Goal: Task Accomplishment & Management: Manage account settings

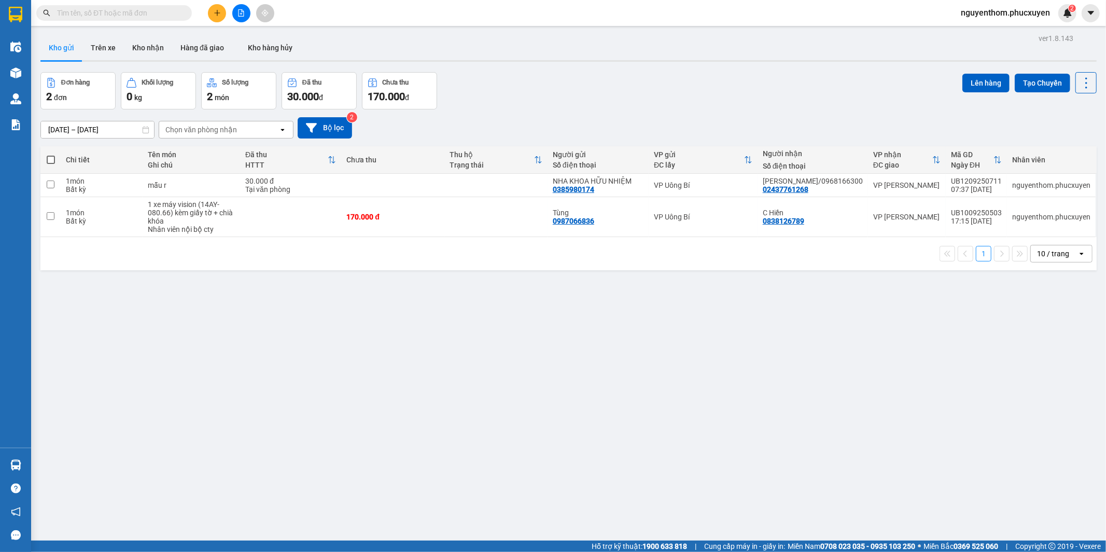
click at [216, 6] on button at bounding box center [217, 13] width 18 height 18
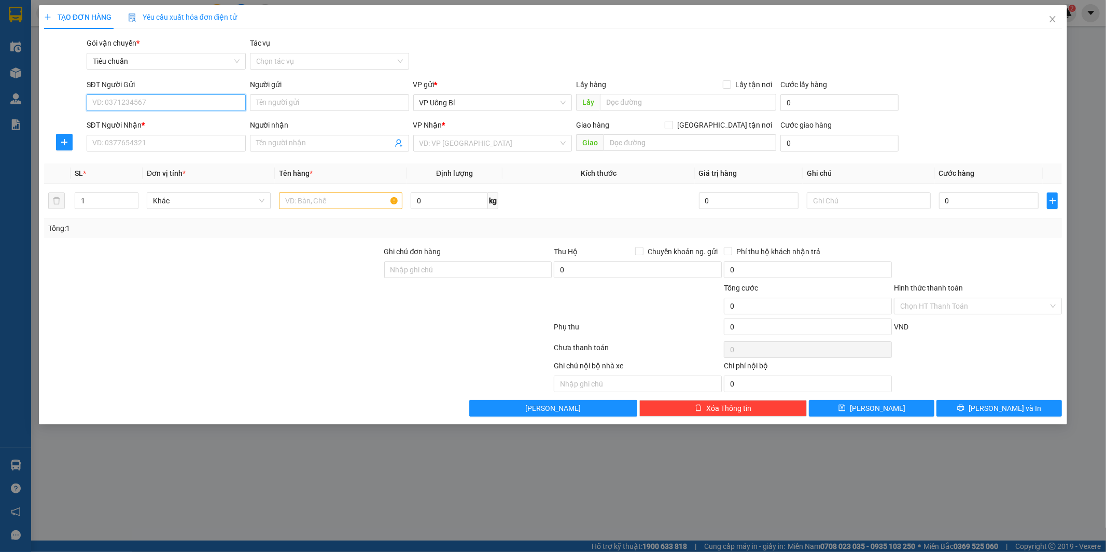
click at [222, 102] on input "SĐT Người Gửi" at bounding box center [166, 102] width 159 height 17
click at [198, 118] on div "0972216399 - [PERSON_NAME]" at bounding box center [166, 123] width 147 height 11
type input "0972216399"
type input "[PERSON_NAME]"
type input "0972216399"
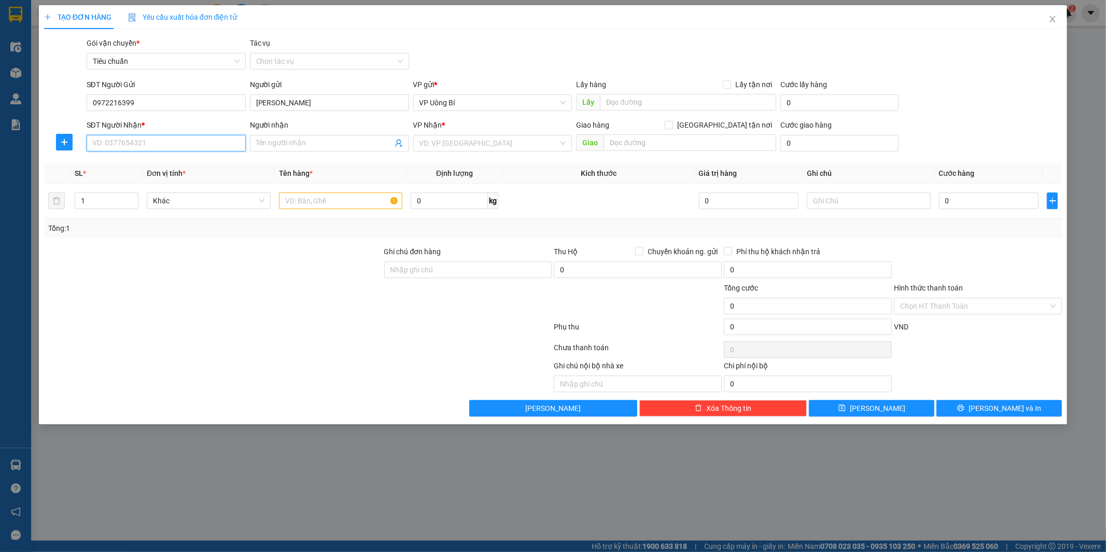
click at [189, 142] on input "SĐT Người Nhận *" at bounding box center [166, 143] width 159 height 17
click at [156, 194] on div "0961347634 - A Tuấn" at bounding box center [166, 196] width 147 height 11
type input "0961347634"
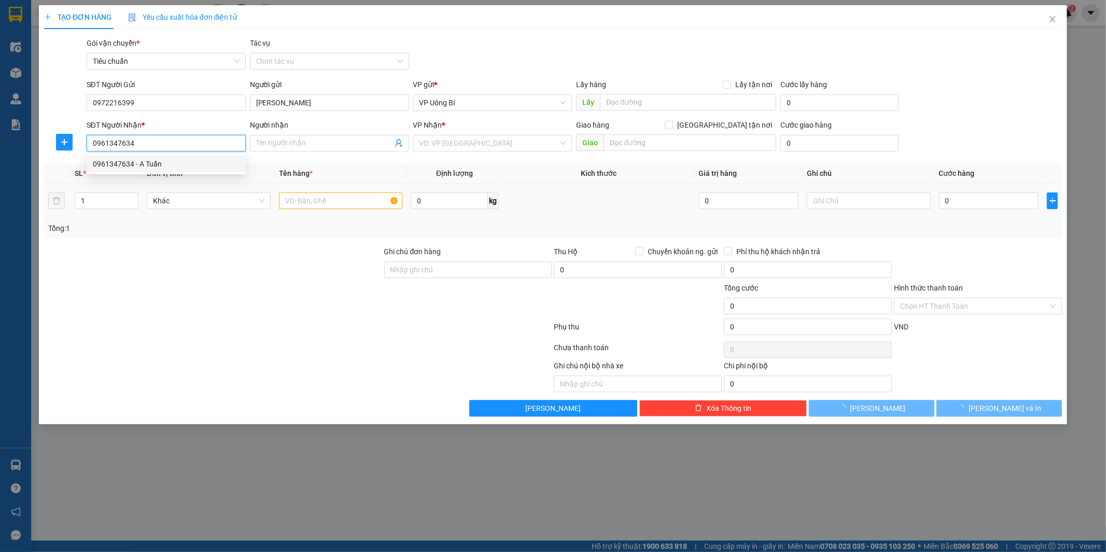
type input "A Tuấn"
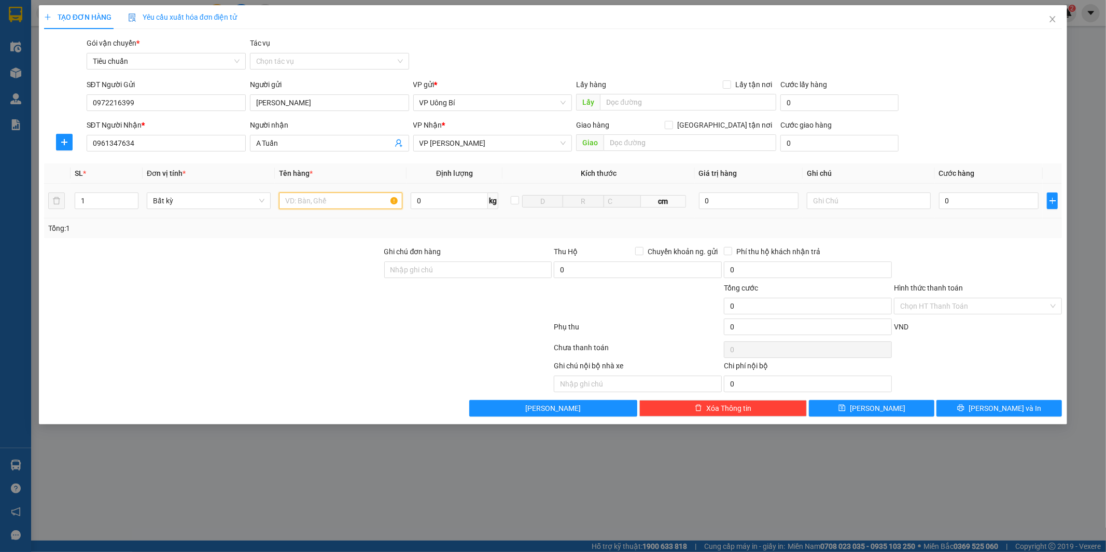
click at [371, 198] on input "text" at bounding box center [341, 200] width 124 height 17
type input "m"
type input "1 túi mẫu xn"
click at [980, 203] on input "0" at bounding box center [989, 200] width 100 height 17
type input "5"
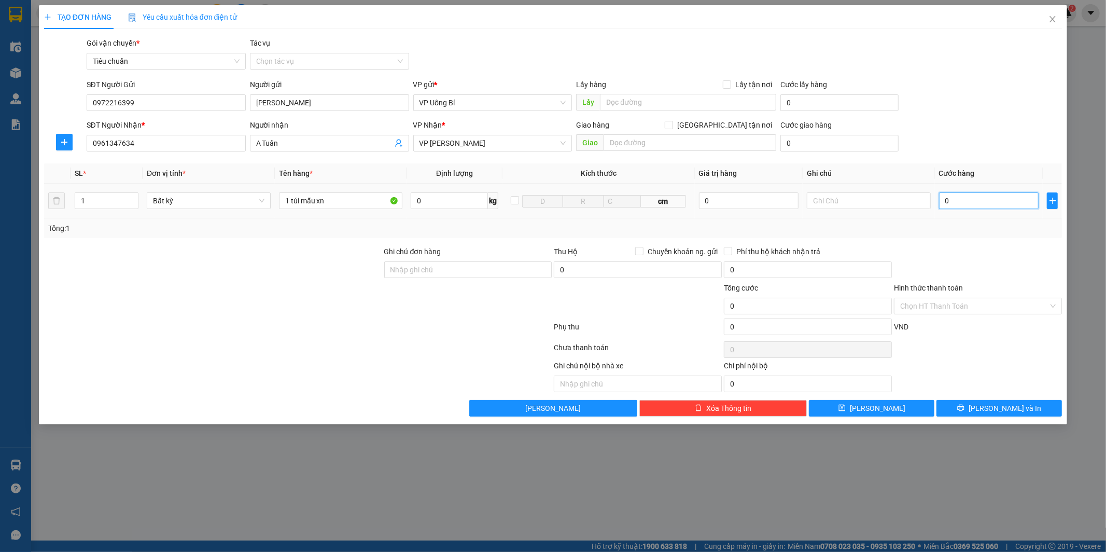
type input "5"
type input "50"
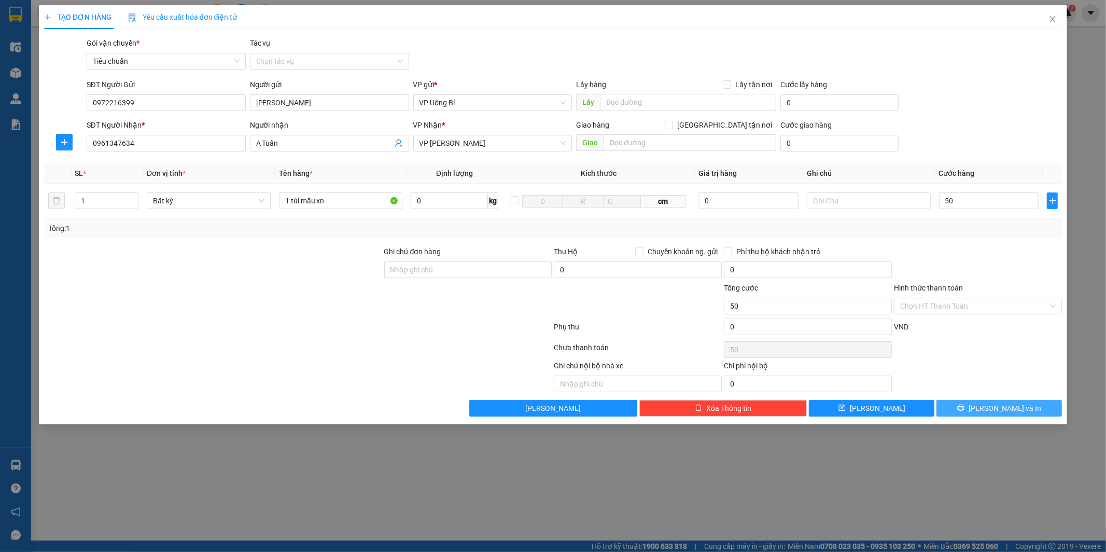
type input "50.000"
click at [991, 407] on span "[PERSON_NAME] và In" at bounding box center [1005, 407] width 73 height 11
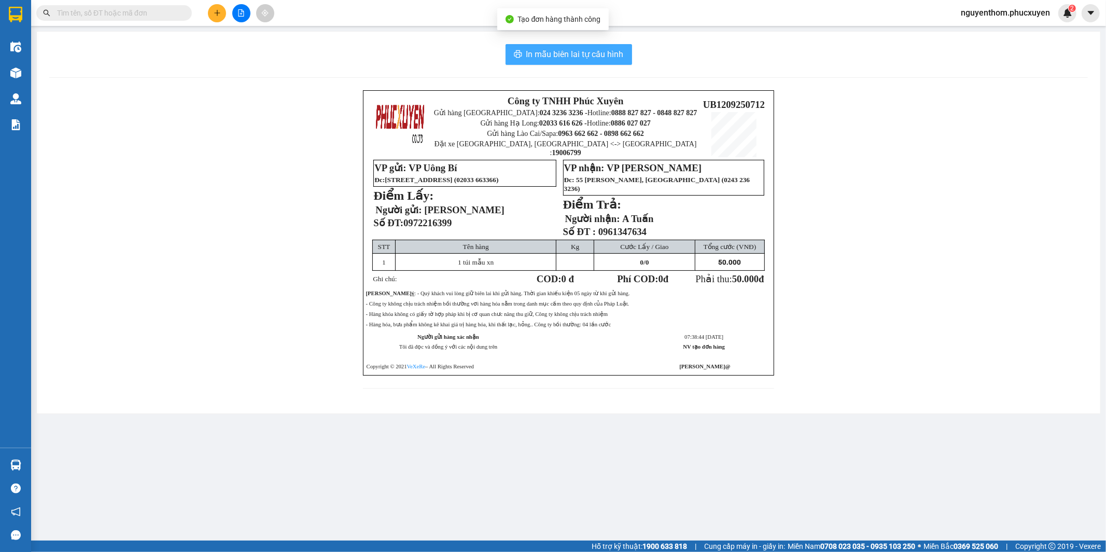
click at [567, 53] on span "In mẫu biên lai tự cấu hình" at bounding box center [574, 54] width 97 height 13
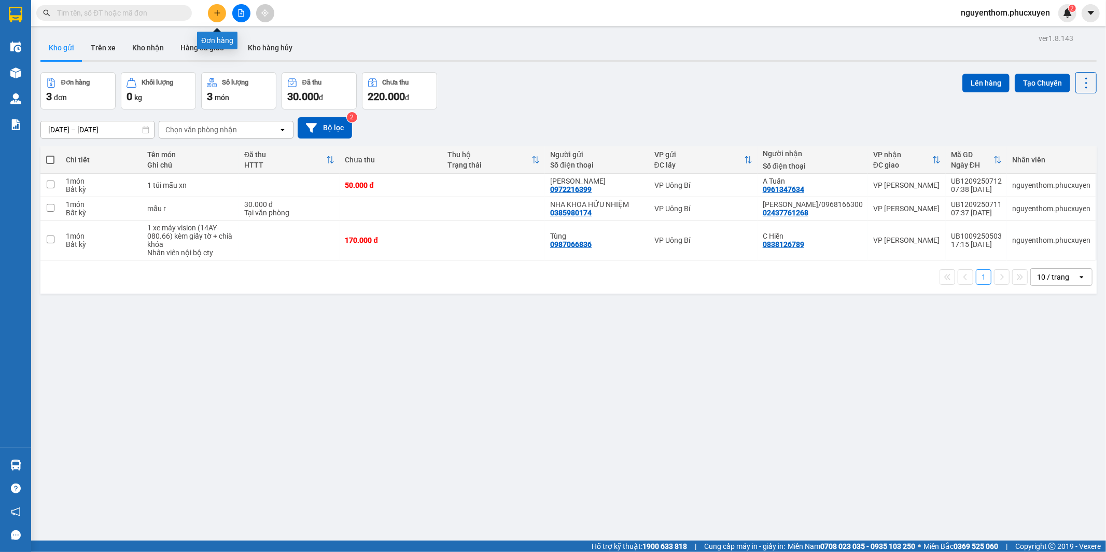
click at [215, 10] on icon "plus" at bounding box center [217, 12] width 7 height 7
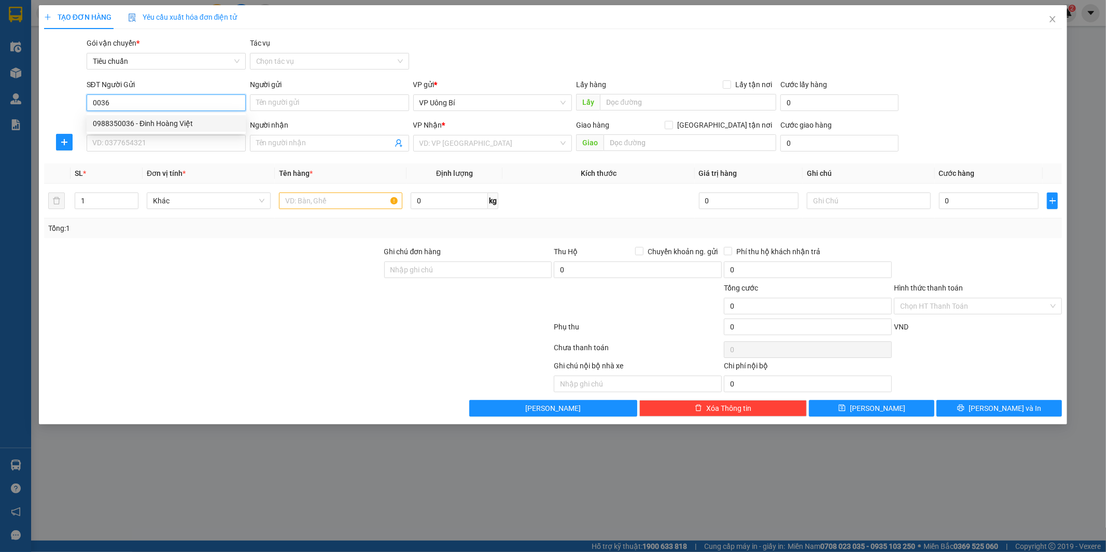
click at [169, 120] on div "0988350036 - Đinh Hoàng Việt" at bounding box center [166, 123] width 147 height 11
type input "0988350036"
type input "Đinh Hoàng Việt"
type input "0988350036"
click at [184, 141] on input "SĐT Người Nhận *" at bounding box center [166, 143] width 159 height 17
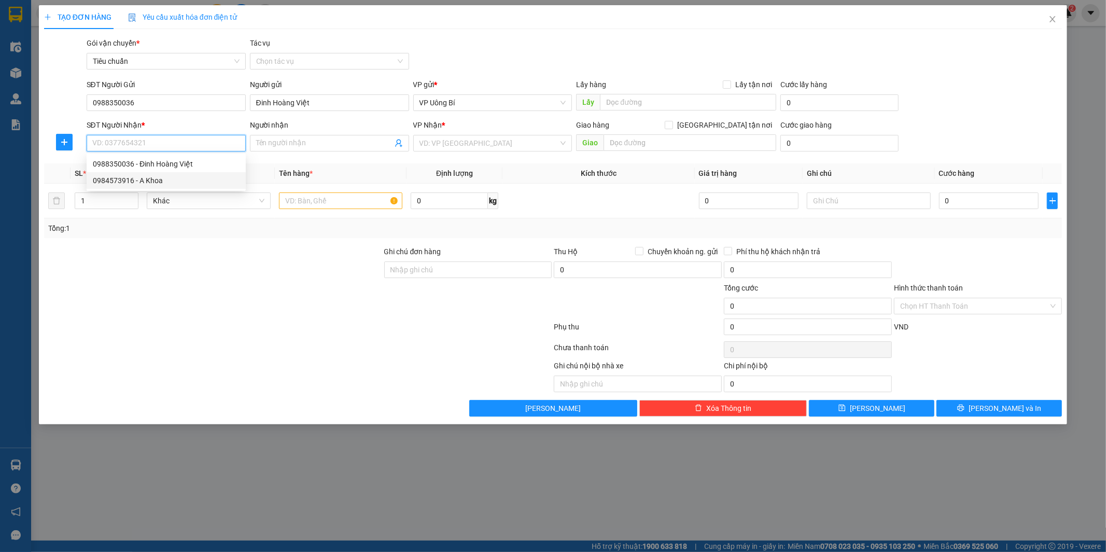
click at [157, 180] on div "0984573916 - A Khoa" at bounding box center [166, 180] width 147 height 11
type input "0984573916"
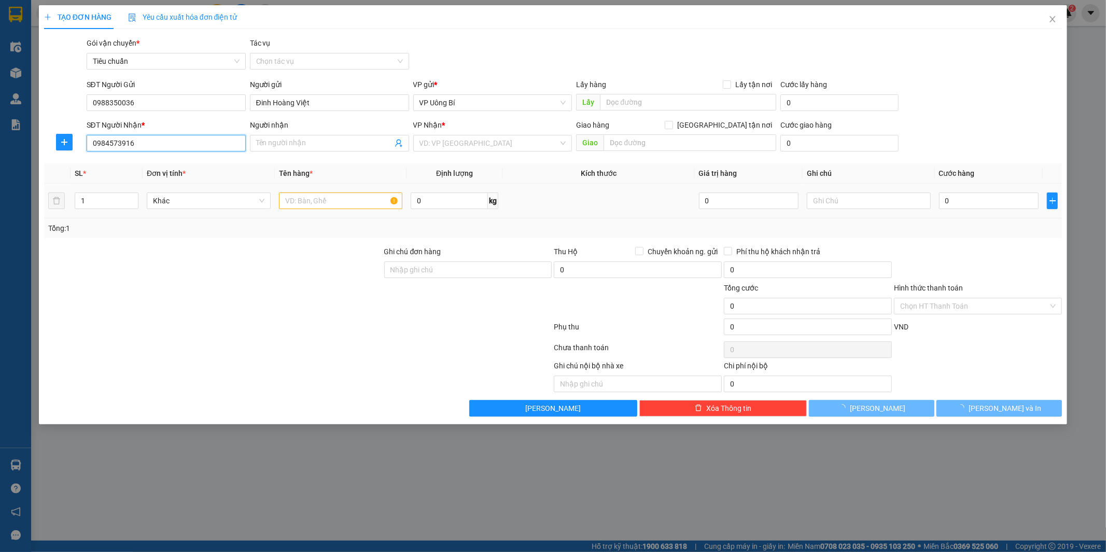
type input "A Khoa"
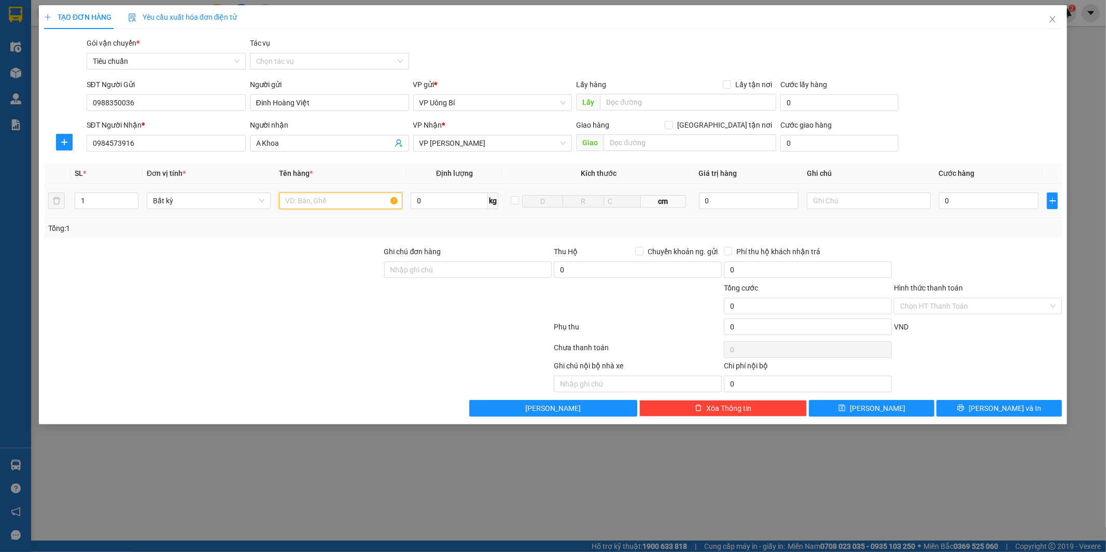
click at [365, 201] on input "text" at bounding box center [341, 200] width 124 height 17
type input "1 catong lk"
click at [1022, 201] on input "0" at bounding box center [989, 200] width 100 height 17
type input "6"
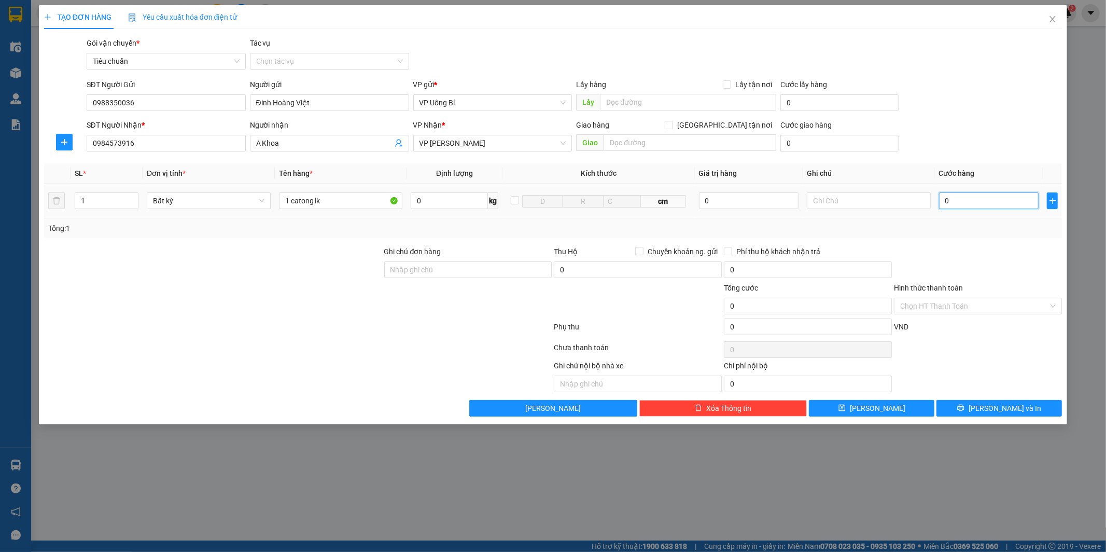
type input "6"
type input "60"
type input "60.000"
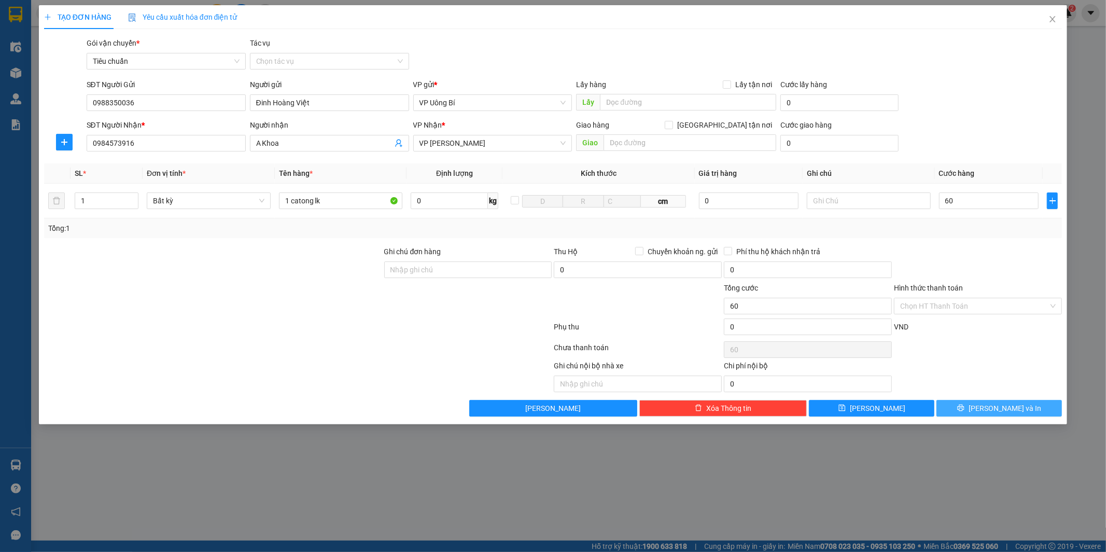
type input "60.000"
click at [978, 410] on button "[PERSON_NAME] và In" at bounding box center [998, 408] width 125 height 17
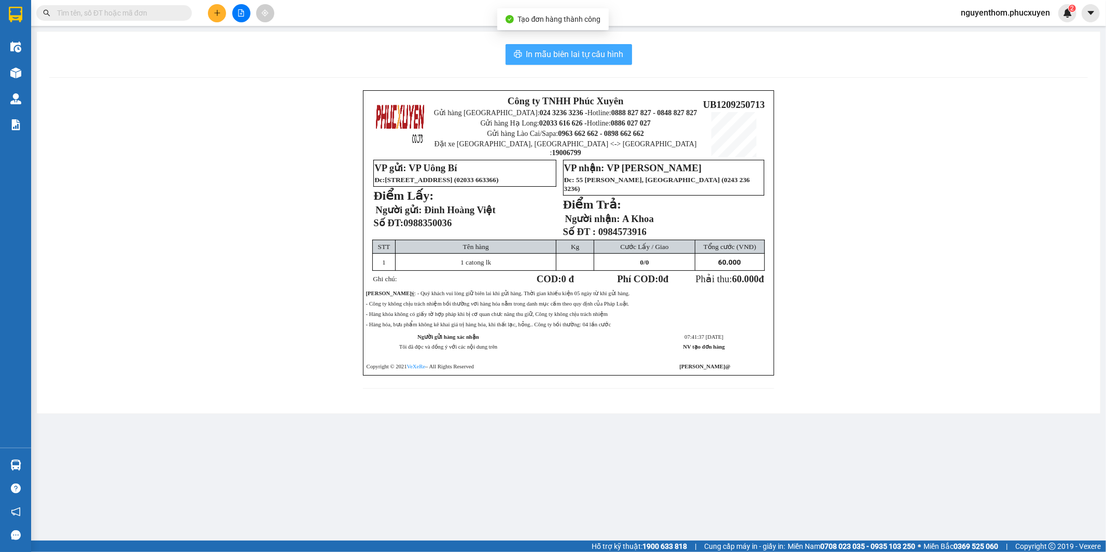
click at [581, 50] on span "In mẫu biên lai tự cấu hình" at bounding box center [574, 54] width 97 height 13
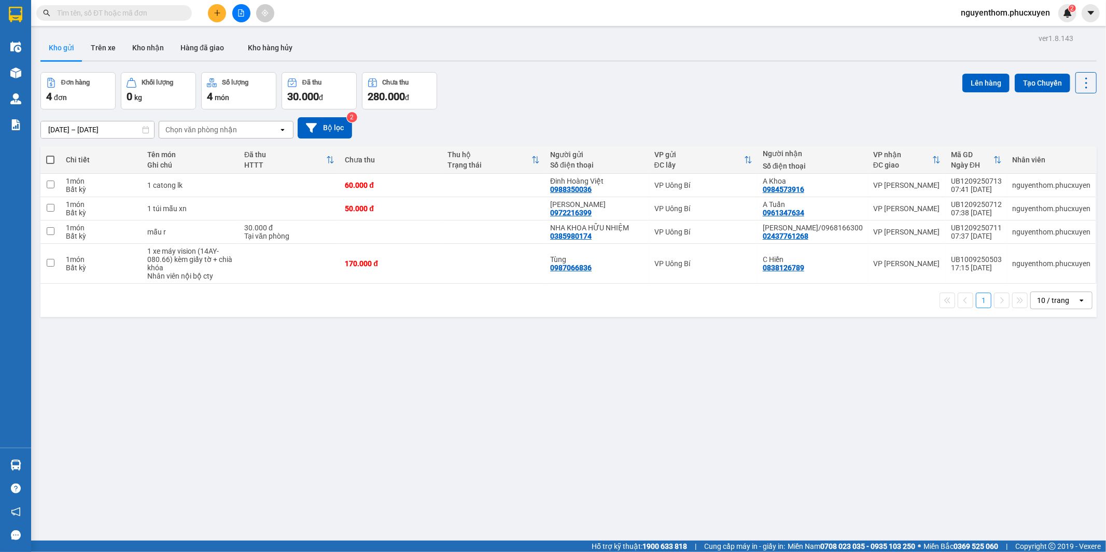
click at [624, 387] on div "ver 1.8.143 Kho gửi Trên xe Kho nhận Hàng đã giao Kho hàng hủy Đơn hàng 4 đơn K…" at bounding box center [568, 307] width 1064 height 552
click at [216, 8] on button at bounding box center [217, 13] width 18 height 18
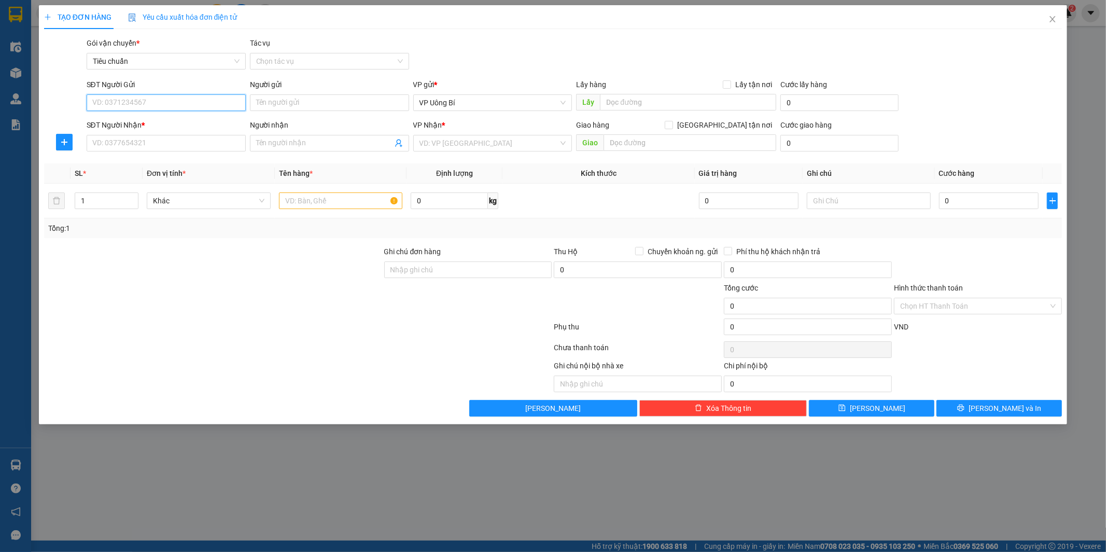
click at [222, 104] on input "SĐT Người Gửi" at bounding box center [166, 102] width 159 height 17
click at [337, 101] on input "Người gửi" at bounding box center [329, 102] width 159 height 17
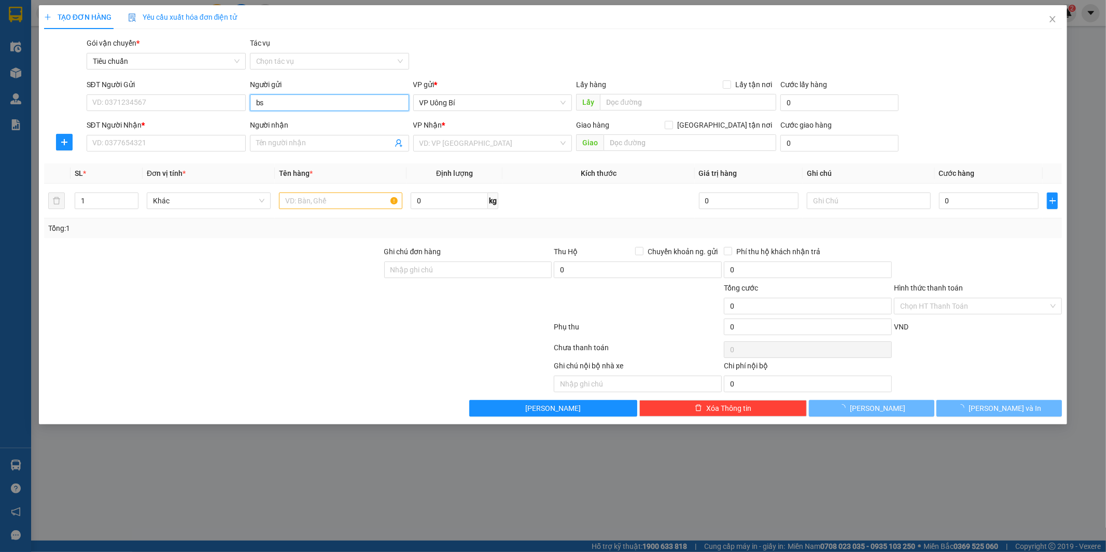
type input "b"
type input "B"
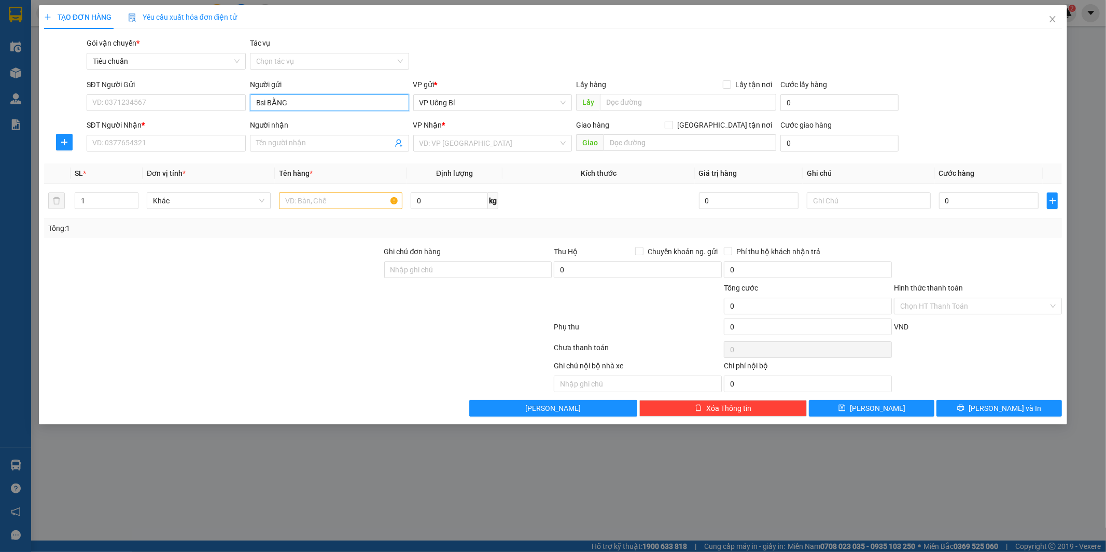
click at [263, 102] on input "Bsi BẰNG" at bounding box center [329, 102] width 159 height 17
type input "BSI BẰNG"
click at [348, 104] on input "BSI BẰNG" at bounding box center [329, 102] width 159 height 17
drag, startPoint x: 313, startPoint y: 97, endPoint x: 246, endPoint y: 96, distance: 67.4
click at [246, 96] on div "SĐT Người Gửi VD: 0371234567 Người gửi BSI BẰNG BSI BẰNG VP gửi * VP Uông Bí Lấ…" at bounding box center [575, 97] width 980 height 36
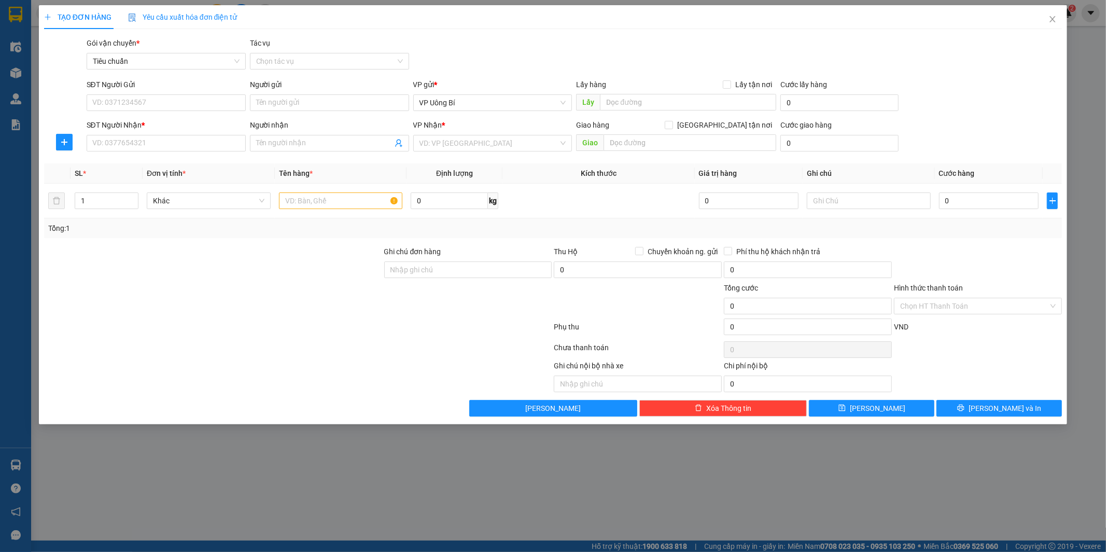
drag, startPoint x: 344, startPoint y: 329, endPoint x: 420, endPoint y: 309, distance: 79.0
click at [364, 325] on div at bounding box center [298, 328] width 510 height 21
click at [1050, 21] on icon "close" at bounding box center [1052, 19] width 8 height 8
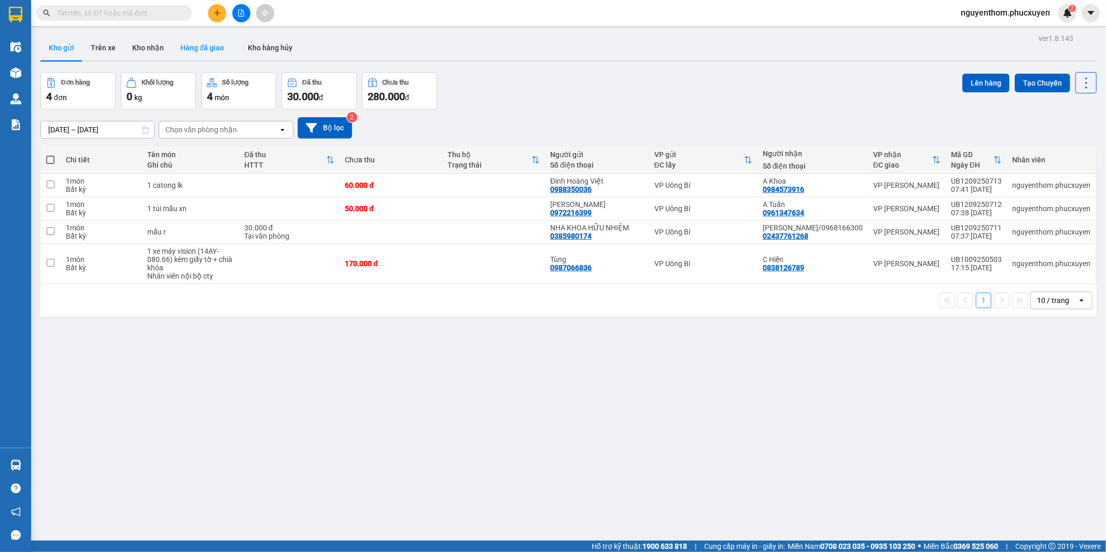
click at [203, 47] on button "Hàng đã giao" at bounding box center [202, 47] width 60 height 25
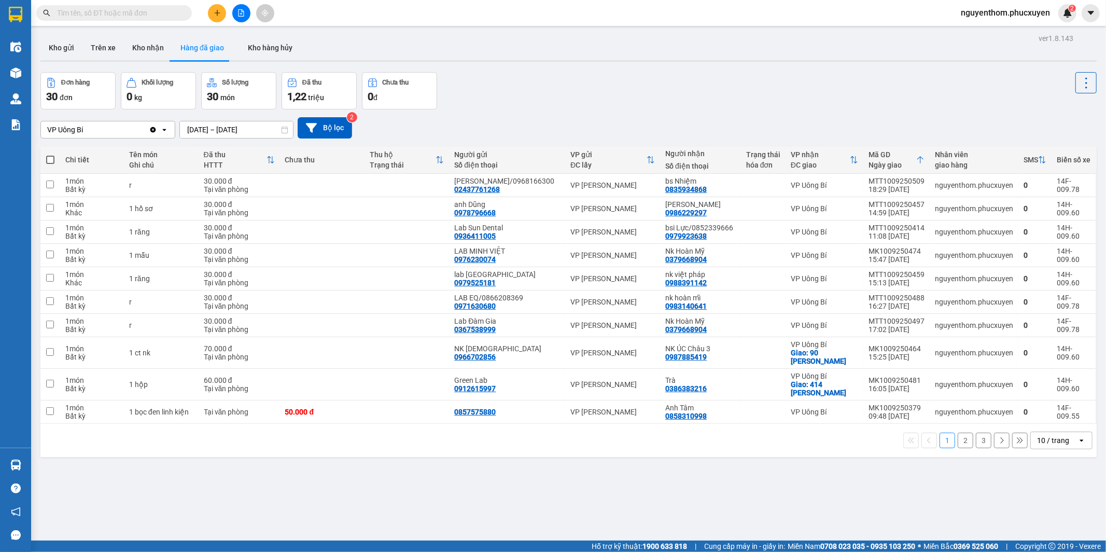
click at [958, 444] on button "2" at bounding box center [966, 440] width 16 height 16
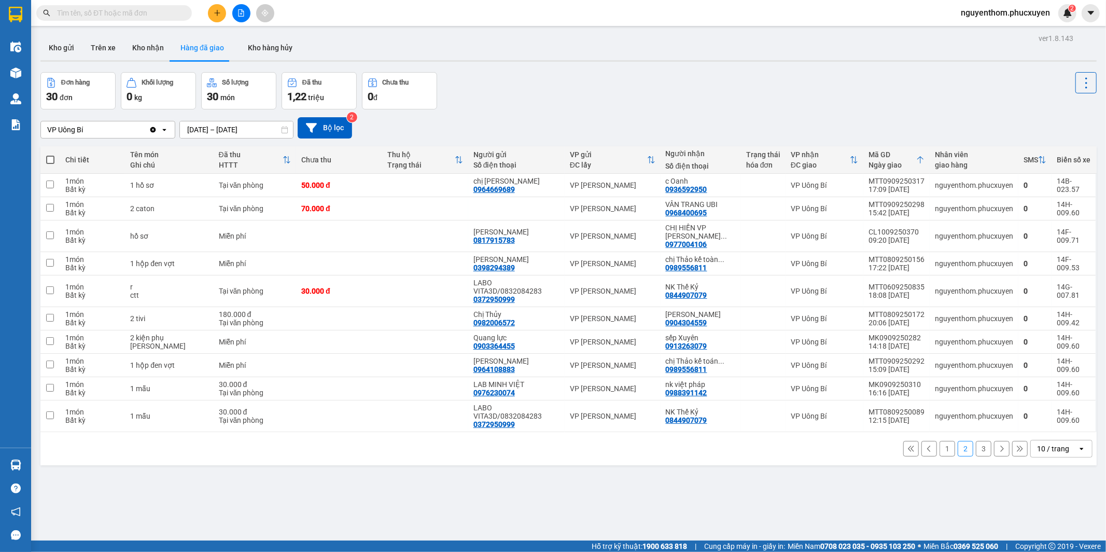
click at [976, 441] on button "3" at bounding box center [984, 449] width 16 height 16
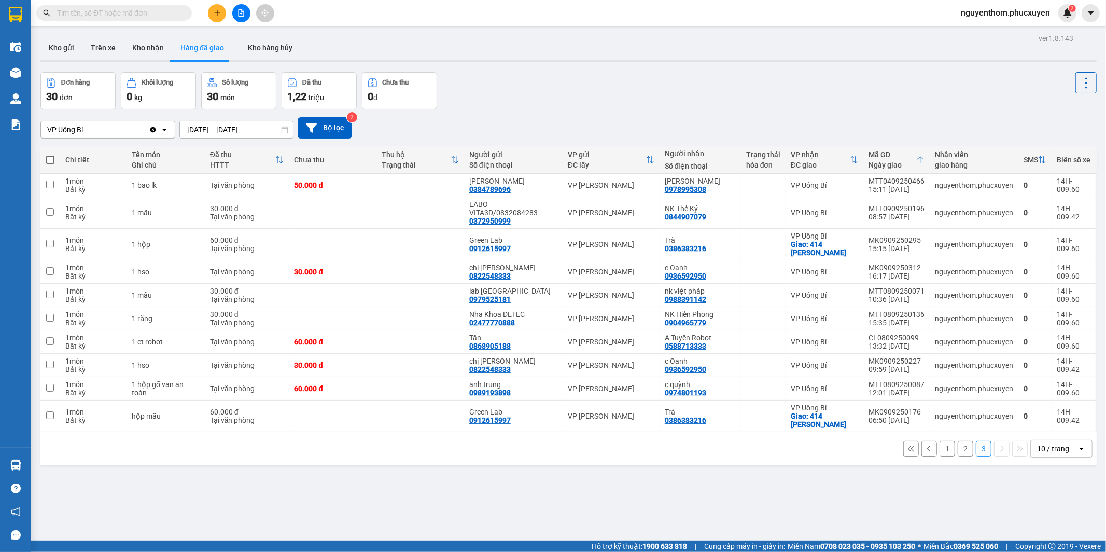
click at [189, 129] on input "[DATE] – [DATE]" at bounding box center [236, 129] width 113 height 17
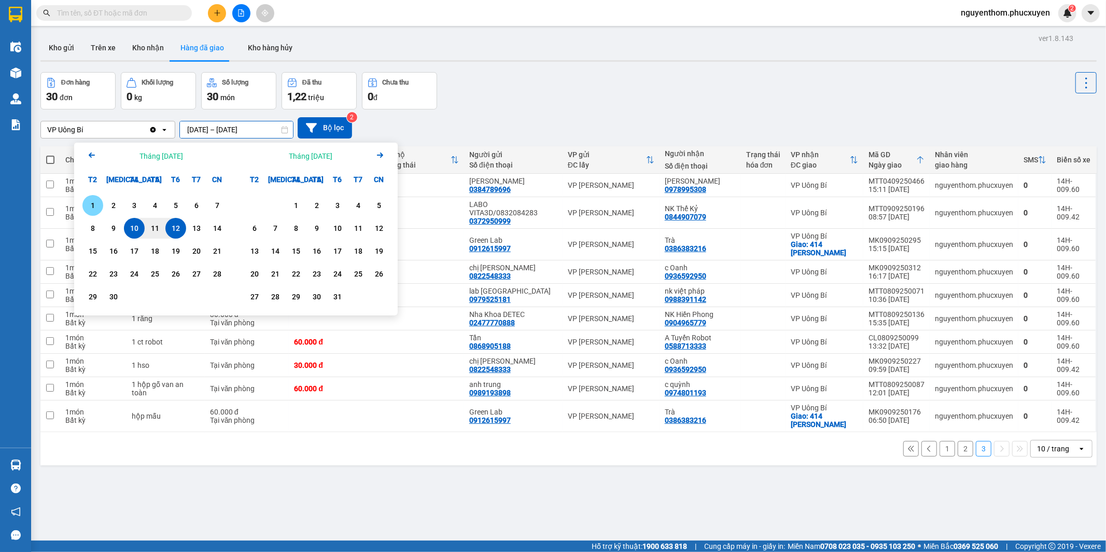
click at [90, 204] on div "1" at bounding box center [93, 205] width 15 height 12
click at [177, 226] on div "12" at bounding box center [176, 228] width 15 height 12
type input "[DATE] – [DATE]"
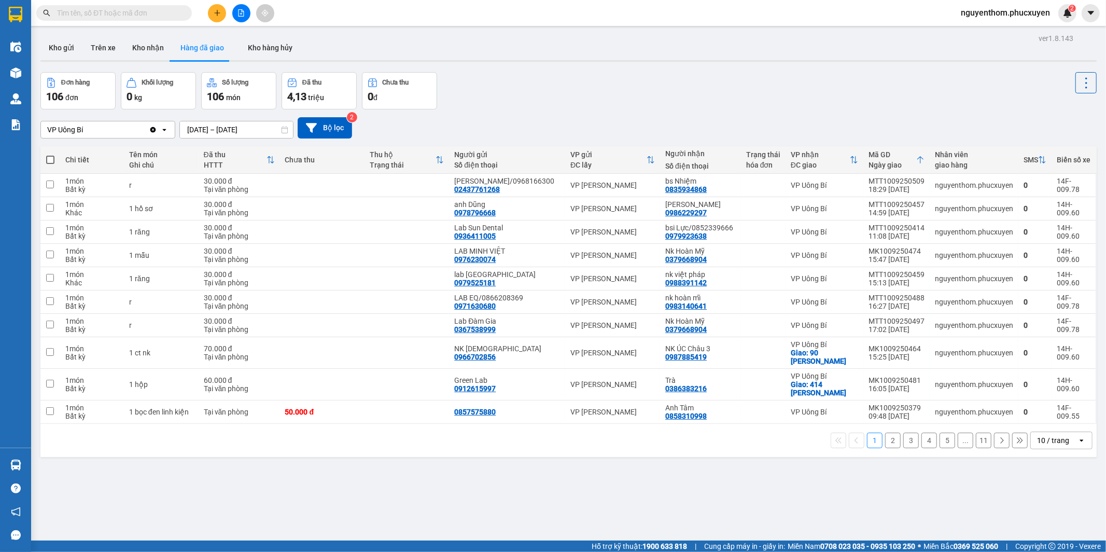
click at [905, 442] on button "3" at bounding box center [911, 440] width 16 height 16
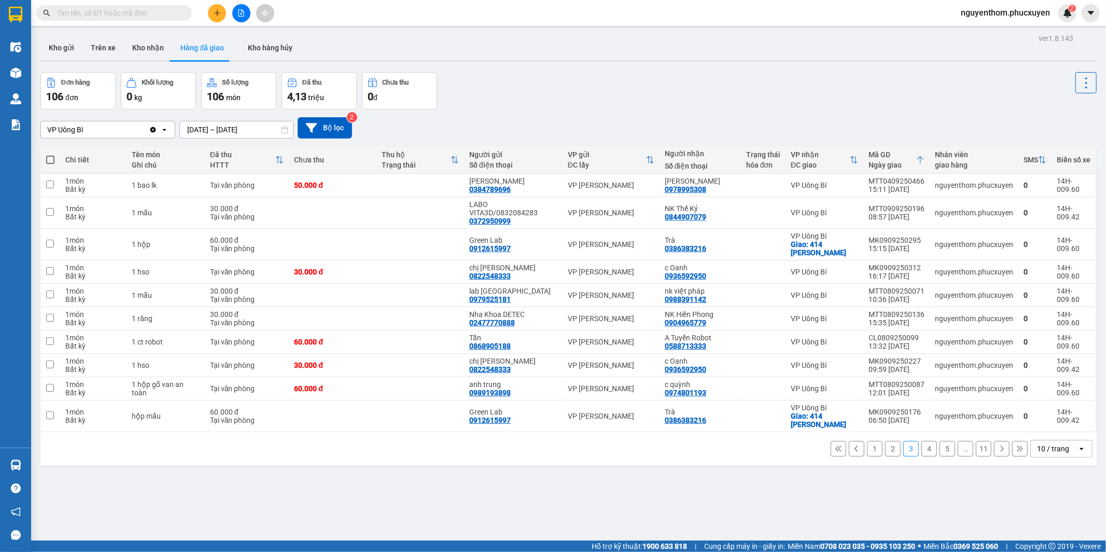
click at [921, 442] on button "4" at bounding box center [929, 449] width 16 height 16
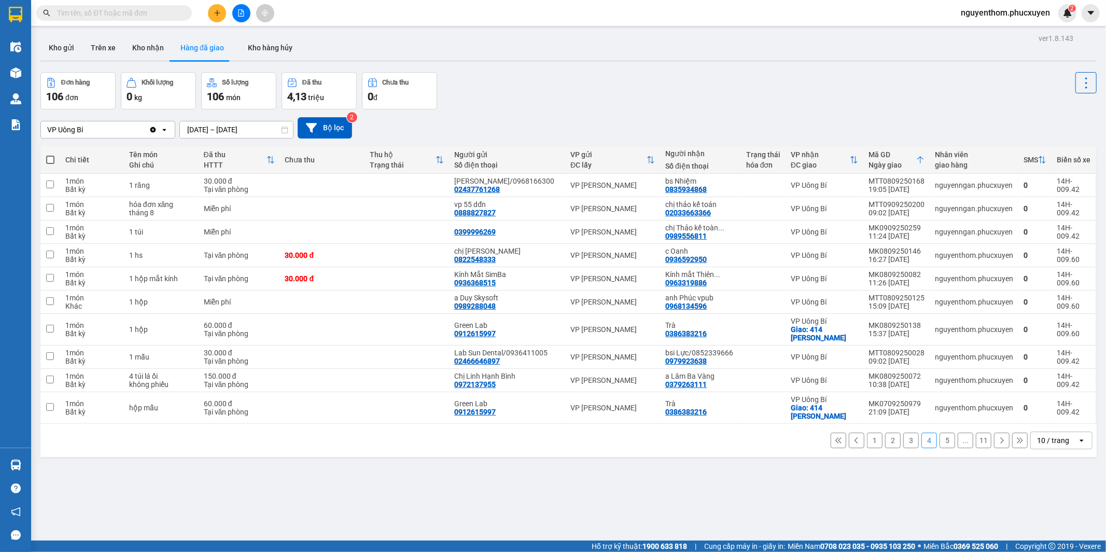
click at [940, 448] on button "5" at bounding box center [948, 440] width 16 height 16
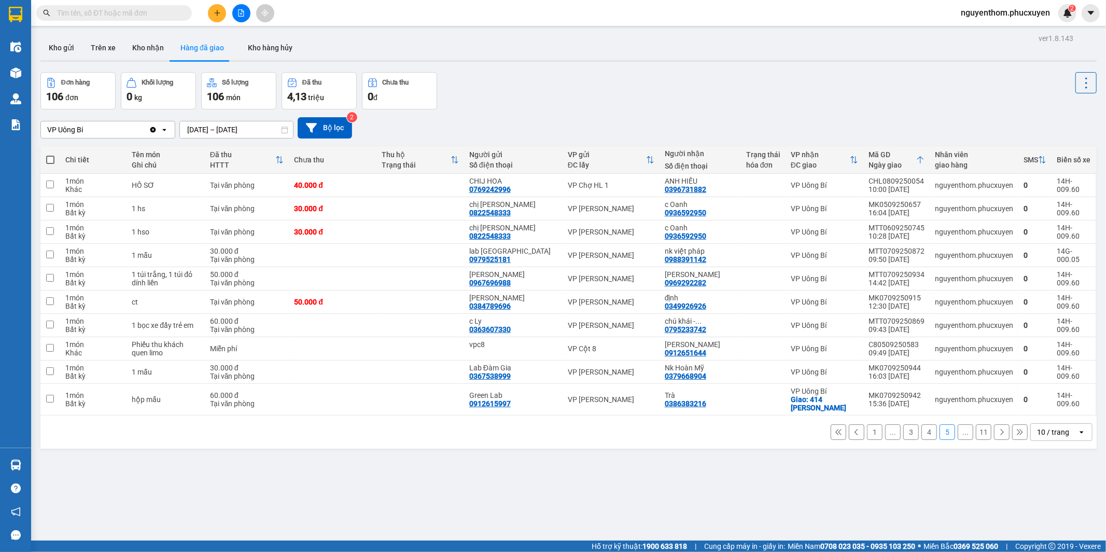
click at [998, 431] on icon at bounding box center [1001, 431] width 7 height 7
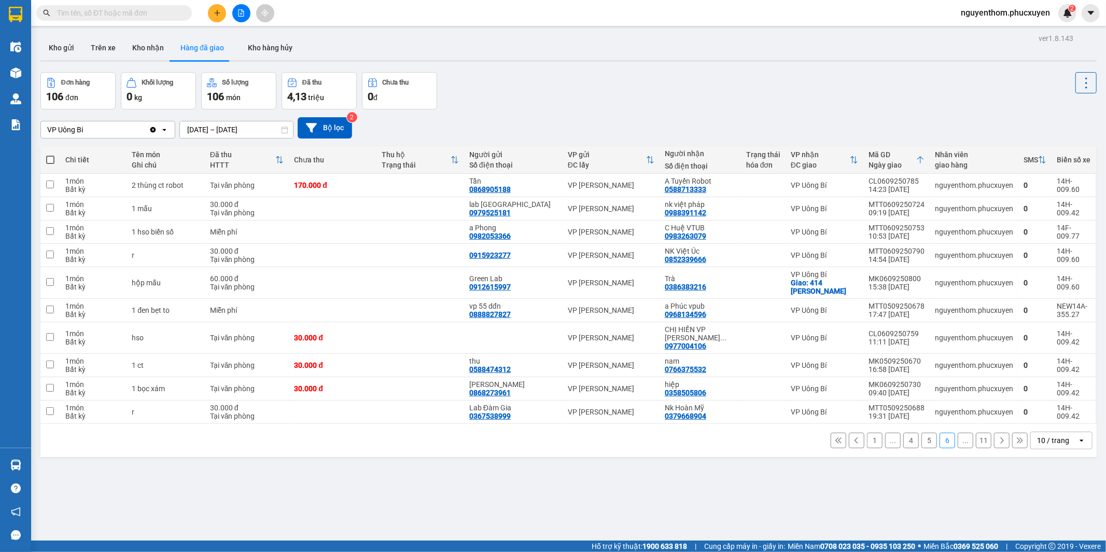
click at [998, 437] on icon at bounding box center [1001, 440] width 7 height 7
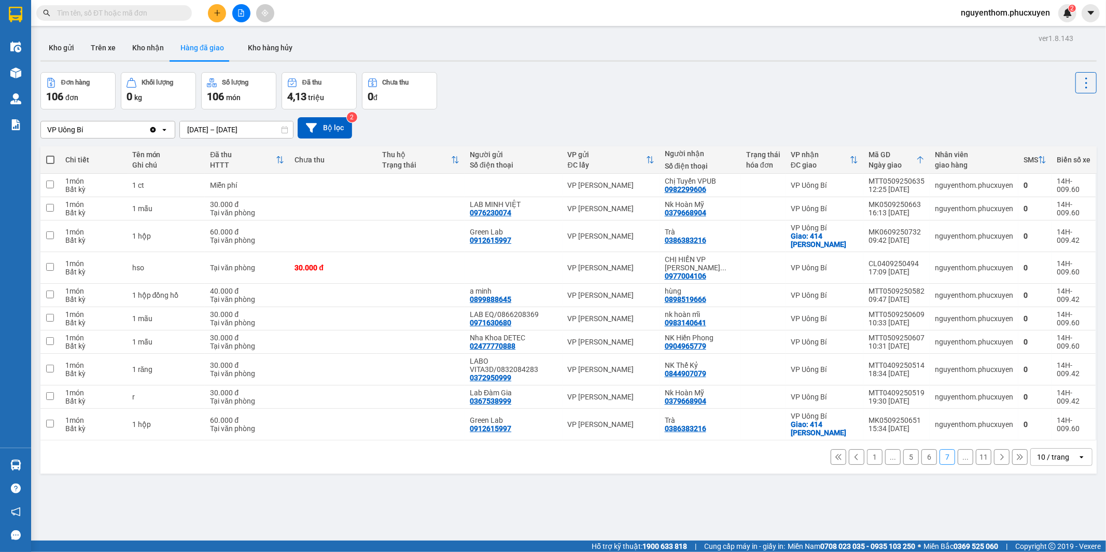
click at [992, 448] on div "1 ... 5 6 7 ... 11 10 / trang open" at bounding box center [569, 457] width 1048 height 18
click at [1001, 454] on icon at bounding box center [1002, 457] width 3 height 6
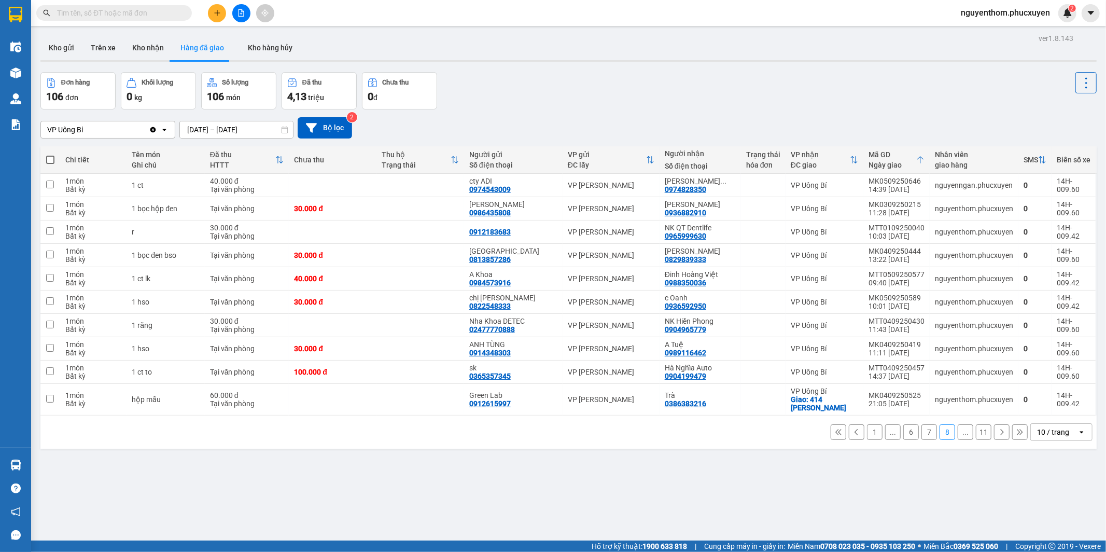
click at [994, 442] on div "1 ... 6 7 8 ... 11 10 / trang open" at bounding box center [568, 431] width 1056 height 33
click at [1001, 433] on icon at bounding box center [1002, 432] width 3 height 6
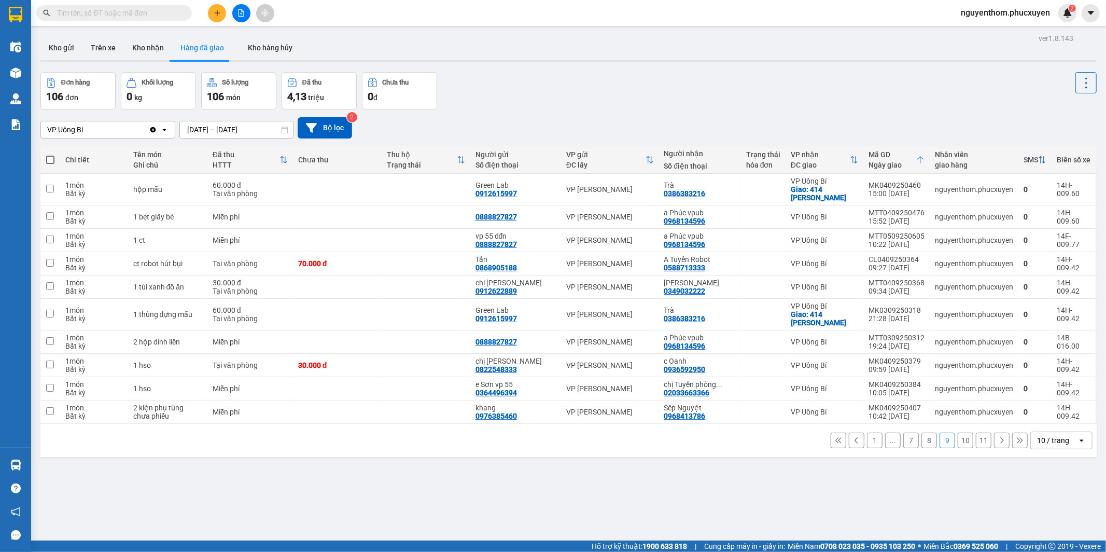
click at [998, 439] on icon at bounding box center [1001, 440] width 7 height 7
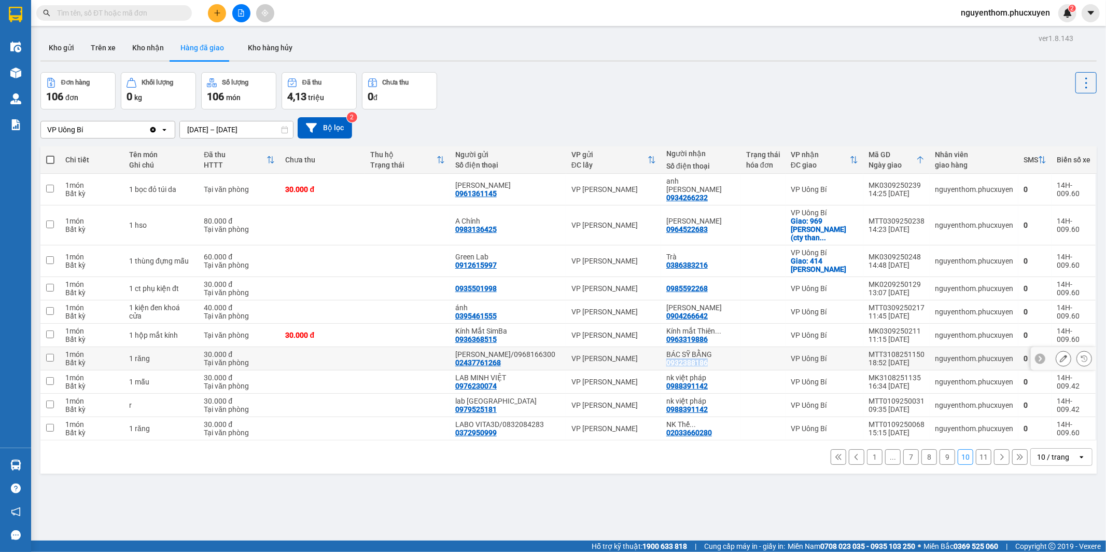
drag, startPoint x: 663, startPoint y: 346, endPoint x: 708, endPoint y: 345, distance: 45.6
click at [708, 347] on td "BÁC SỸ BẰNG 0932388186" at bounding box center [701, 358] width 80 height 23
checkbox input "true"
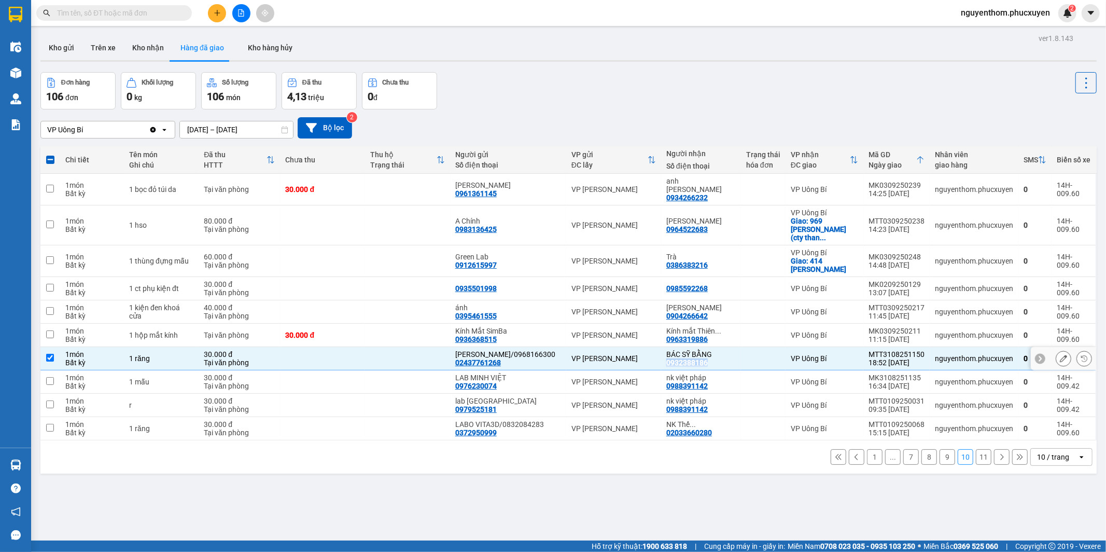
copy div "0932388186"
click at [214, 11] on icon "plus" at bounding box center [217, 12] width 7 height 7
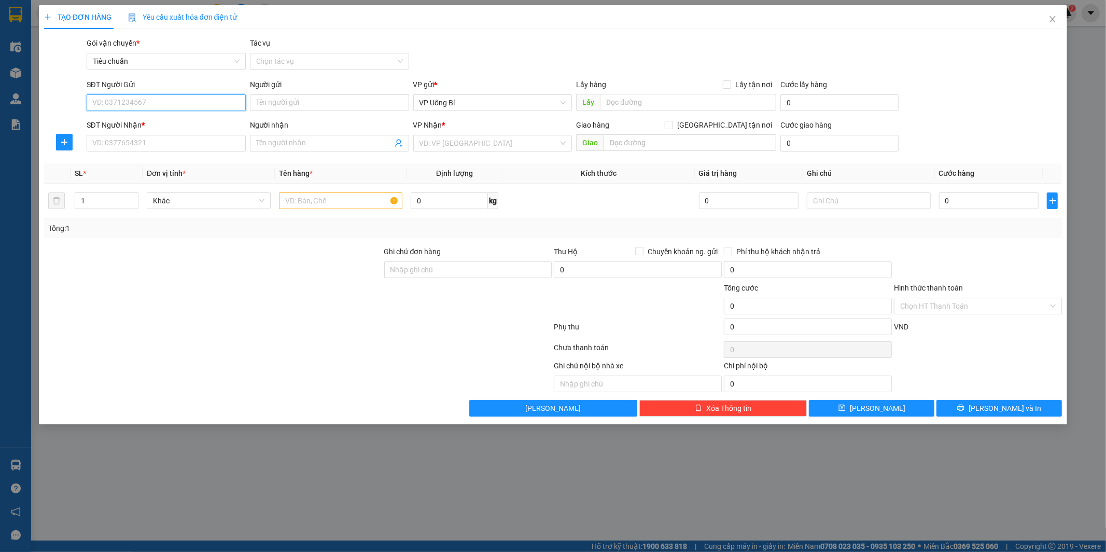
click at [201, 102] on input "SĐT Người Gửi" at bounding box center [166, 102] width 159 height 17
paste input "0932388186"
type input "0932388186"
click at [187, 120] on div "0932388186 - BÁC SỸ BẰNG" at bounding box center [166, 123] width 147 height 11
type input "BÁC SỸ BẰNG"
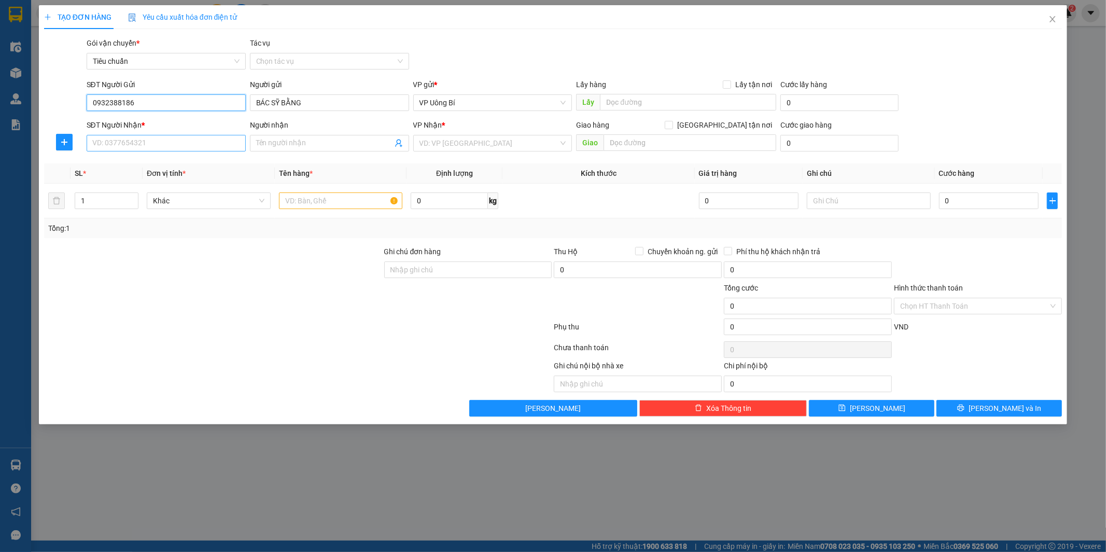
type input "0932388186"
click at [185, 141] on input "SĐT Người Nhận *" at bounding box center [166, 143] width 159 height 17
click at [180, 176] on div "02437761268 - [PERSON_NAME]/0968166300" at bounding box center [168, 180] width 151 height 11
type input "02437761268"
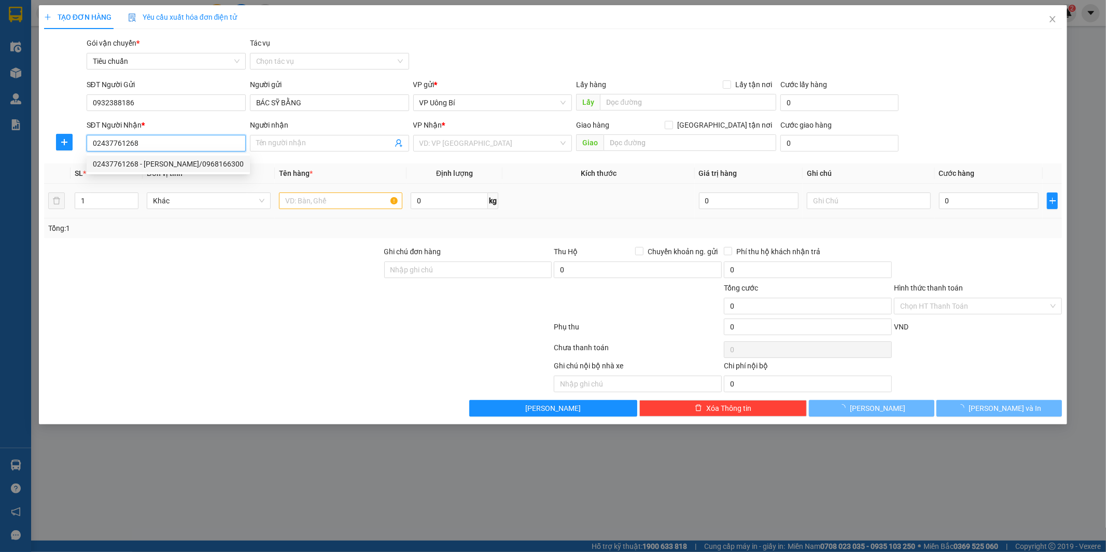
type input "[PERSON_NAME]/0968166300"
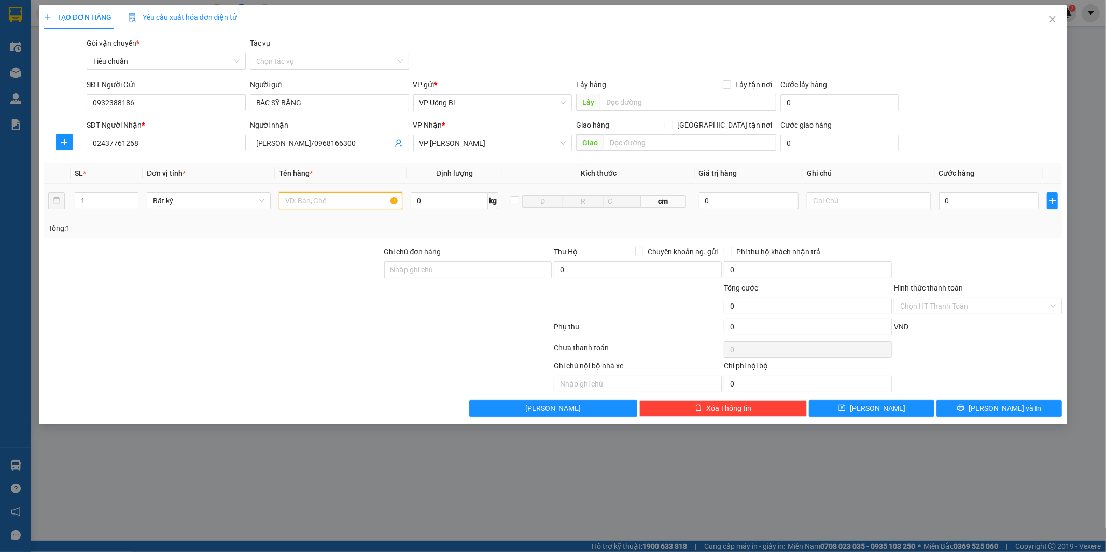
click at [329, 201] on input "text" at bounding box center [341, 200] width 124 height 17
type input "mẫu r"
click at [1012, 201] on input "0" at bounding box center [989, 200] width 100 height 17
type input "3"
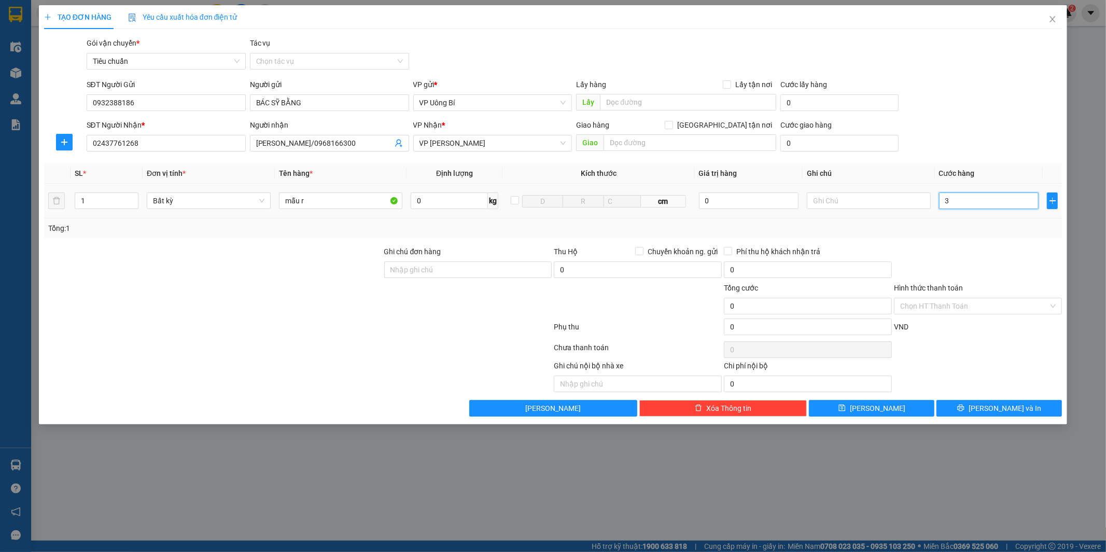
type input "3"
type input "30"
type input "30.000"
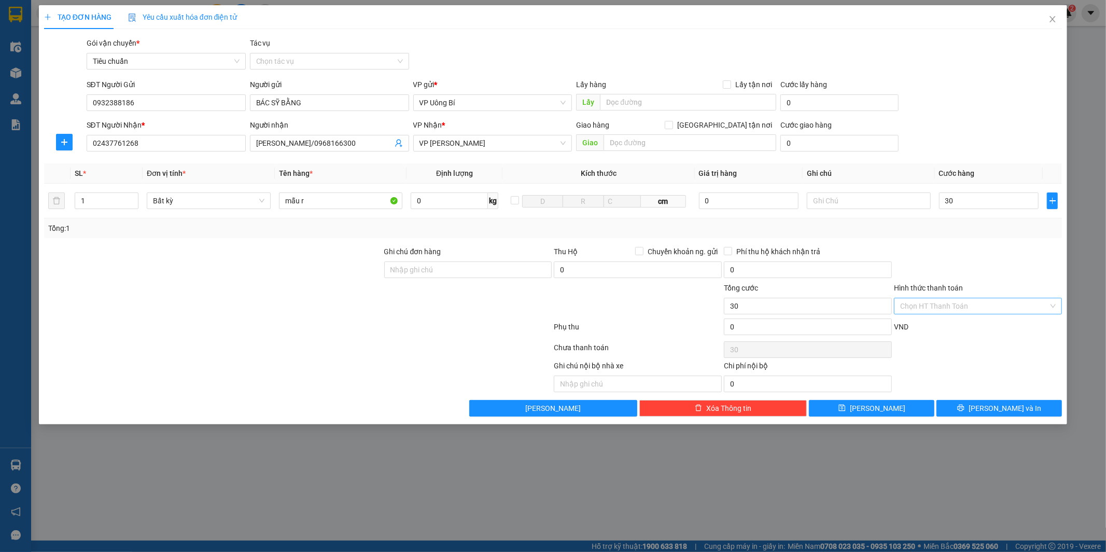
type input "30.000"
click at [958, 303] on input "Hình thức thanh toán" at bounding box center [974, 306] width 148 height 16
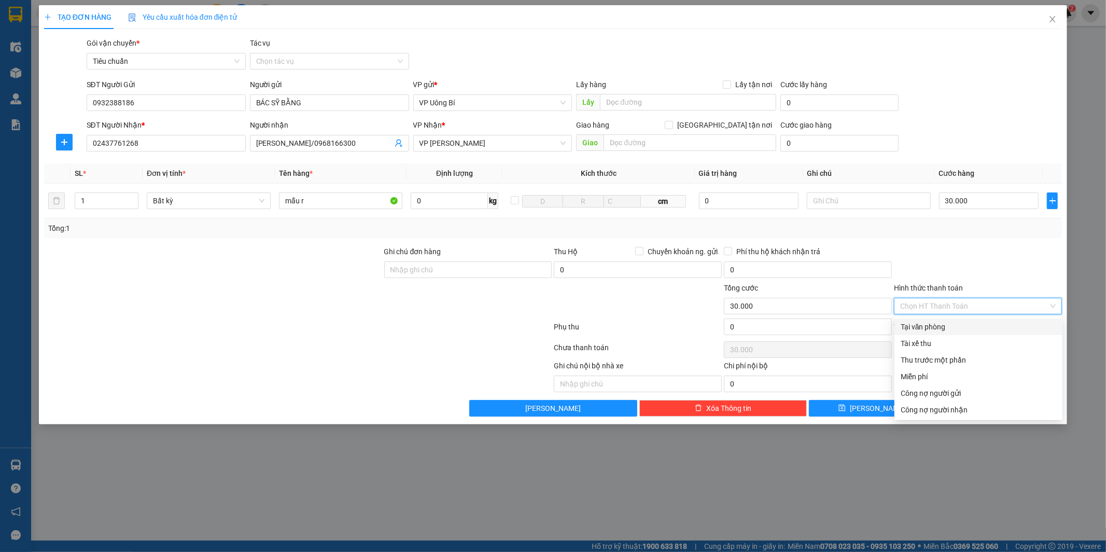
click at [958, 321] on div "Tại văn phòng" at bounding box center [979, 326] width 156 height 11
type input "0"
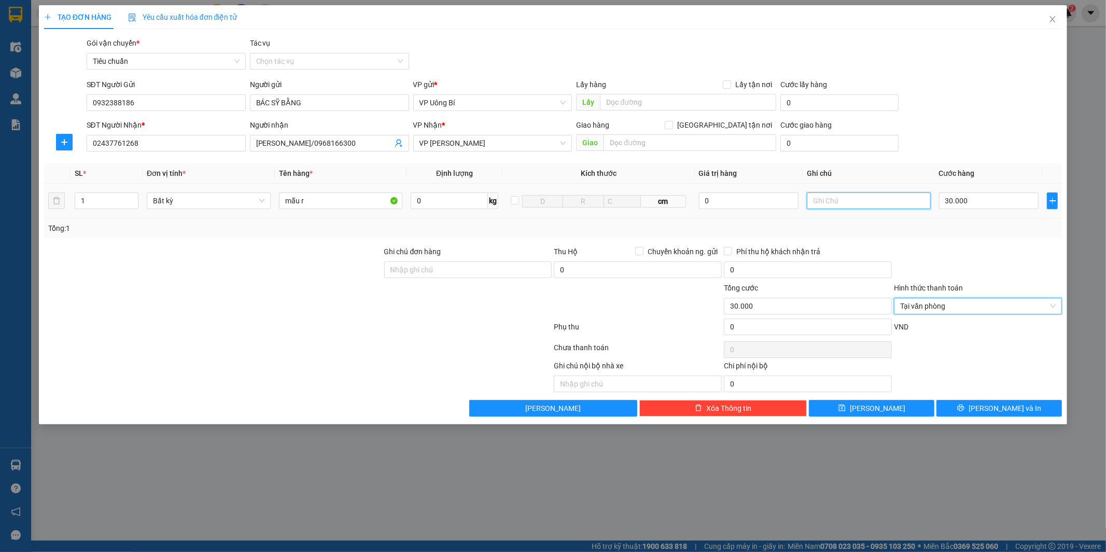
click at [863, 204] on input "text" at bounding box center [869, 200] width 124 height 17
click at [851, 198] on input "hàng chwua phiếu" at bounding box center [869, 200] width 124 height 17
type input "hàng chưa phiếu"
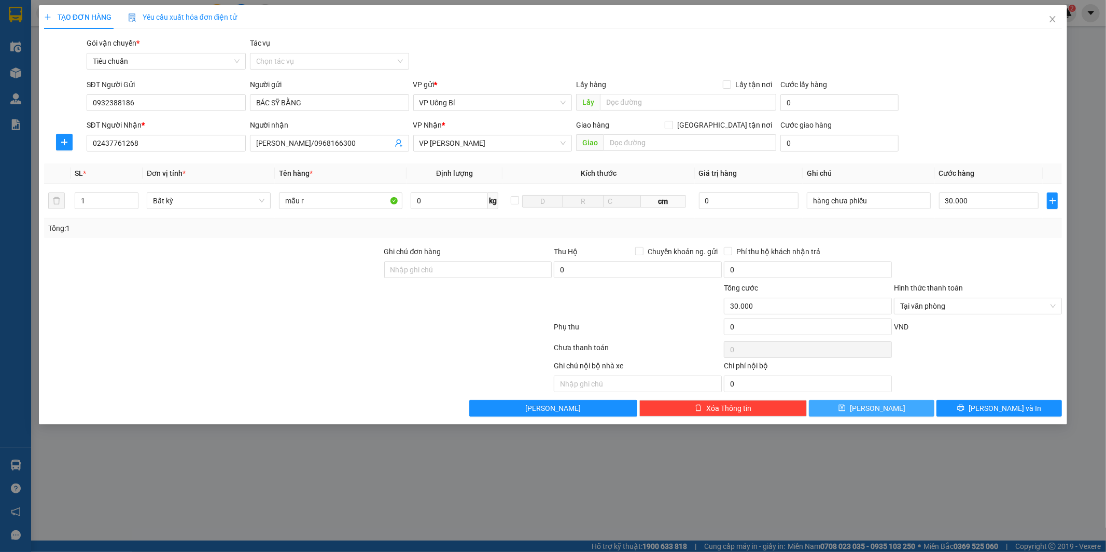
click at [889, 408] on button "[PERSON_NAME]" at bounding box center [871, 408] width 125 height 17
type input "0"
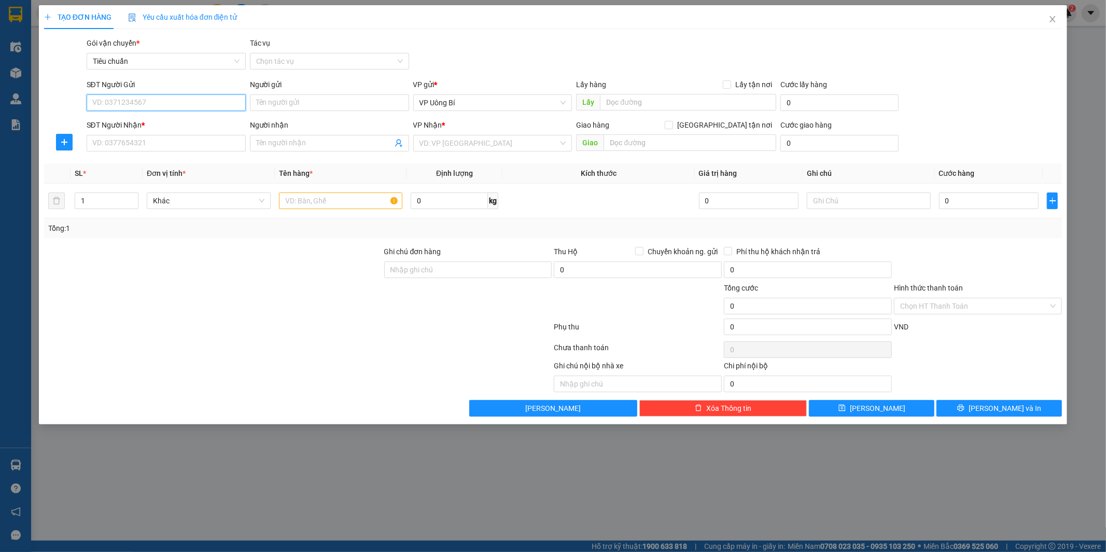
click at [160, 105] on input "SĐT Người Gửi" at bounding box center [166, 102] width 159 height 17
click at [150, 119] on div "0844907079 - NK Thế Kỷ" at bounding box center [166, 123] width 147 height 11
type input "0844907079"
type input "NK Thế Kỷ"
type input "0844907079"
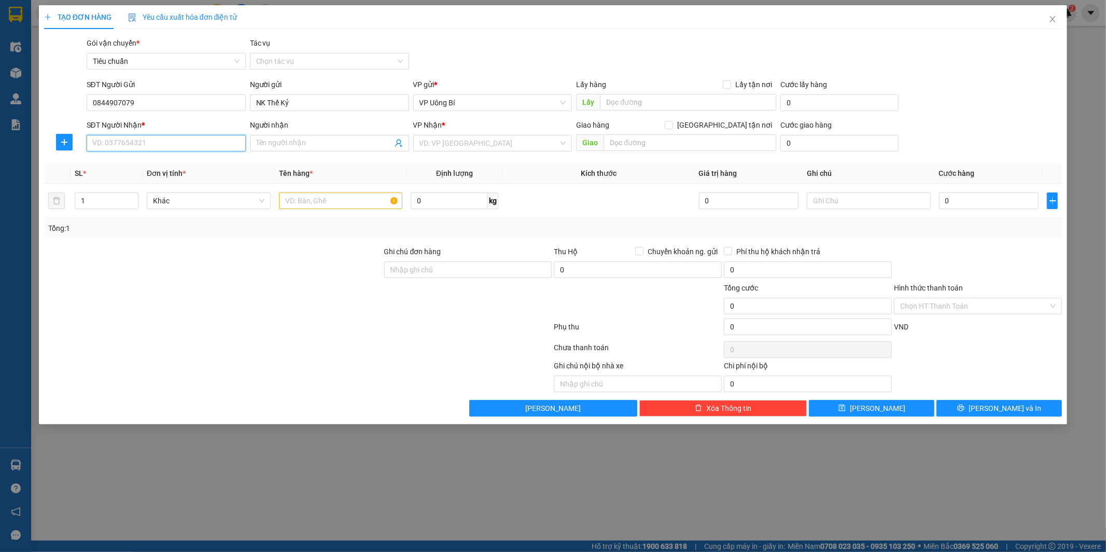
click at [163, 144] on input "SĐT Người Nhận *" at bounding box center [166, 143] width 159 height 17
click at [161, 142] on input "SĐT Người Nhận *" at bounding box center [166, 143] width 159 height 17
click at [205, 278] on div at bounding box center [213, 264] width 340 height 36
click at [193, 144] on input "SĐT Người Nhận *" at bounding box center [166, 143] width 159 height 17
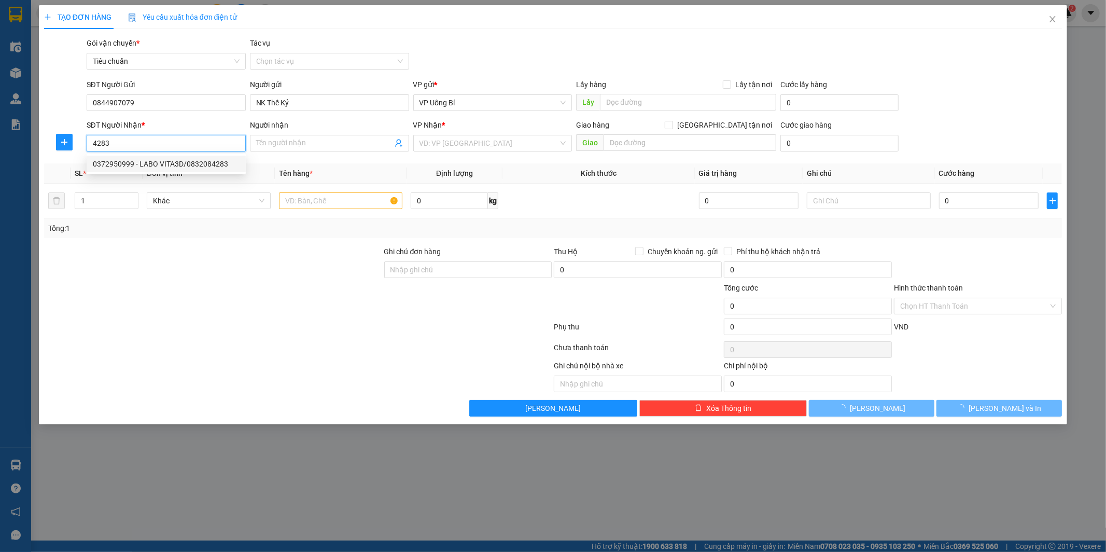
click at [188, 159] on div "0372950999 - LABO VITA3D/0832084283" at bounding box center [166, 163] width 147 height 11
type input "0372950999"
type input "LABO VITA3D/0832084283"
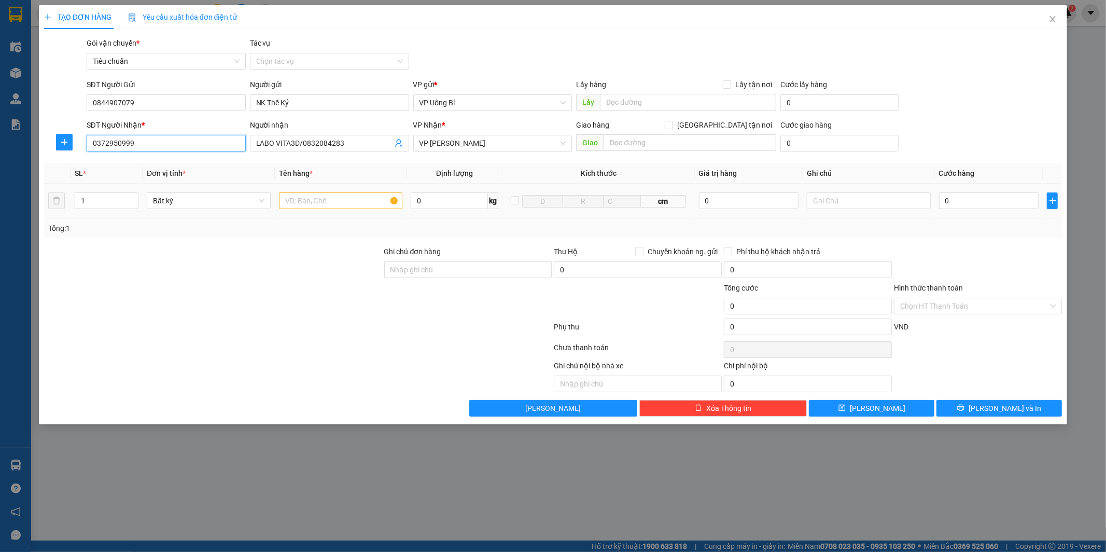
type input "0372950999"
click at [355, 203] on input "text" at bounding box center [341, 200] width 124 height 17
type input "mẫu r"
click at [998, 203] on input "0" at bounding box center [989, 200] width 100 height 17
type input "5"
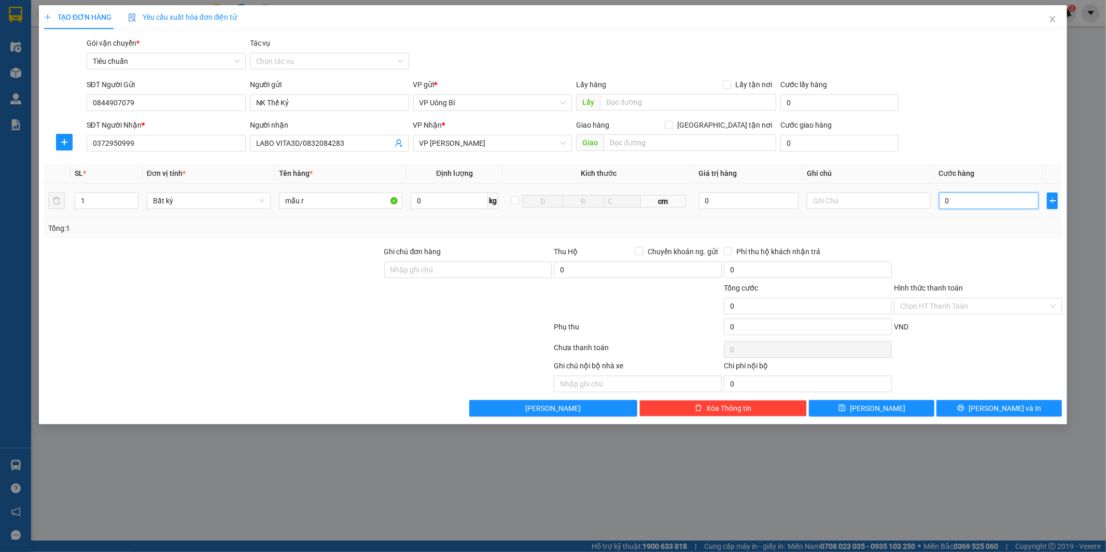
type input "5"
type input "50"
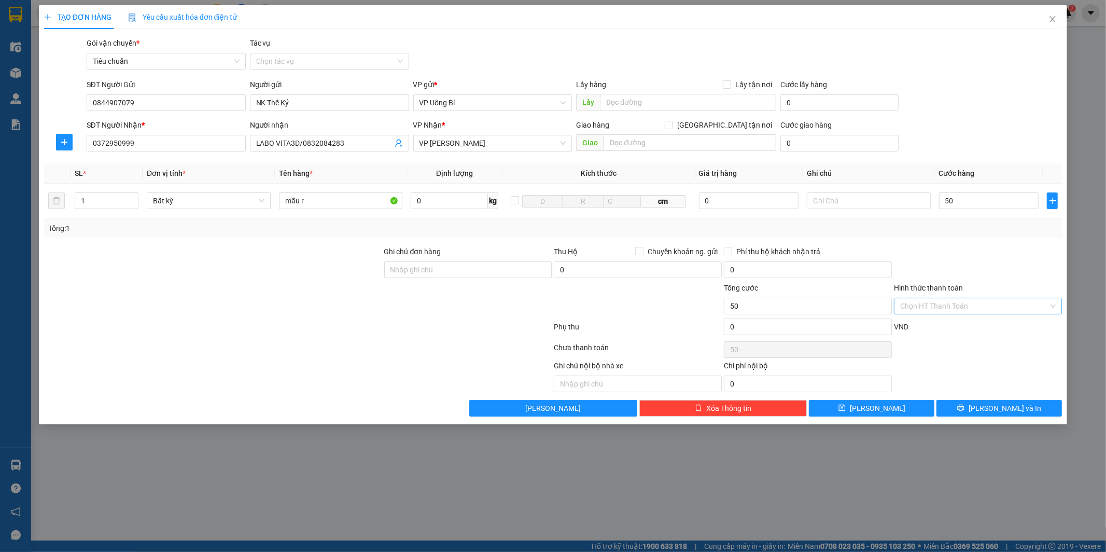
type input "50.000"
click at [960, 311] on input "Hình thức thanh toán" at bounding box center [974, 306] width 148 height 16
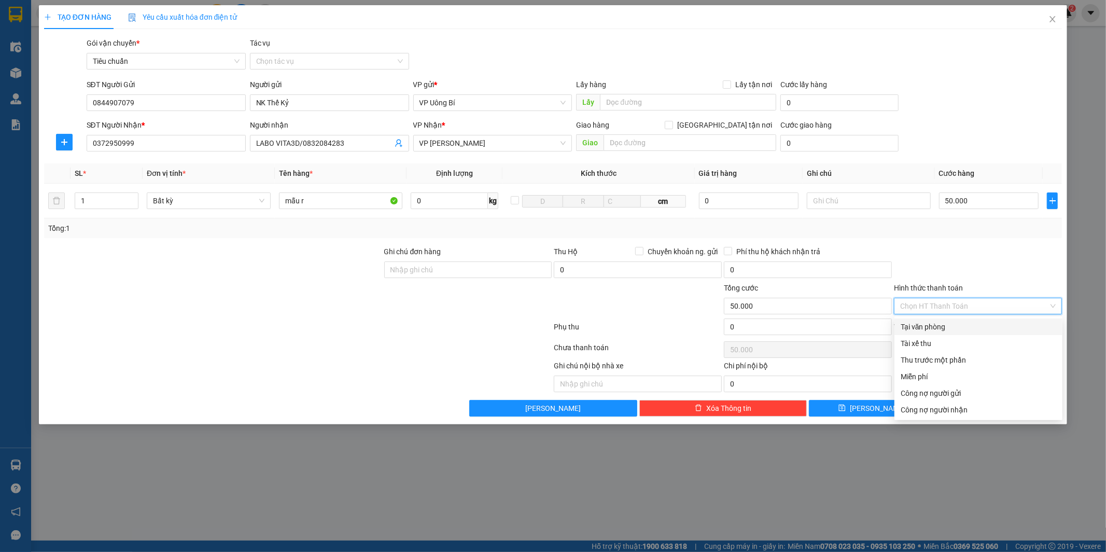
click at [957, 323] on div "Tại văn phòng" at bounding box center [979, 326] width 156 height 11
type input "0"
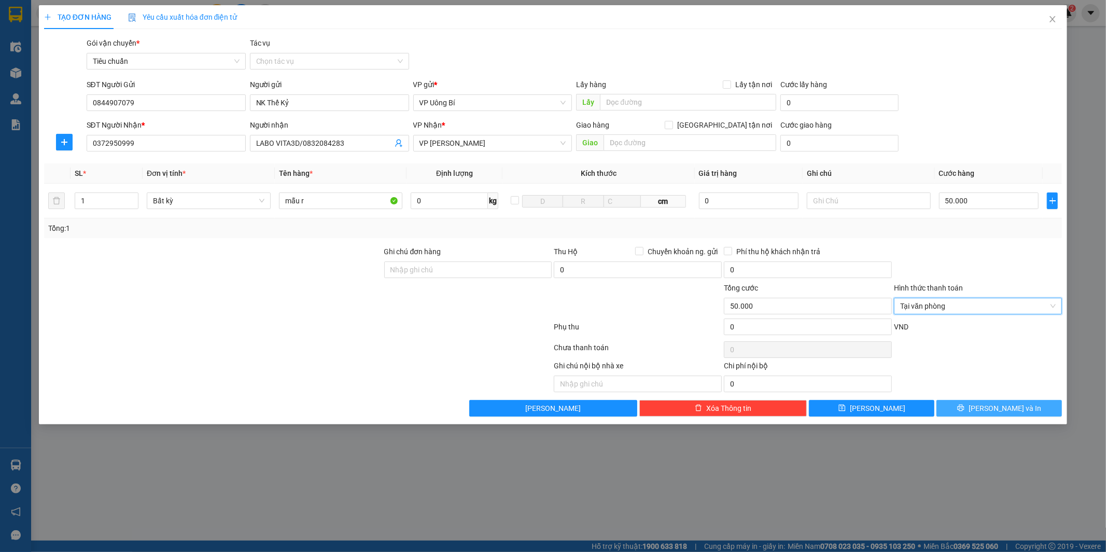
click at [964, 410] on icon "printer" at bounding box center [961, 407] width 7 height 7
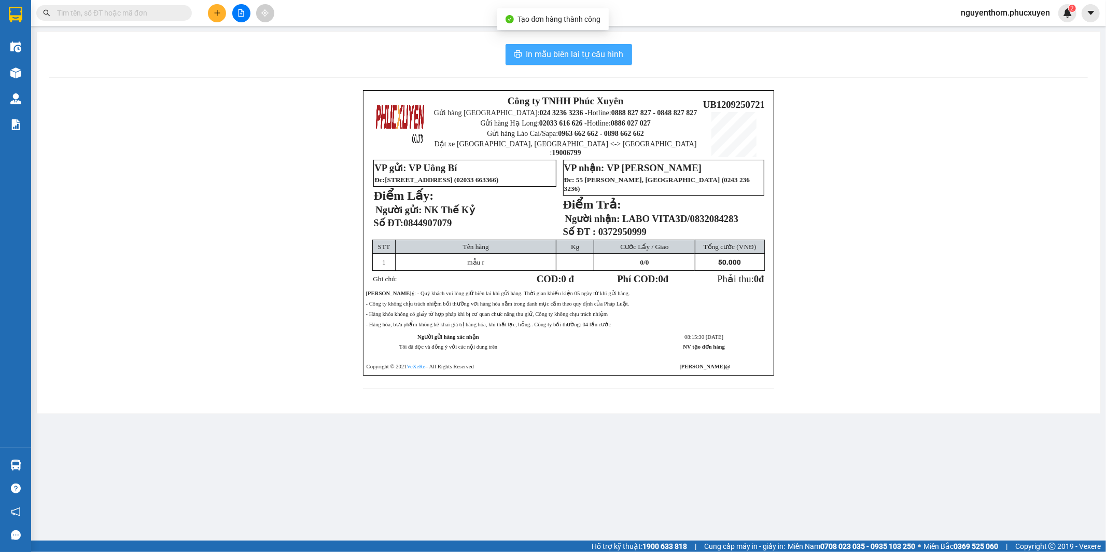
click at [580, 50] on span "In mẫu biên lai tự cấu hình" at bounding box center [574, 54] width 97 height 13
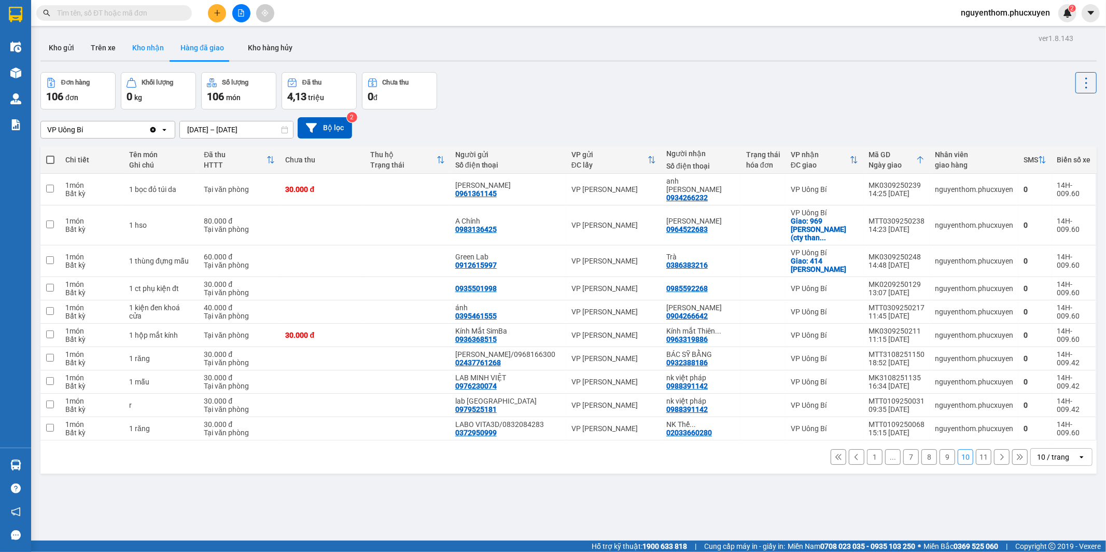
click at [141, 42] on button "Kho nhận" at bounding box center [148, 47] width 48 height 25
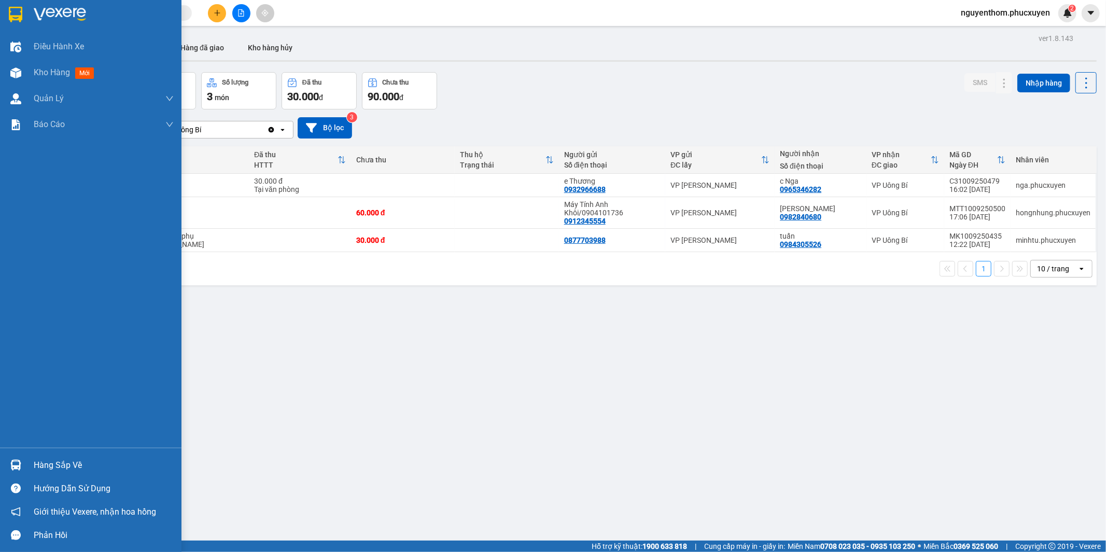
click at [22, 463] on div at bounding box center [16, 465] width 18 height 18
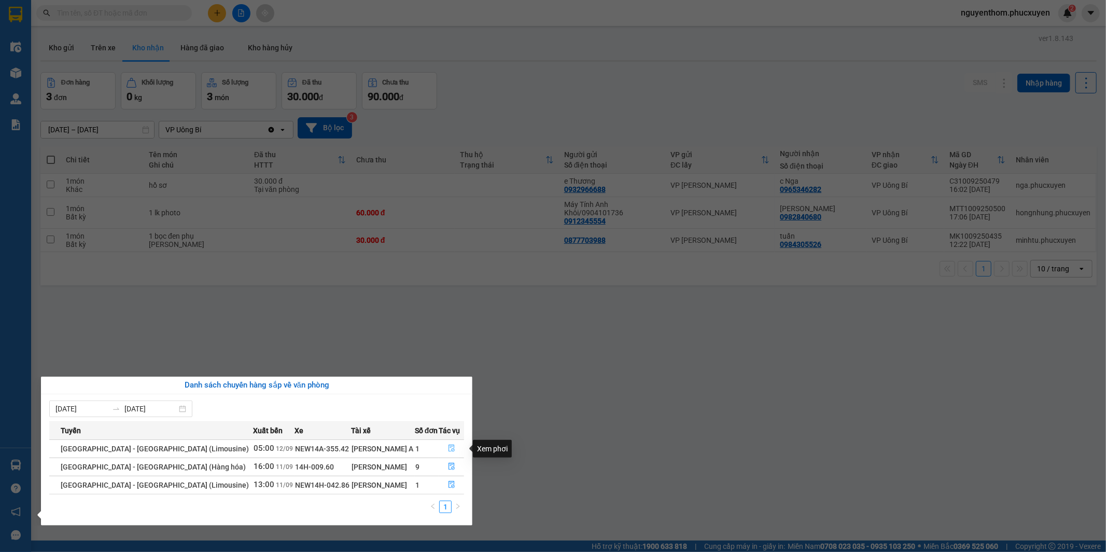
click at [448, 447] on icon "file-done" at bounding box center [451, 447] width 6 height 7
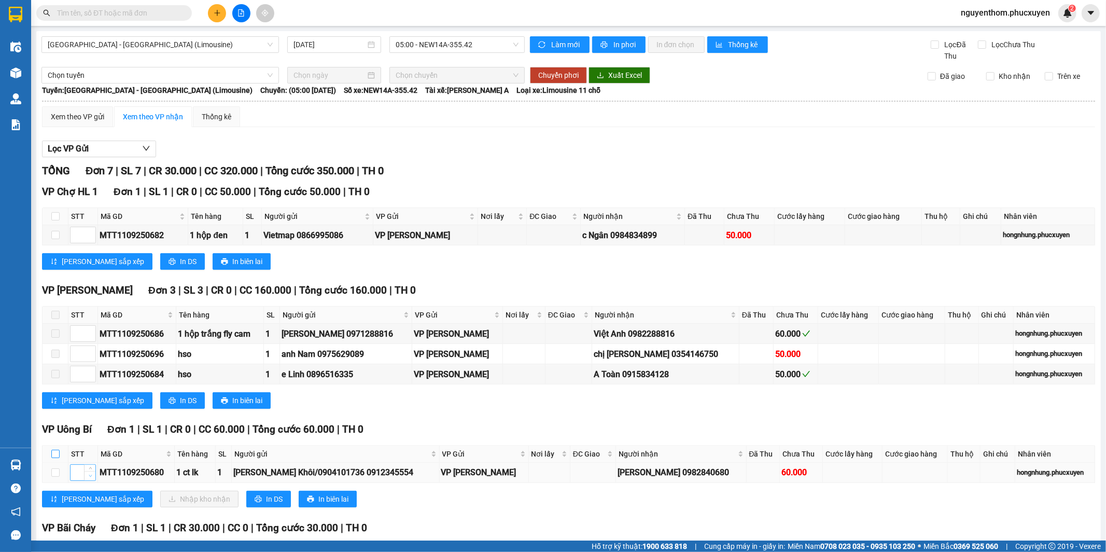
drag, startPoint x: 53, startPoint y: 453, endPoint x: 90, endPoint y: 476, distance: 43.8
click at [55, 453] on input "checkbox" at bounding box center [55, 454] width 8 height 8
checkbox input "true"
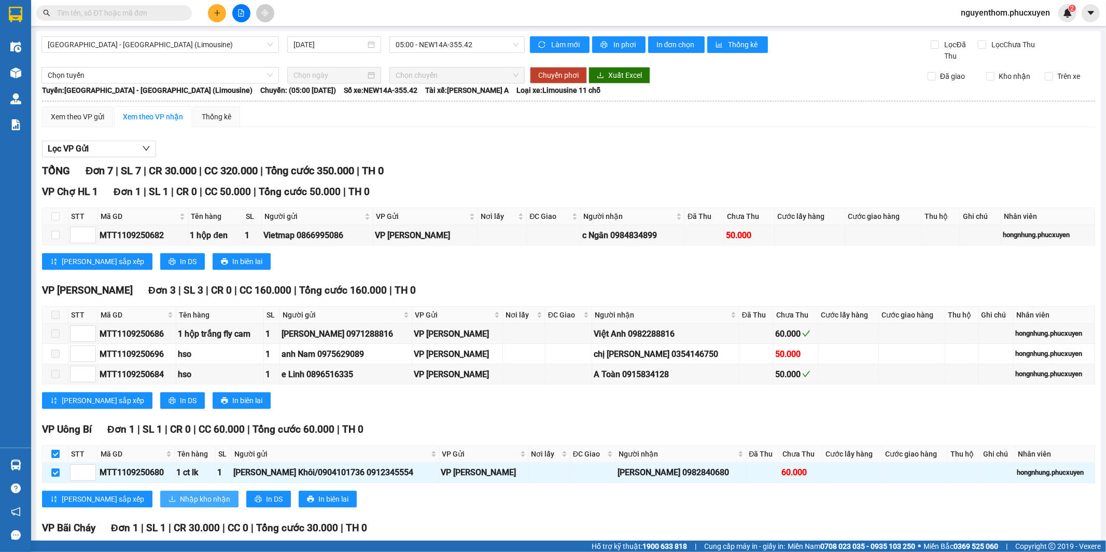
click at [180, 500] on span "Nhập kho nhận" at bounding box center [205, 498] width 50 height 11
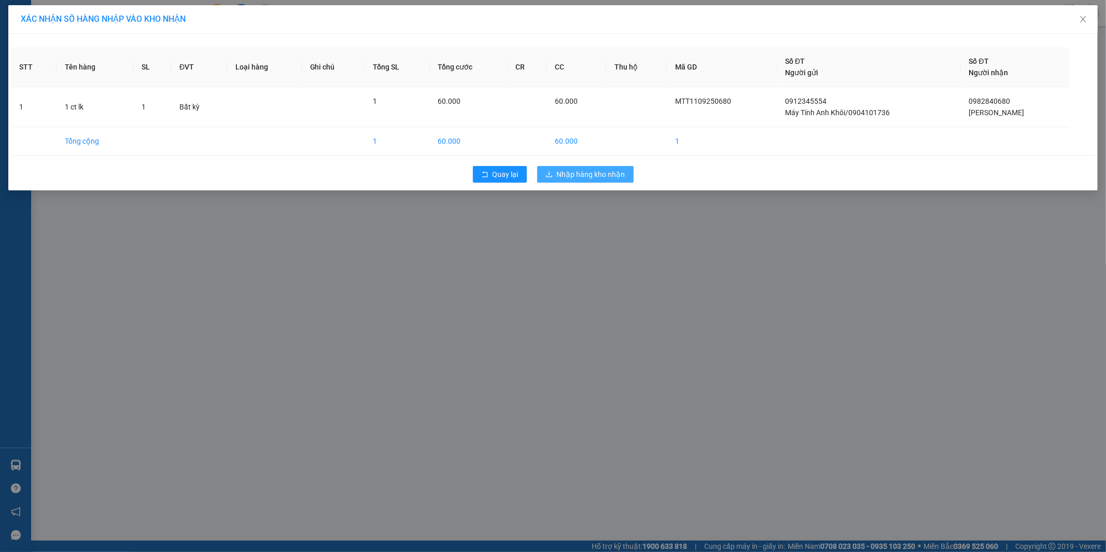
click at [613, 172] on span "Nhập hàng kho nhận" at bounding box center [591, 174] width 68 height 11
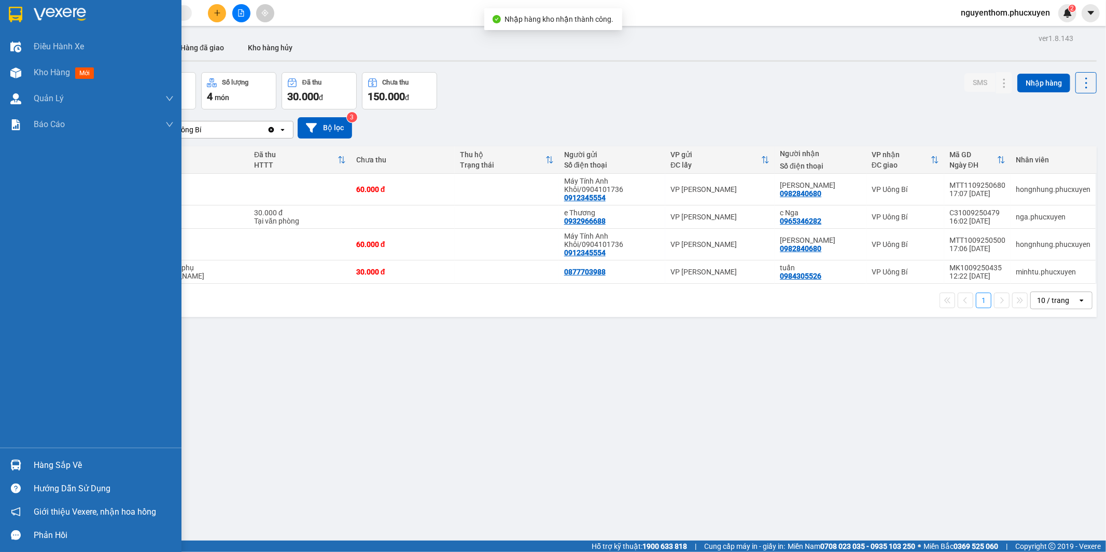
click at [13, 466] on img at bounding box center [15, 464] width 11 height 11
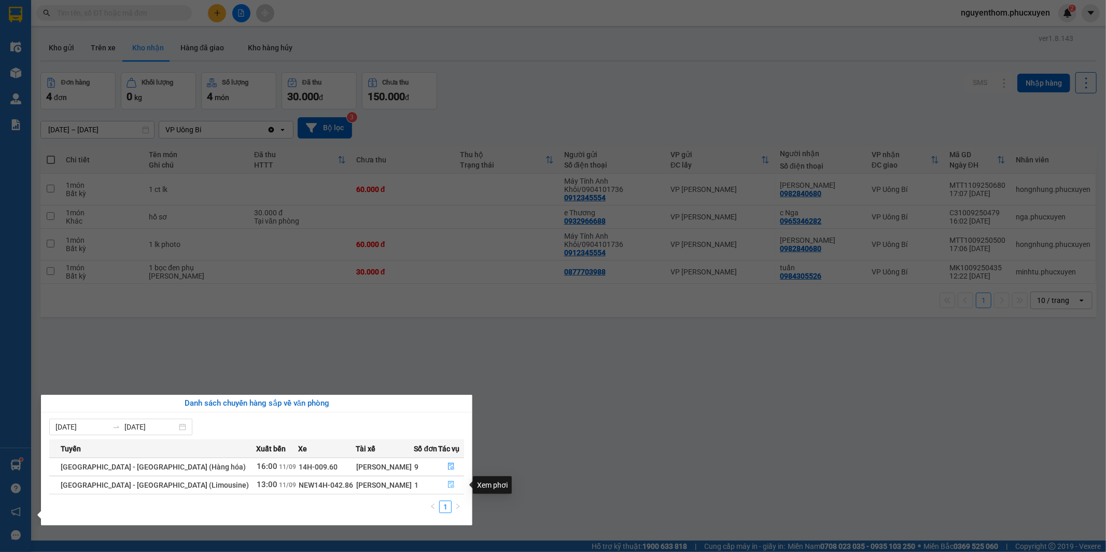
click at [447, 487] on icon "file-done" at bounding box center [450, 484] width 7 height 7
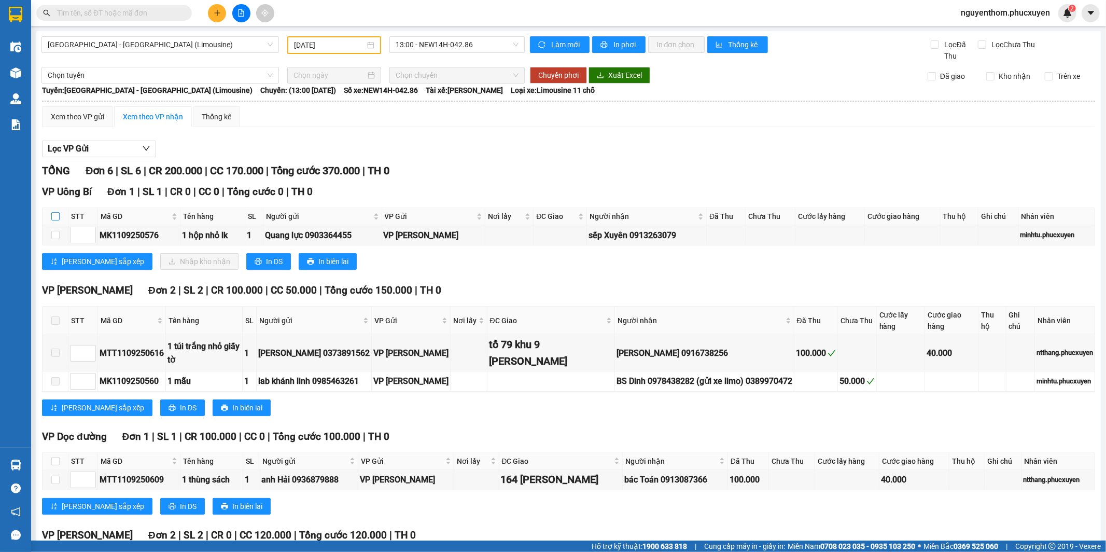
click at [52, 216] on input "checkbox" at bounding box center [55, 216] width 8 height 8
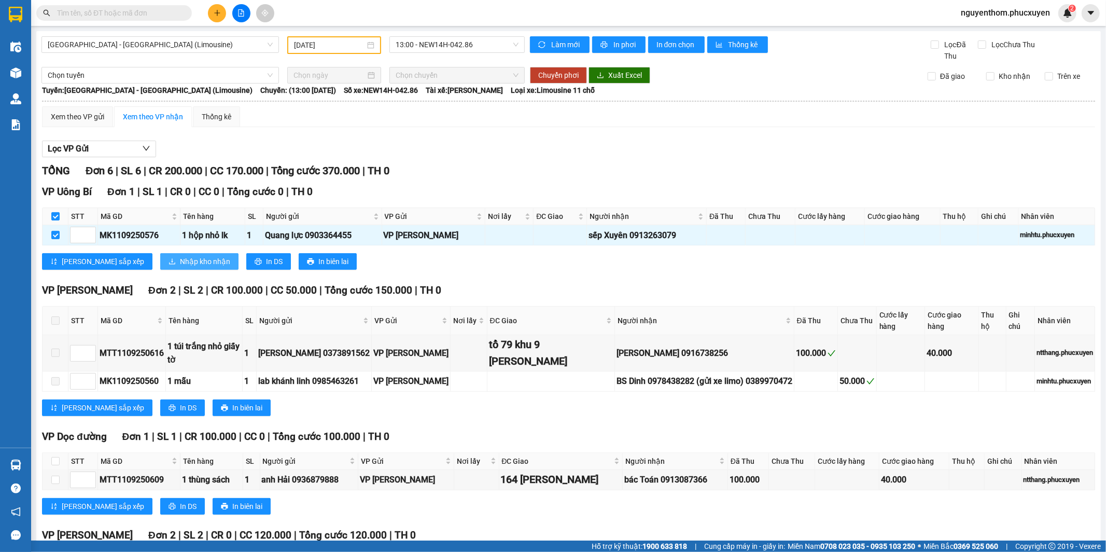
click at [180, 261] on span "Nhập kho nhận" at bounding box center [205, 261] width 50 height 11
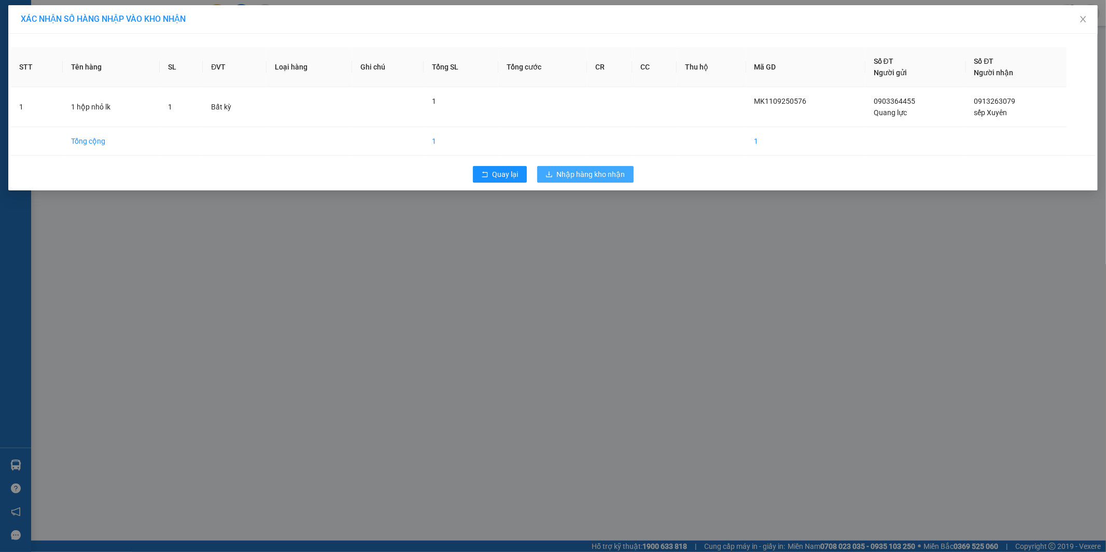
click at [597, 170] on span "Nhập hàng kho nhận" at bounding box center [591, 174] width 68 height 11
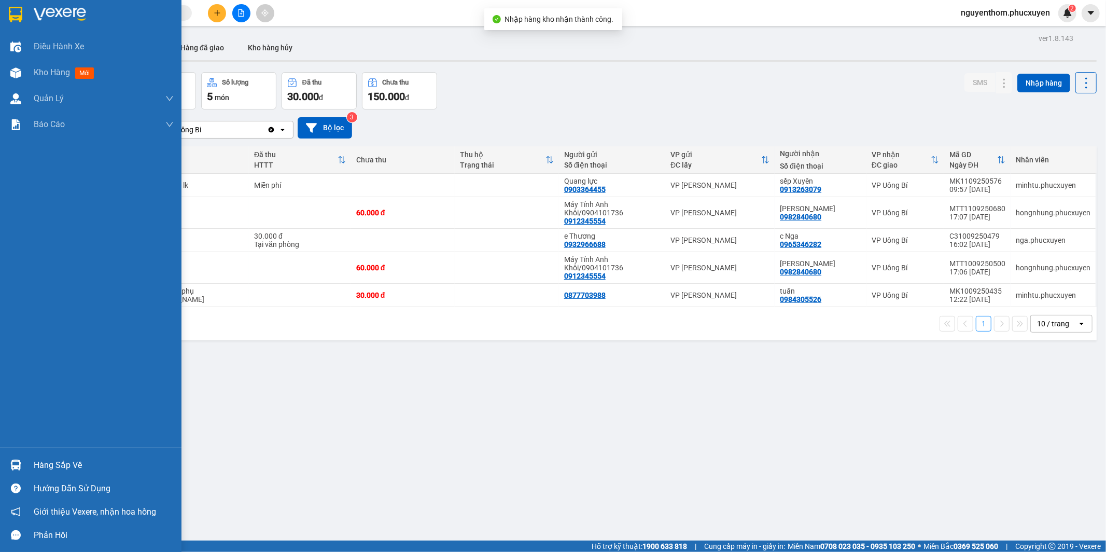
click at [16, 458] on div at bounding box center [16, 465] width 18 height 18
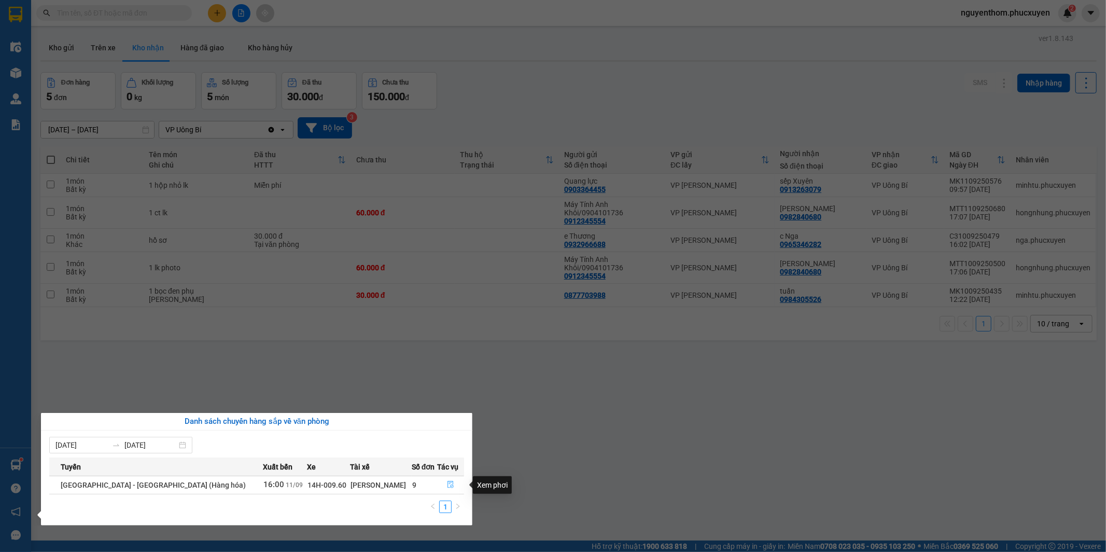
click at [447, 483] on icon "file-done" at bounding box center [450, 484] width 6 height 7
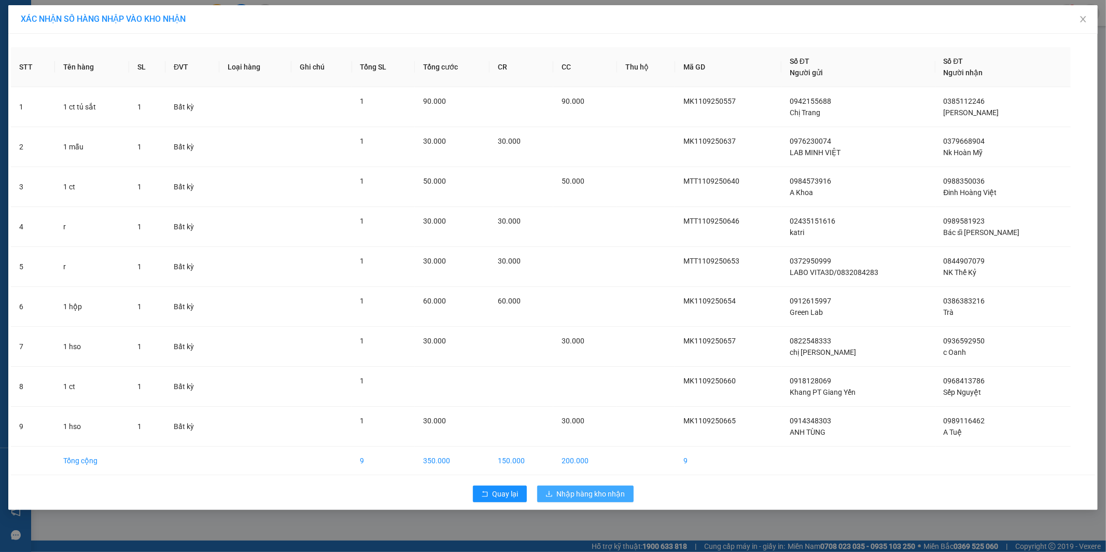
click at [594, 496] on span "Nhập hàng kho nhận" at bounding box center [591, 493] width 68 height 11
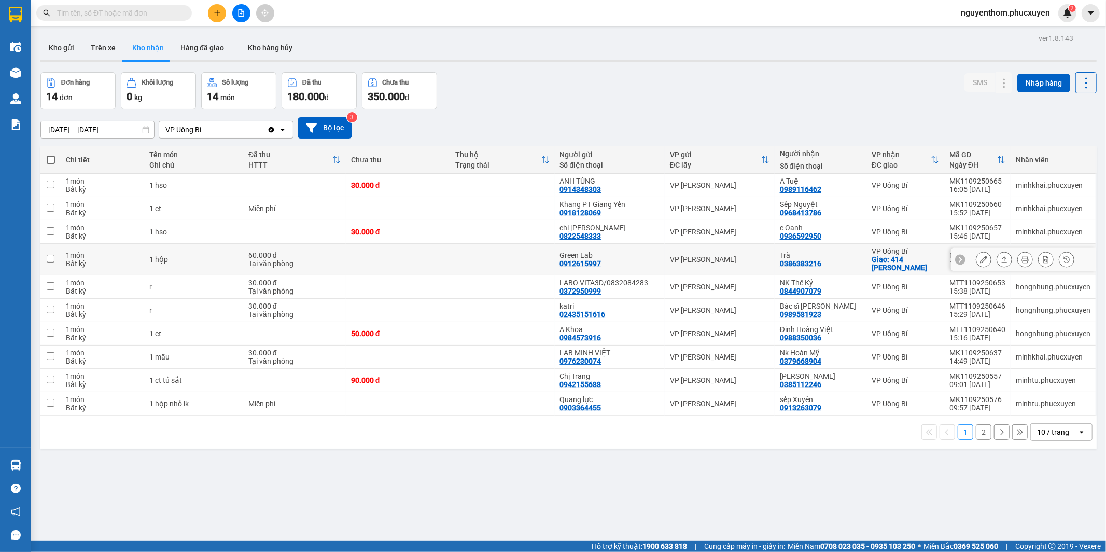
click at [1001, 257] on icon at bounding box center [1004, 259] width 7 height 7
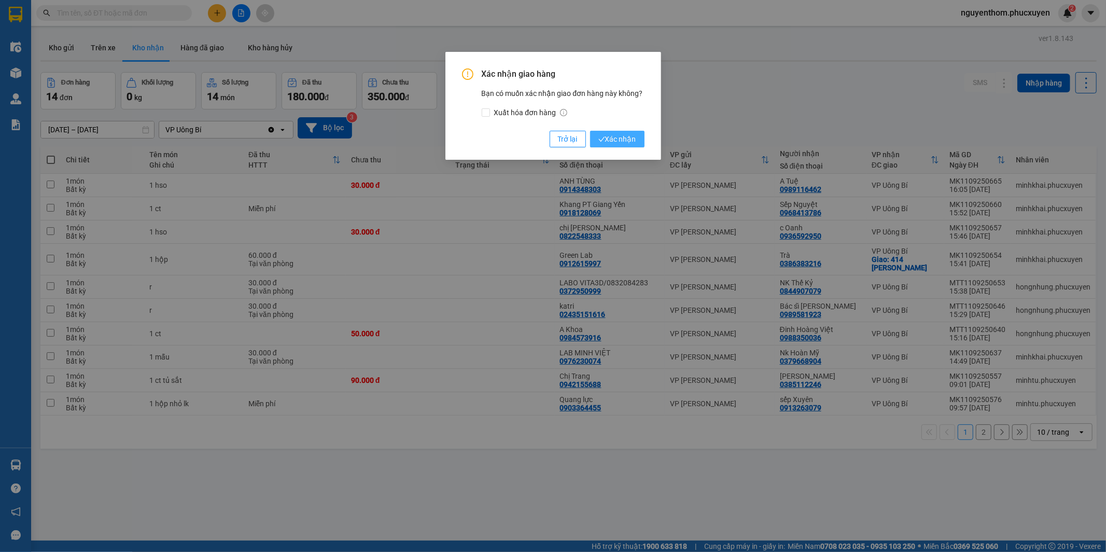
click at [619, 131] on button "Xác nhận" at bounding box center [617, 139] width 54 height 17
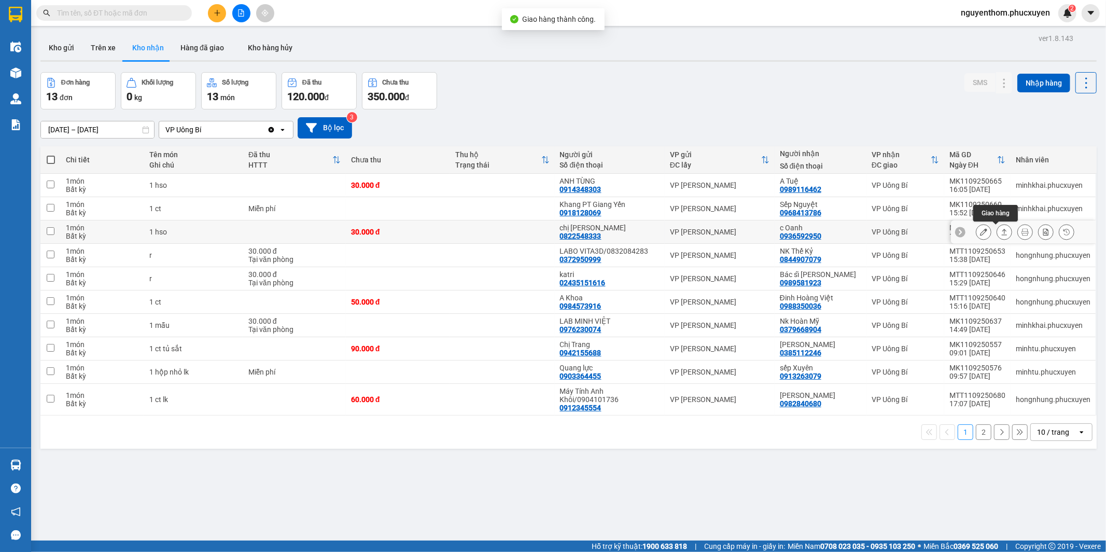
click at [1001, 231] on icon at bounding box center [1004, 231] width 7 height 7
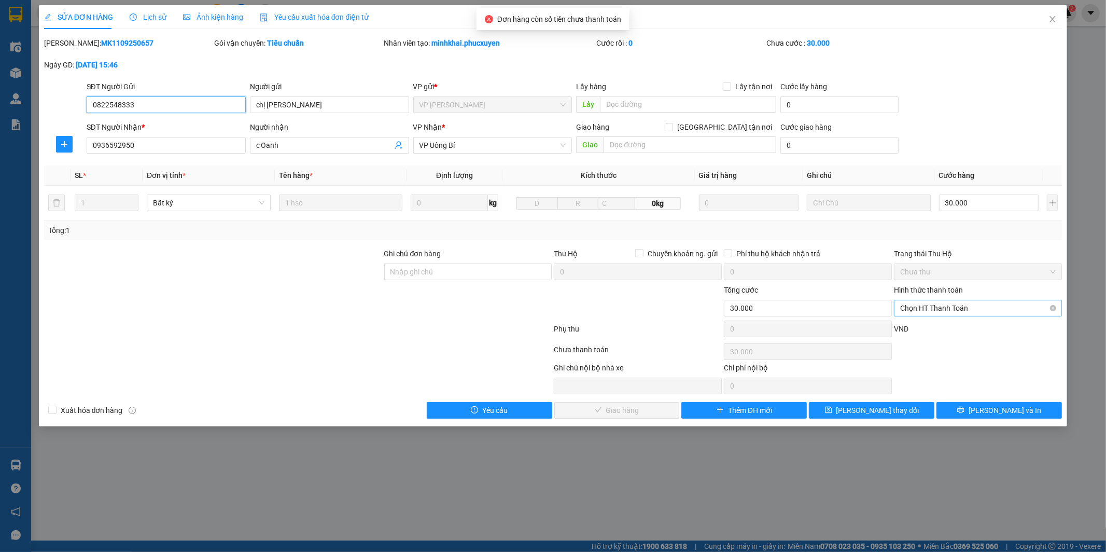
click at [922, 307] on span "Chọn HT Thanh Toán" at bounding box center [978, 308] width 156 height 16
click at [926, 327] on div "Tại văn phòng" at bounding box center [979, 328] width 156 height 11
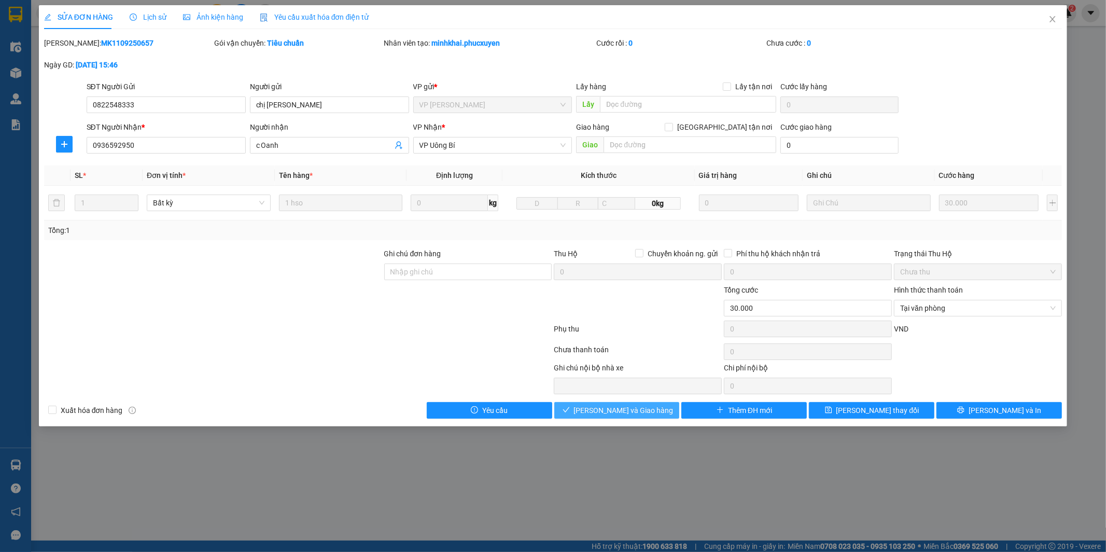
click at [628, 408] on span "[PERSON_NAME] và Giao hàng" at bounding box center [624, 409] width 100 height 11
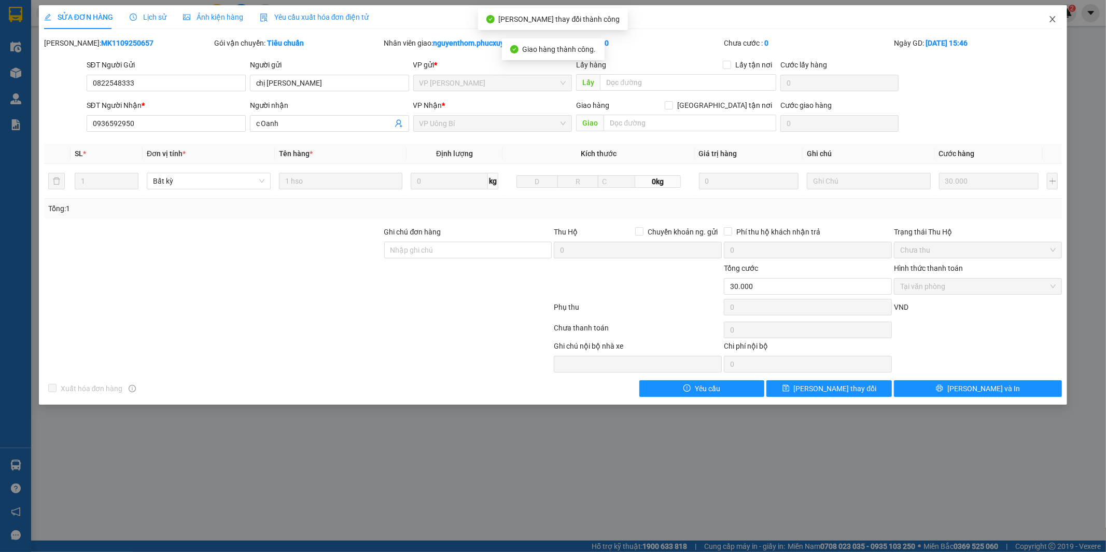
click at [1051, 19] on icon "close" at bounding box center [1052, 19] width 8 height 8
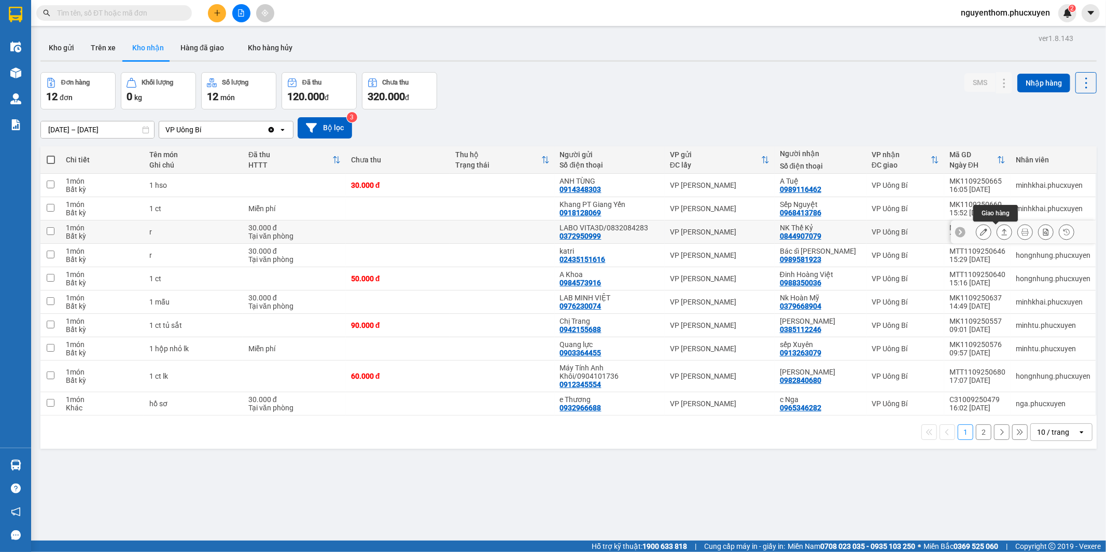
click at [1002, 231] on icon at bounding box center [1005, 232] width 6 height 6
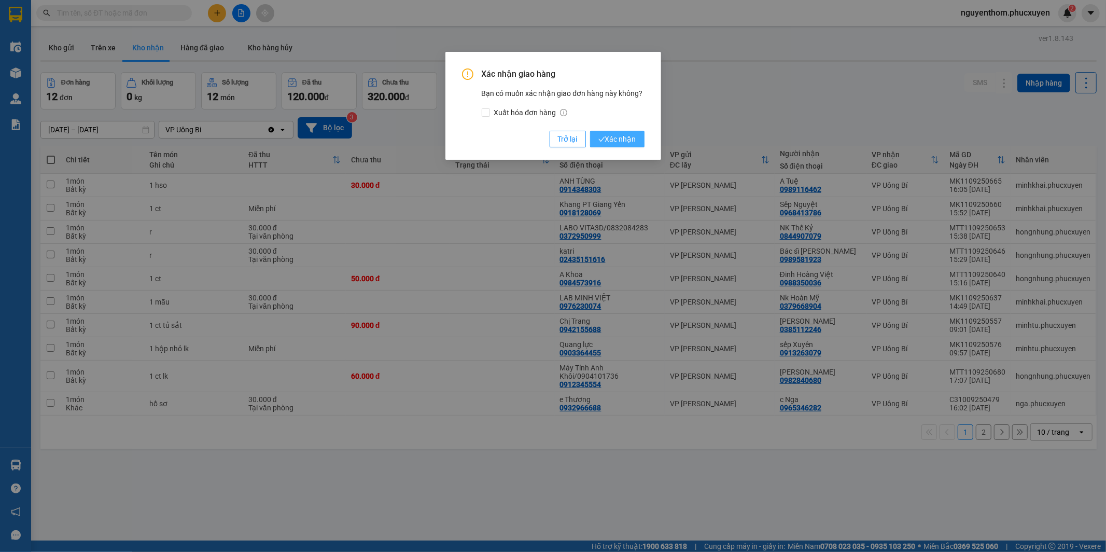
click at [633, 141] on span "Xác nhận" at bounding box center [617, 138] width 38 height 11
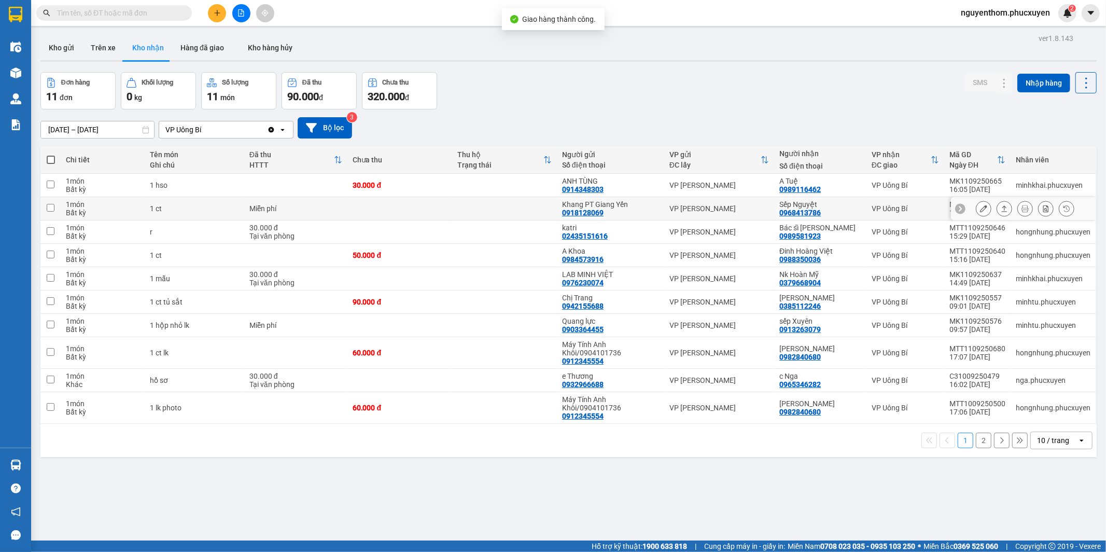
click at [1001, 209] on icon at bounding box center [1004, 208] width 7 height 7
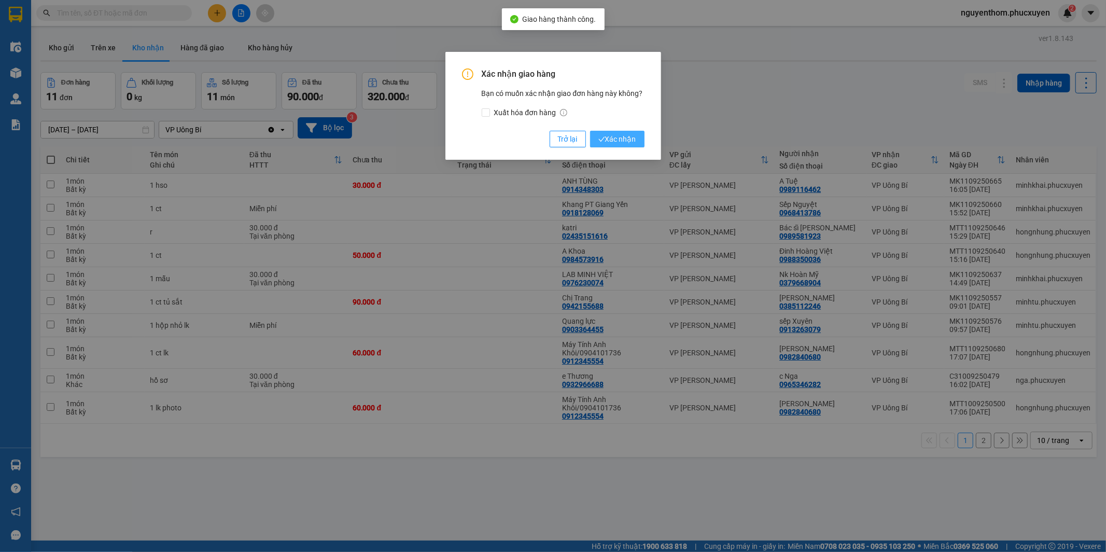
click at [613, 141] on span "Xác nhận" at bounding box center [617, 138] width 38 height 11
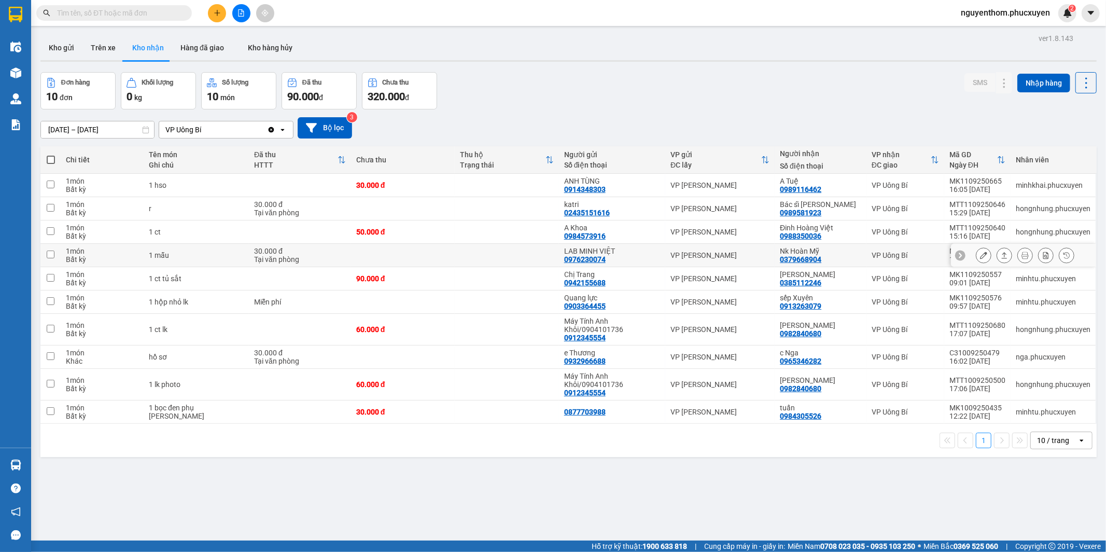
click at [1001, 255] on icon at bounding box center [1004, 254] width 7 height 7
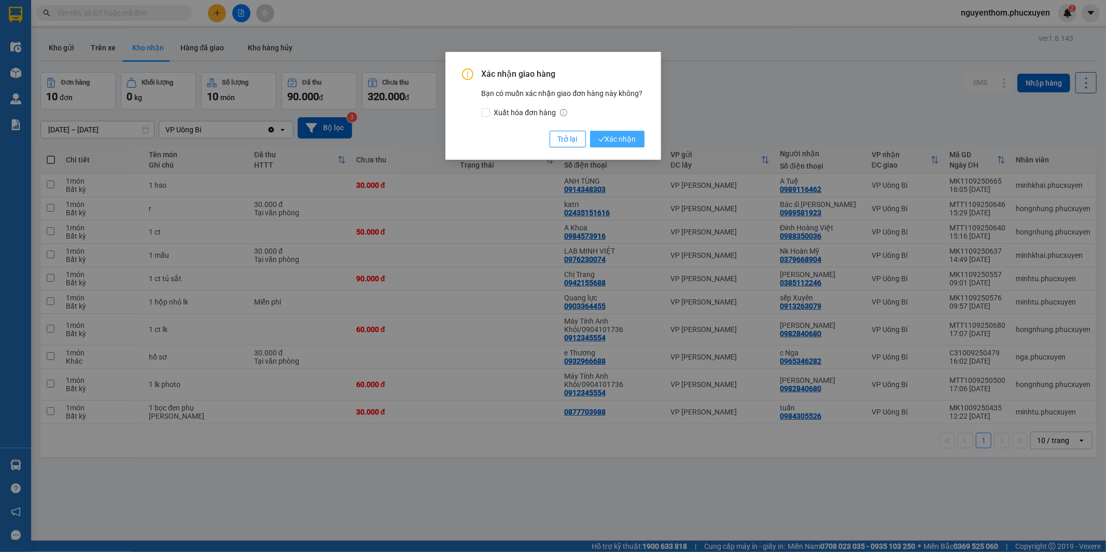
click at [619, 139] on span "Xác nhận" at bounding box center [617, 138] width 38 height 11
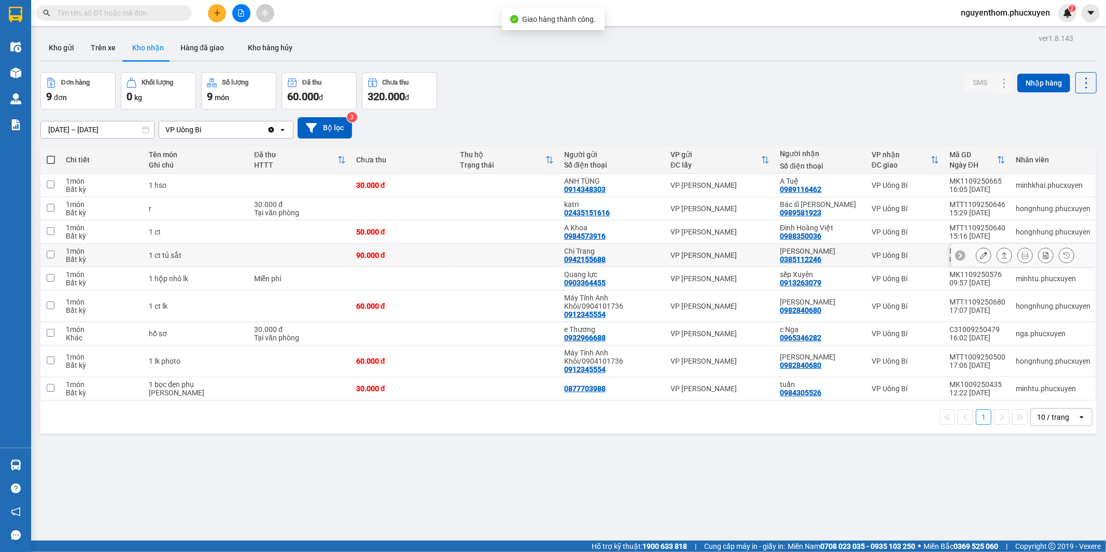
click at [1001, 253] on icon at bounding box center [1004, 254] width 7 height 7
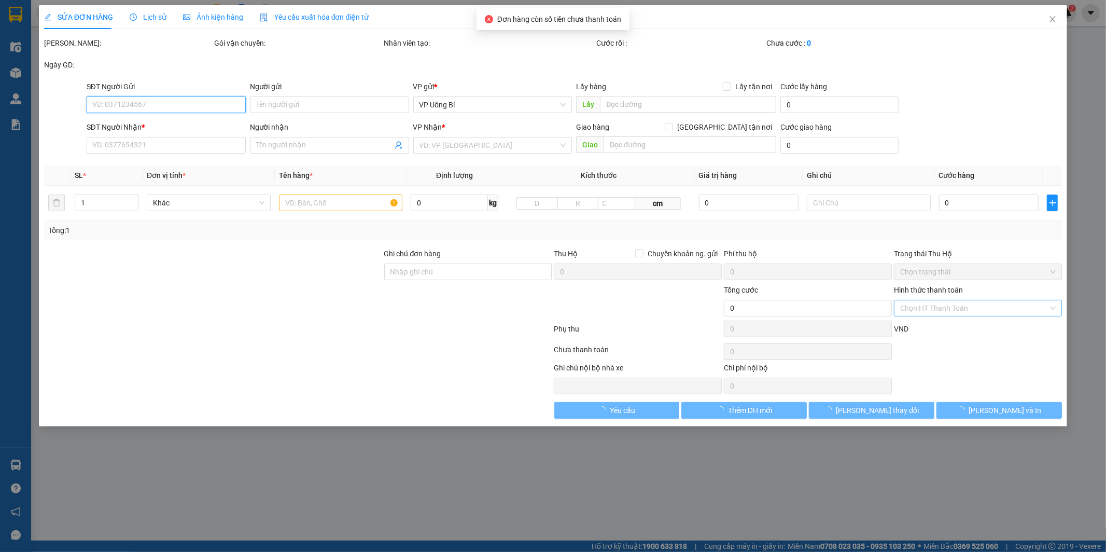
type input "0942155688"
type input "Chị Trang"
type input "0385112246"
type input "[PERSON_NAME]"
type input "90.000"
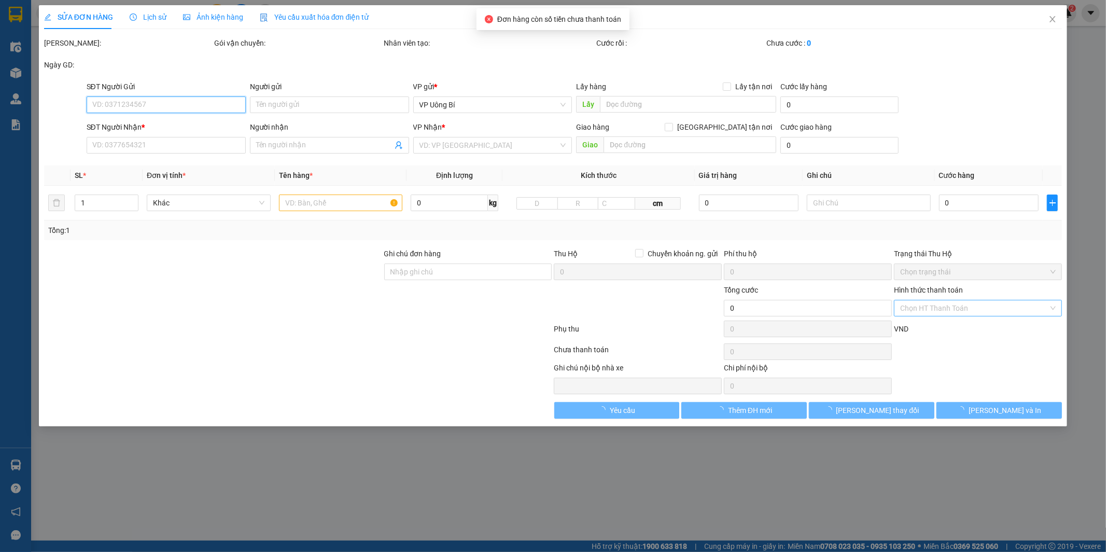
type input "90.000"
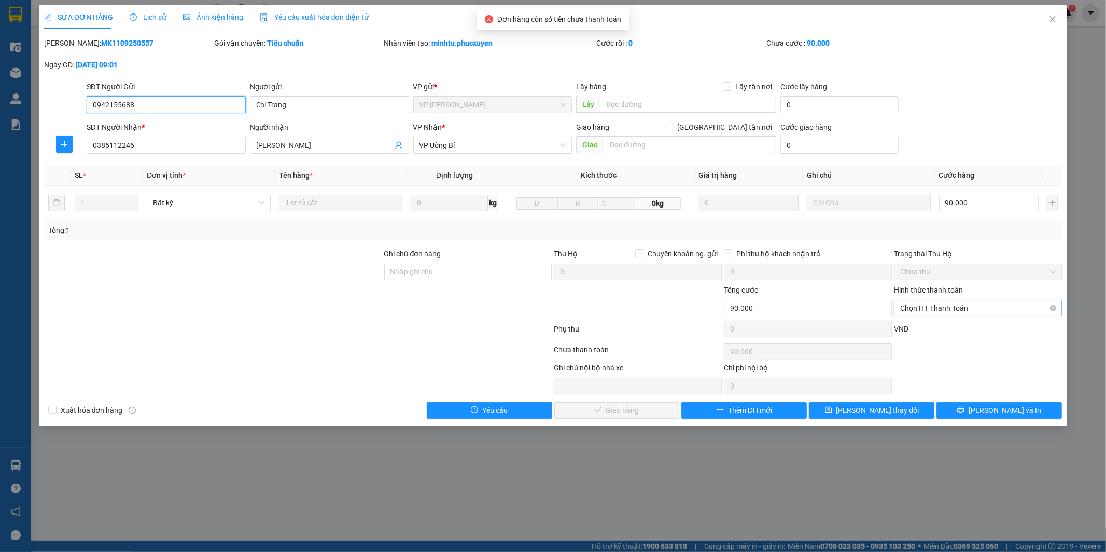
click at [947, 309] on span "Chọn HT Thanh Toán" at bounding box center [978, 308] width 156 height 16
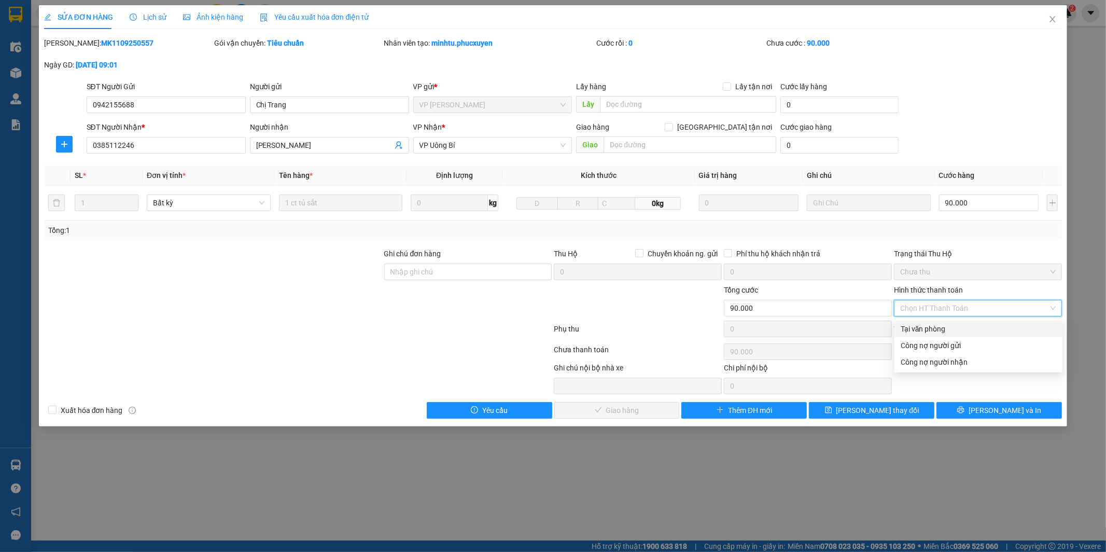
click at [950, 326] on div "Tại văn phòng" at bounding box center [979, 328] width 156 height 11
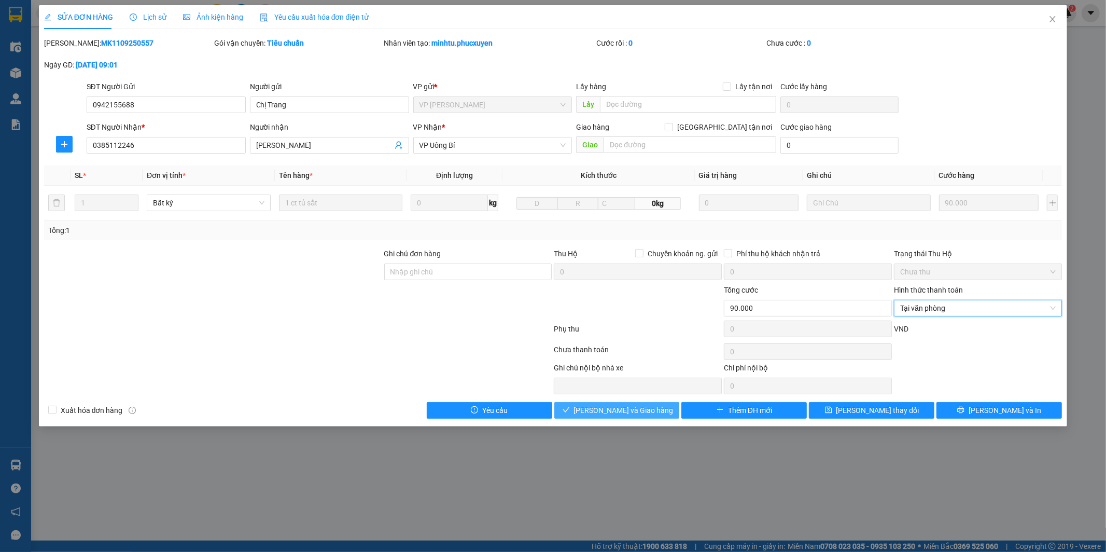
click at [614, 407] on span "[PERSON_NAME] và Giao hàng" at bounding box center [624, 409] width 100 height 11
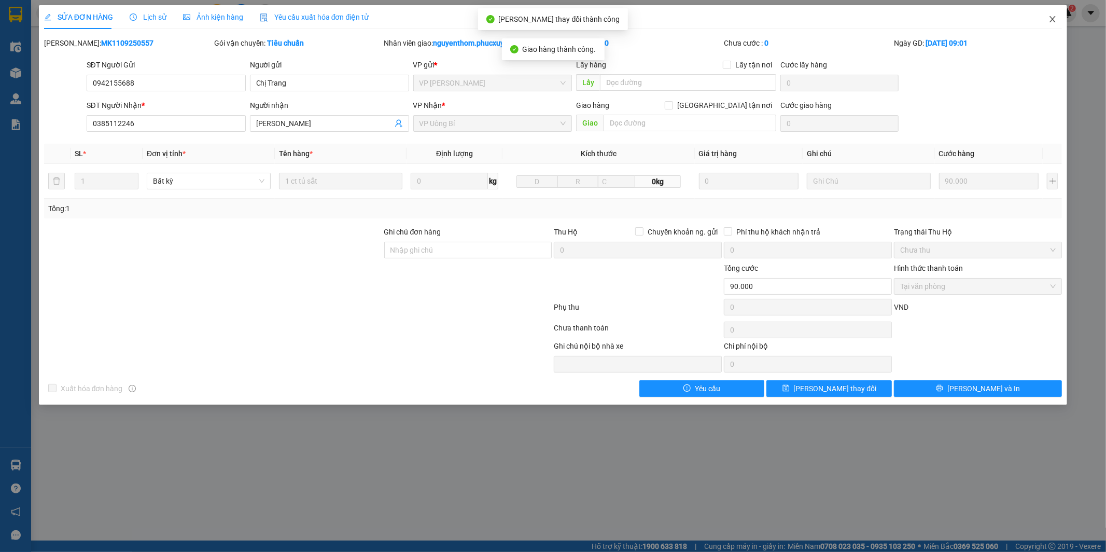
click at [1052, 19] on icon "close" at bounding box center [1053, 19] width 6 height 6
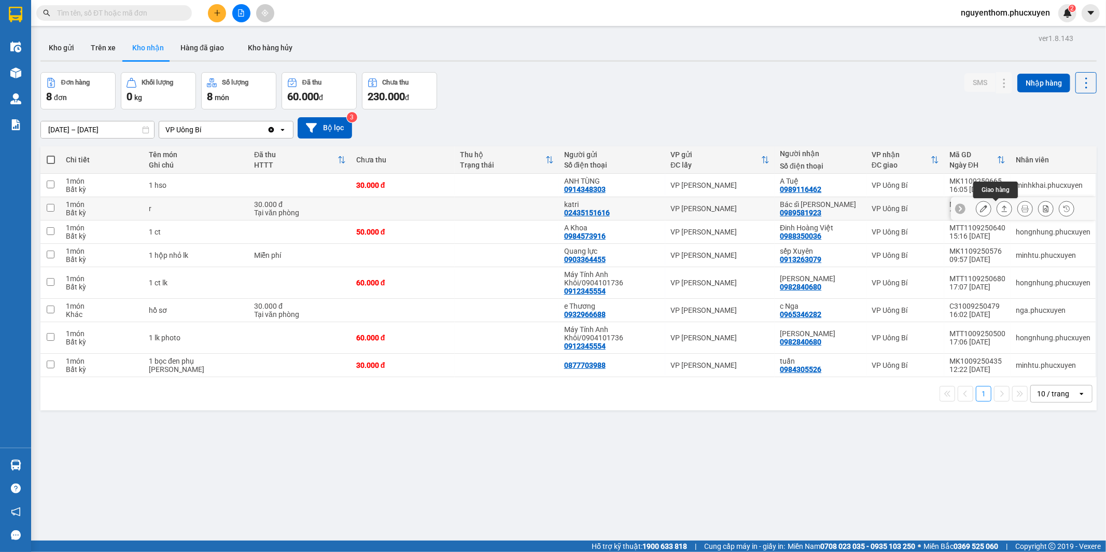
click at [1001, 209] on icon at bounding box center [1004, 208] width 7 height 7
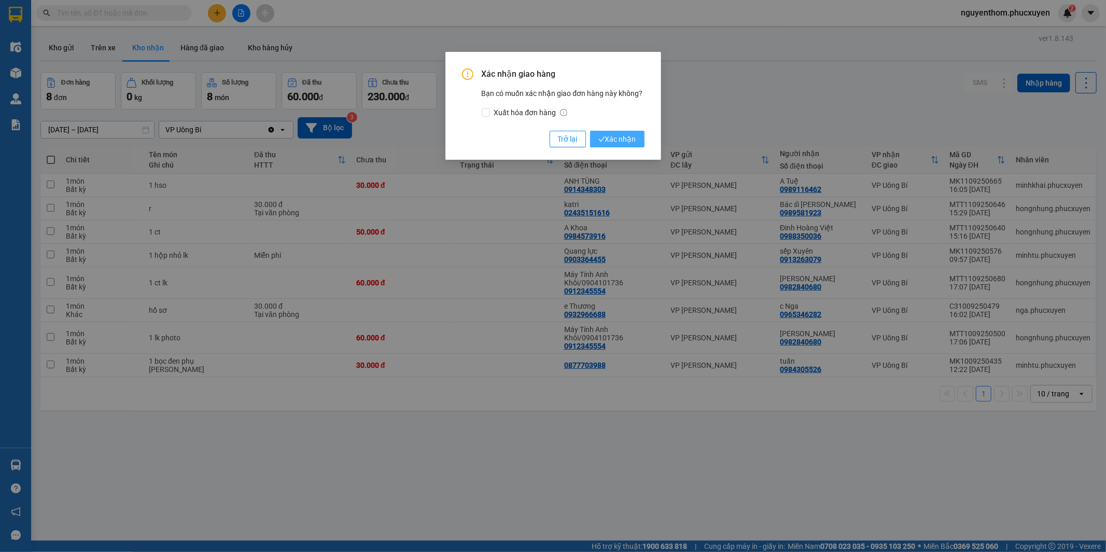
click at [613, 139] on span "Xác nhận" at bounding box center [617, 138] width 38 height 11
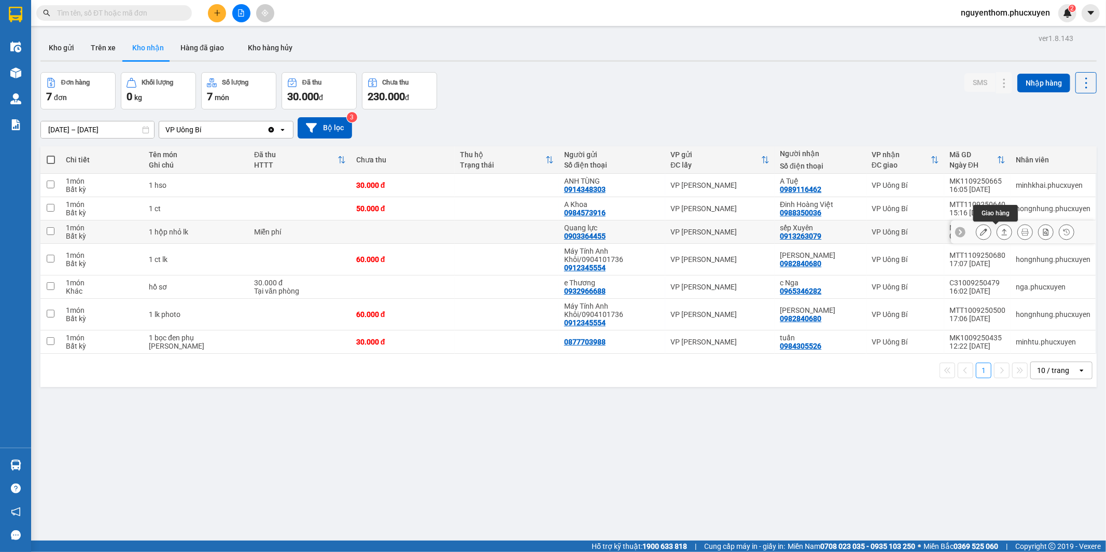
click at [1001, 231] on icon at bounding box center [1004, 231] width 7 height 7
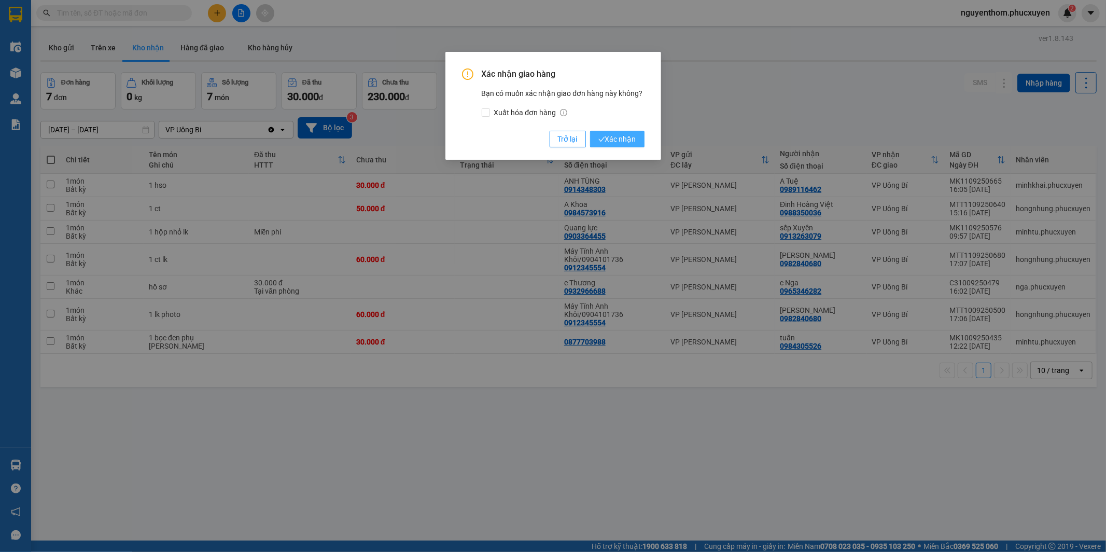
click at [626, 134] on span "Xác nhận" at bounding box center [617, 138] width 38 height 11
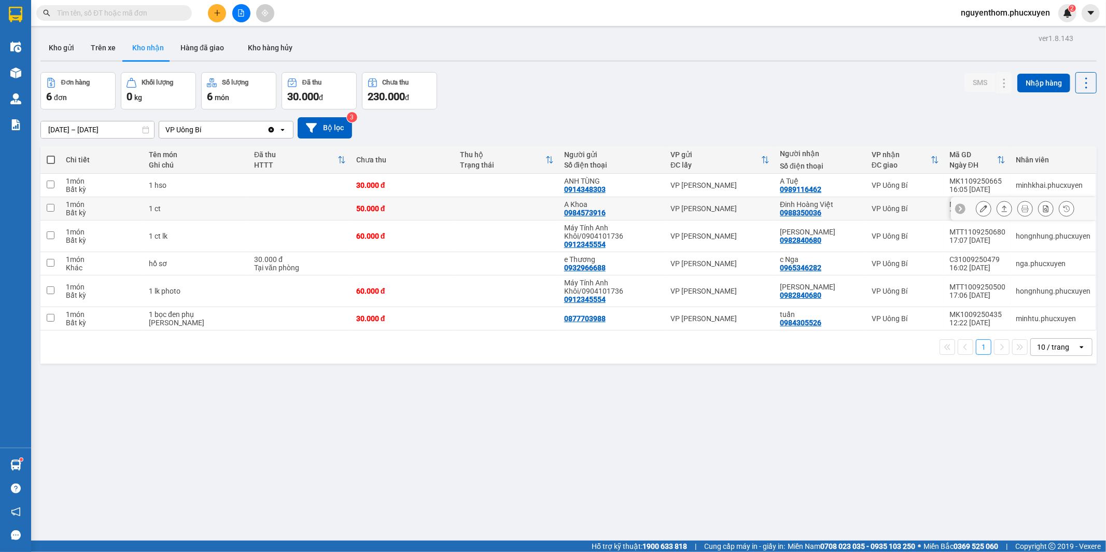
click at [757, 200] on td "VP [PERSON_NAME]" at bounding box center [719, 208] width 109 height 23
checkbox input "true"
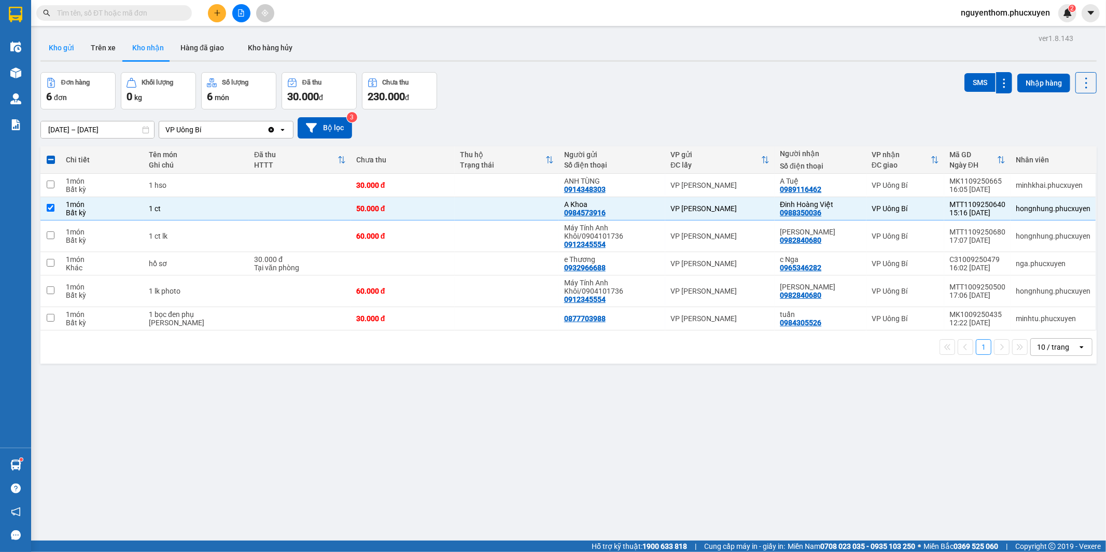
click at [53, 45] on button "Kho gửi" at bounding box center [61, 47] width 42 height 25
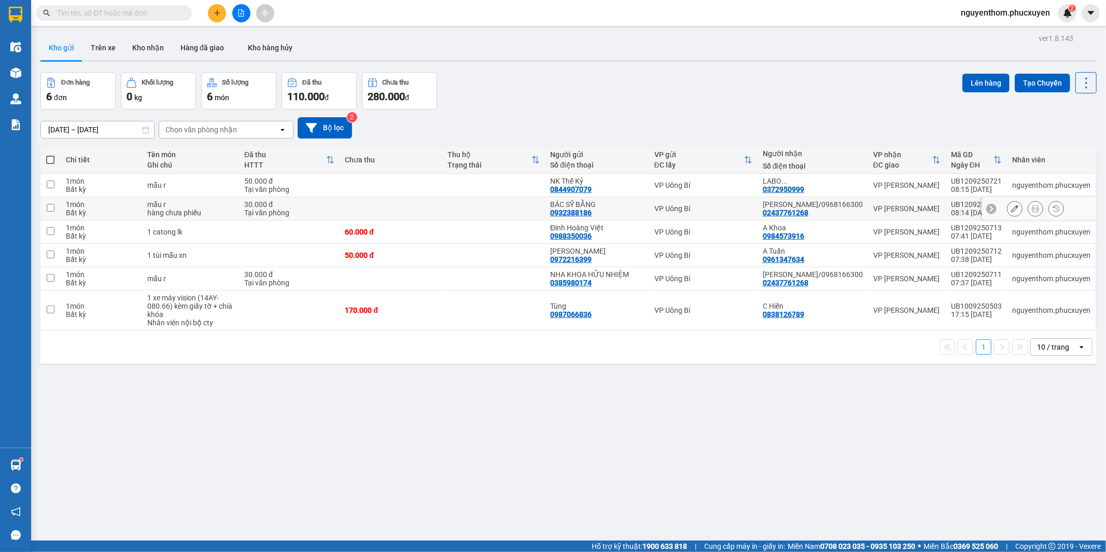
click at [747, 202] on td "VP Uông Bí" at bounding box center [703, 208] width 108 height 23
checkbox input "true"
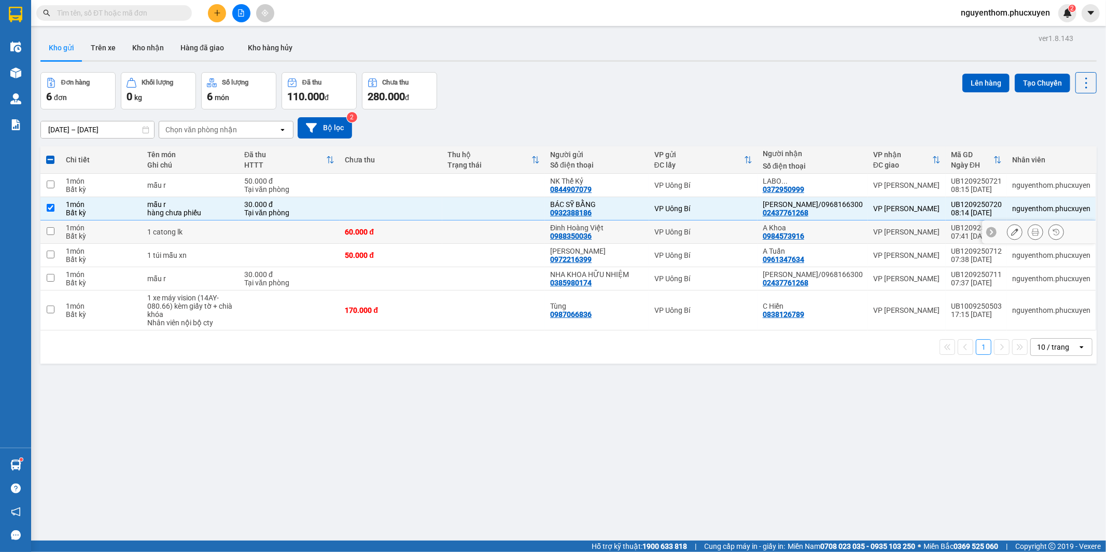
click at [747, 231] on div "VP Uông Bí" at bounding box center [703, 232] width 98 height 8
checkbox input "true"
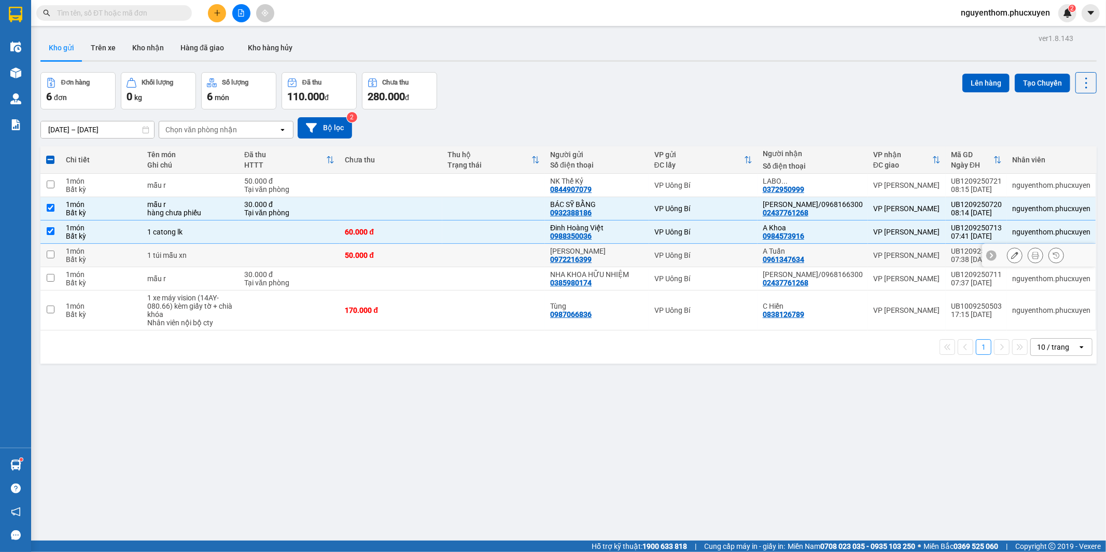
click at [736, 258] on div "VP Uông Bí" at bounding box center [703, 255] width 98 height 8
checkbox input "true"
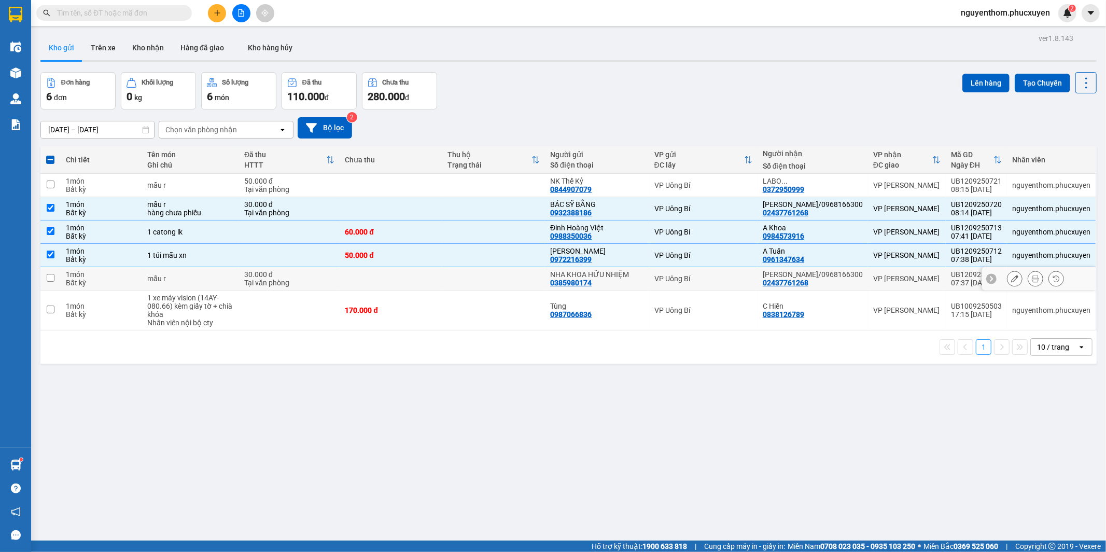
click at [739, 281] on div "VP Uông Bí" at bounding box center [703, 278] width 98 height 8
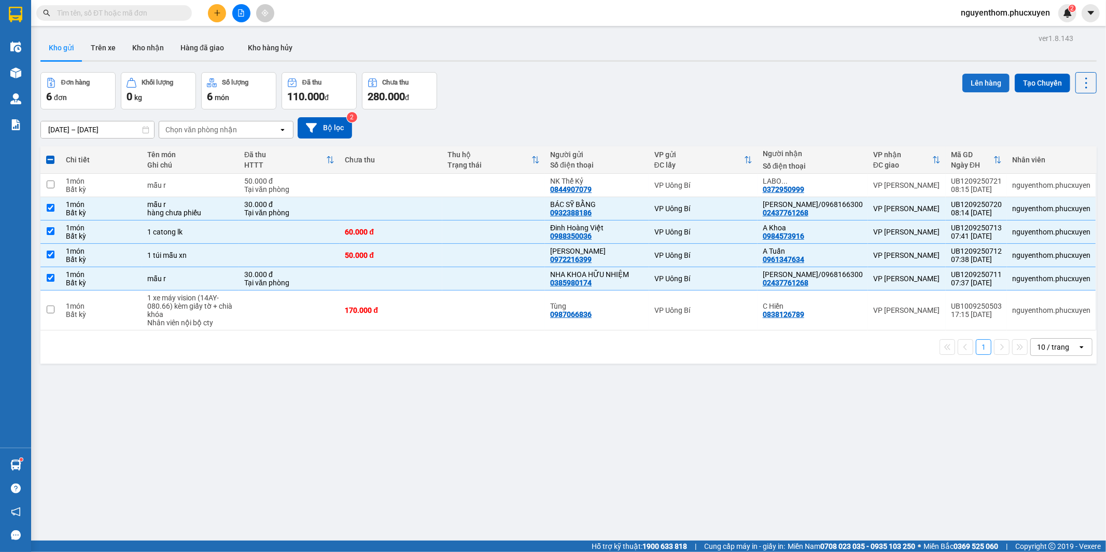
click at [972, 78] on button "Lên hàng" at bounding box center [985, 83] width 47 height 19
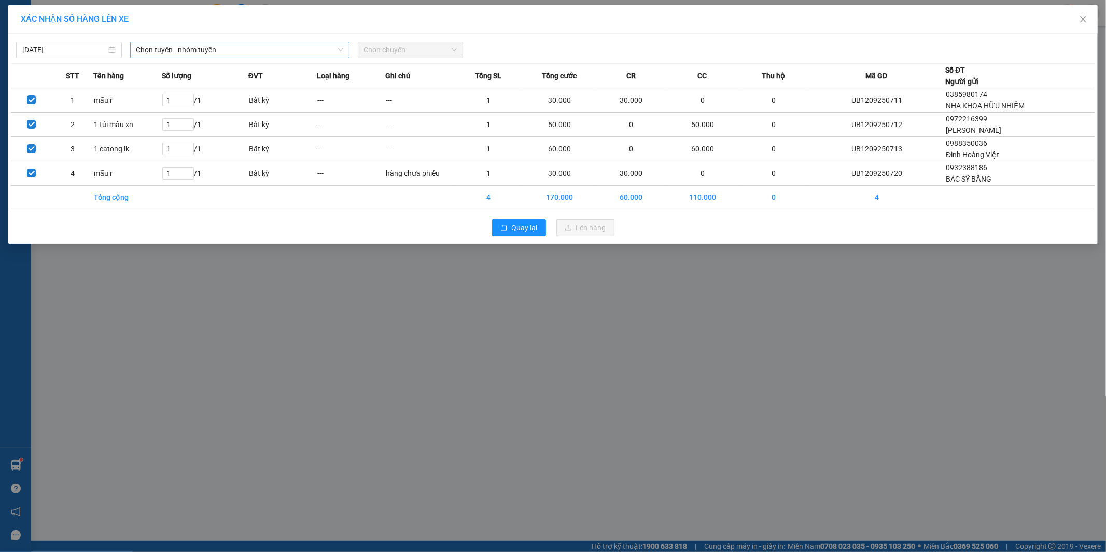
click at [261, 44] on span "Chọn tuyến - nhóm tuyến" at bounding box center [239, 50] width 207 height 16
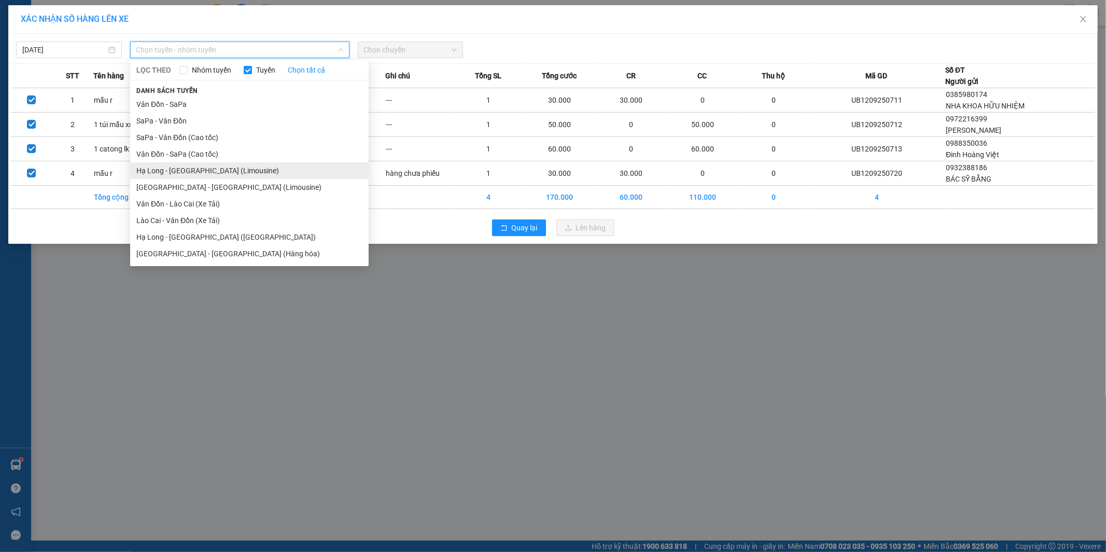
click at [245, 169] on li "Hạ Long - [GEOGRAPHIC_DATA] (Limousine)" at bounding box center [249, 170] width 239 height 17
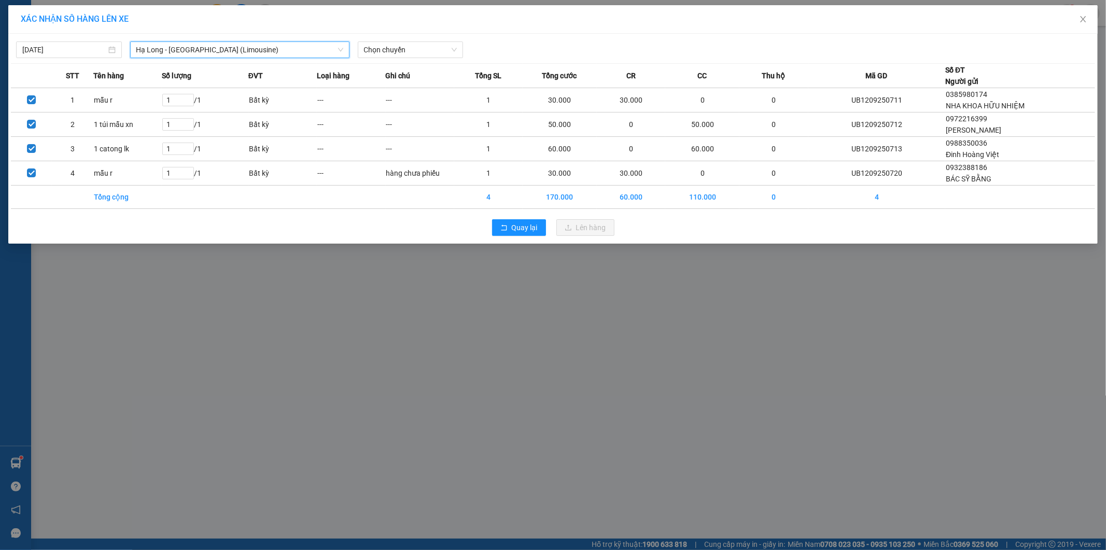
click at [390, 49] on span "Chọn chuyến" at bounding box center [410, 50] width 93 height 16
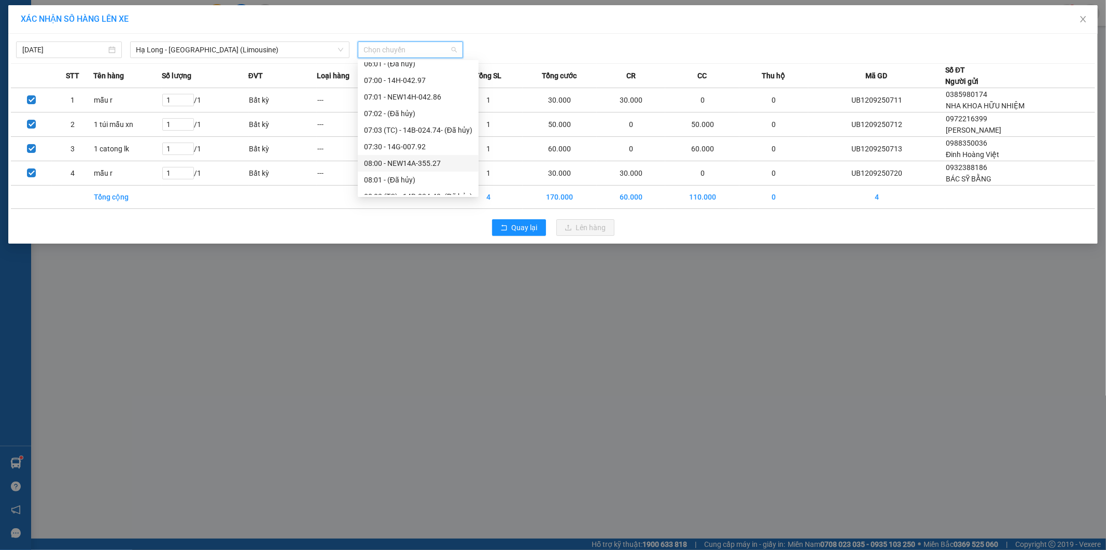
scroll to position [230, 0]
click at [413, 154] on div "09:00 - 14F-009.71" at bounding box center [418, 155] width 108 height 11
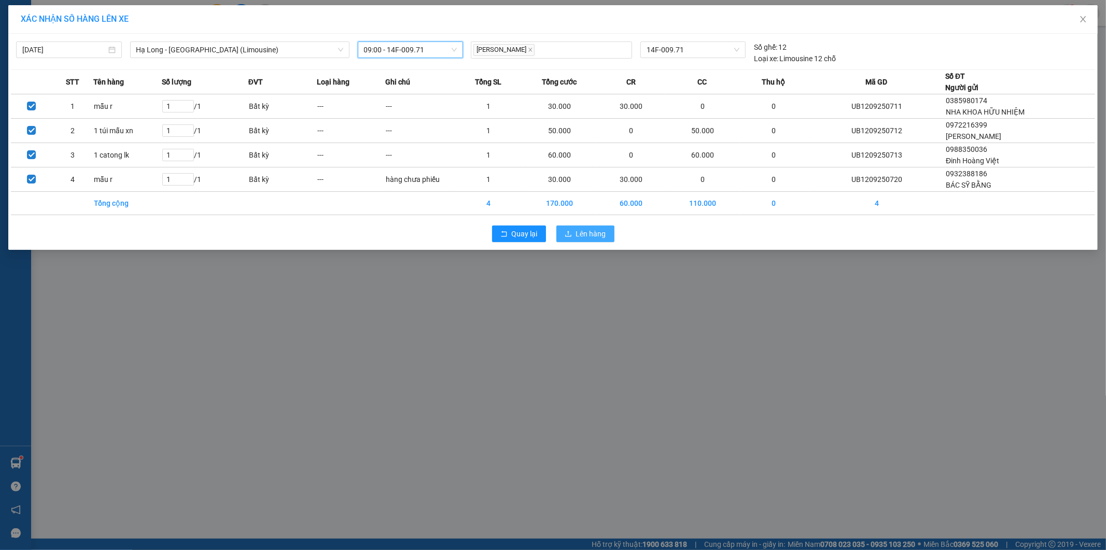
click at [574, 232] on button "Lên hàng" at bounding box center [585, 234] width 58 height 17
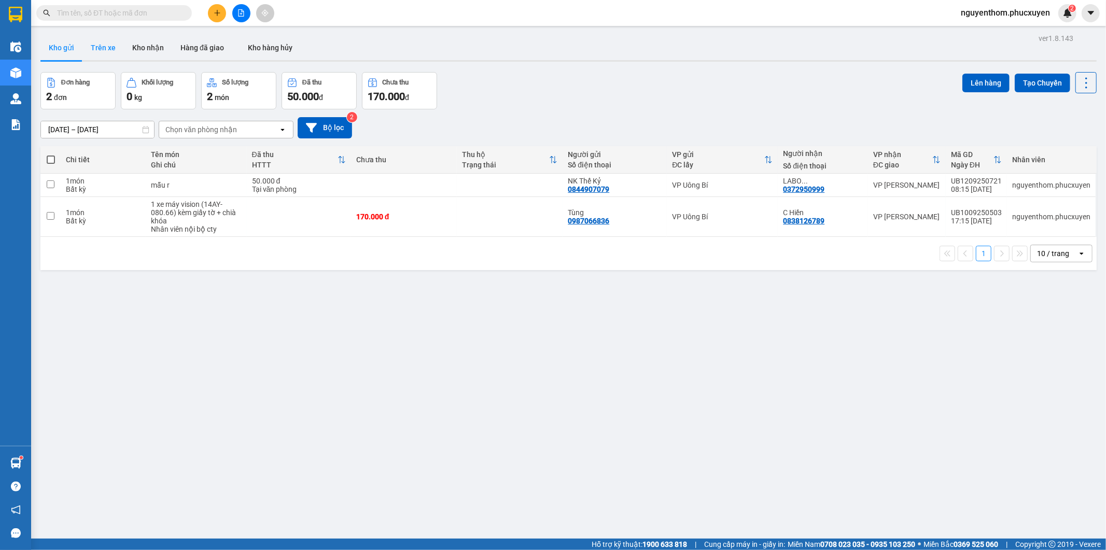
drag, startPoint x: 104, startPoint y: 44, endPoint x: 113, endPoint y: 52, distance: 11.8
click at [102, 45] on button "Trên xe" at bounding box center [102, 47] width 41 height 25
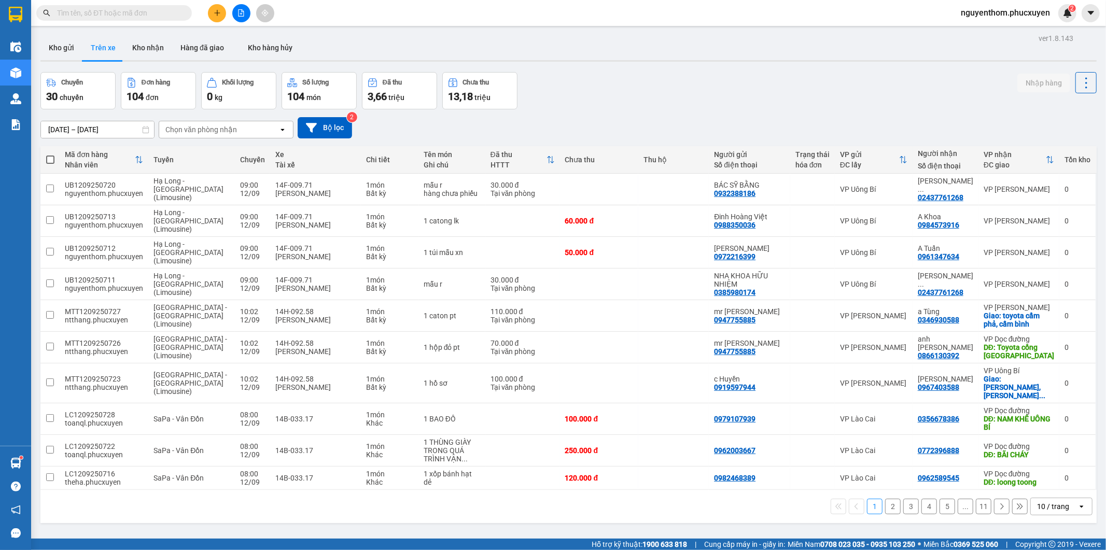
click at [849, 97] on div "Chuyến 30 chuyến Đơn hàng 104 đơn Khối lượng 0 kg Số lượng 104 món Đã thu 3,66 …" at bounding box center [568, 90] width 1056 height 37
click at [148, 48] on button "Kho nhận" at bounding box center [148, 47] width 48 height 25
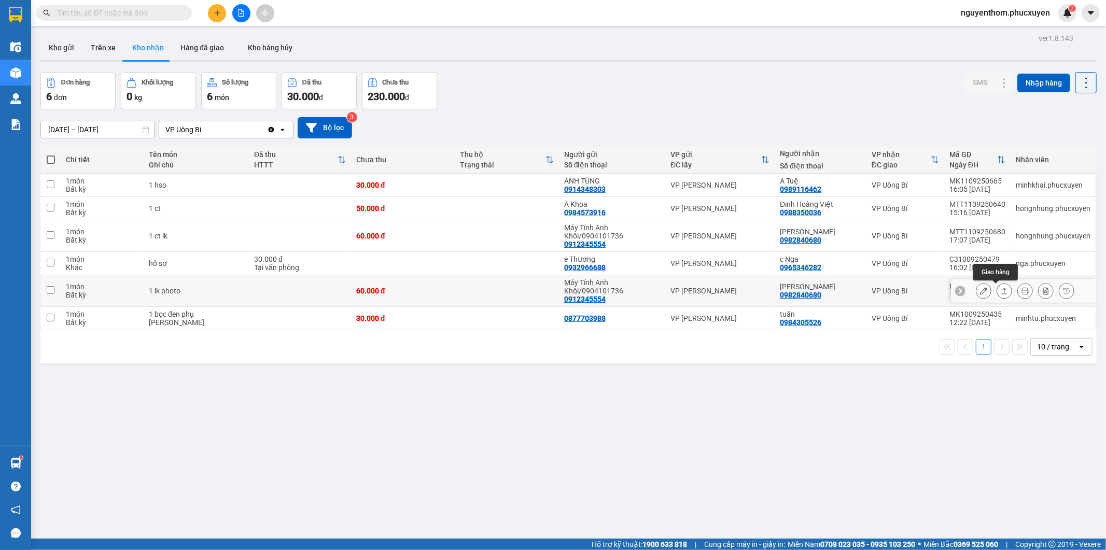
click at [1001, 293] on icon at bounding box center [1004, 290] width 7 height 7
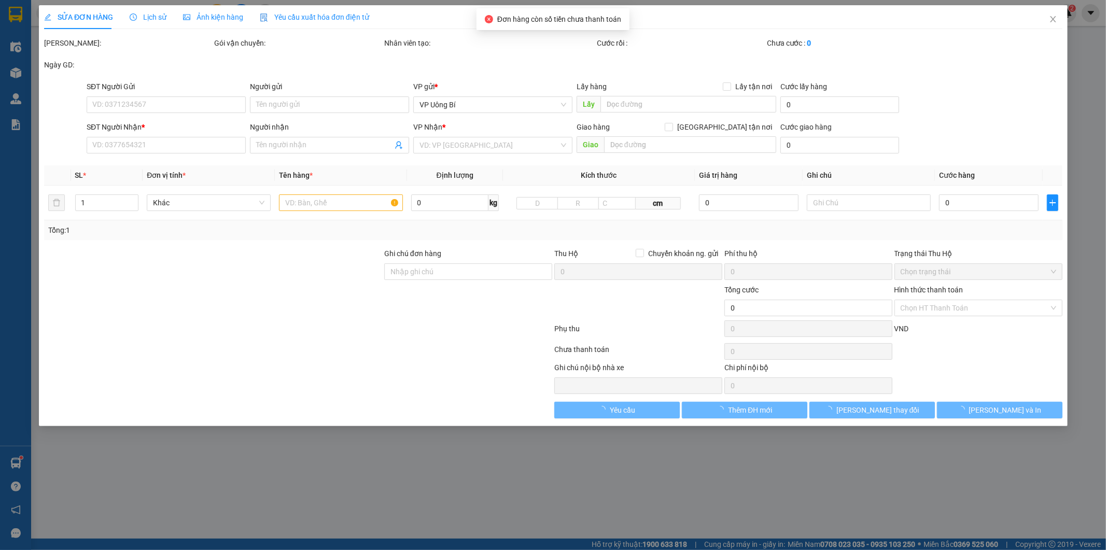
type input "0912345554"
type input "Máy Tính Anh Khôi/0904101736"
type input "0982840680"
type input "[PERSON_NAME]"
type input "60.000"
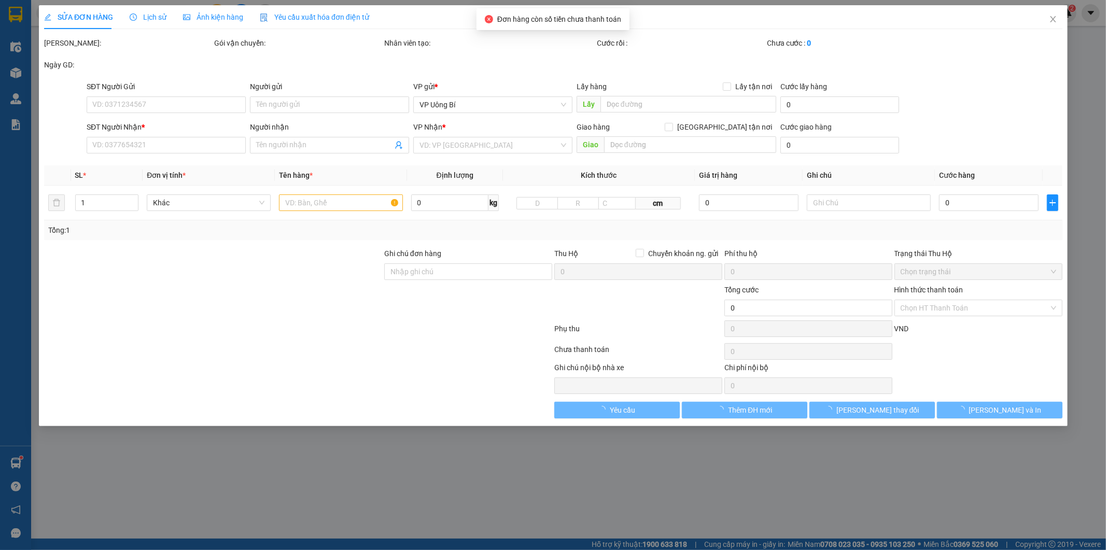
type input "60.000"
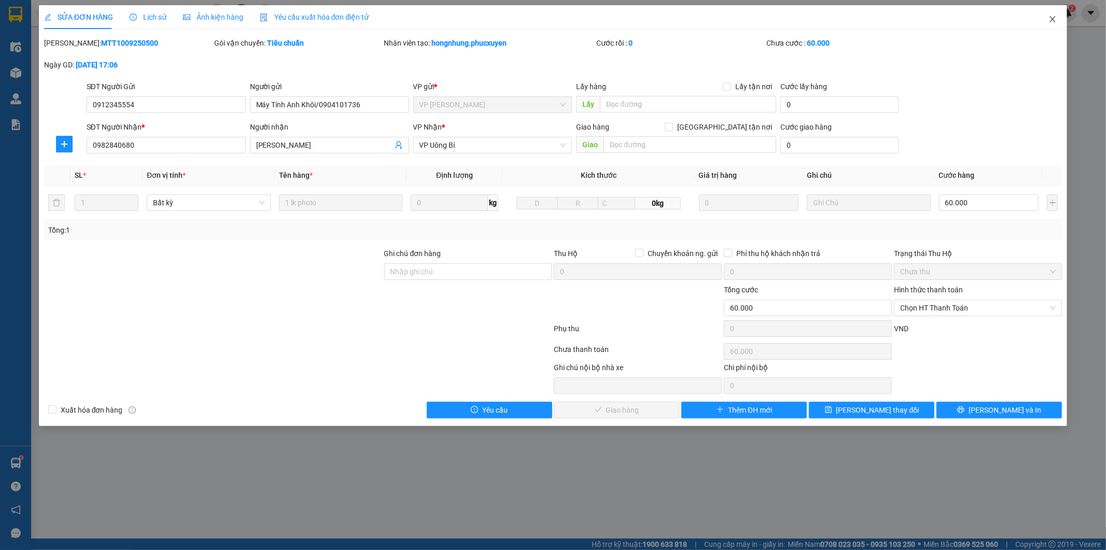
click at [1053, 18] on icon "close" at bounding box center [1052, 19] width 8 height 8
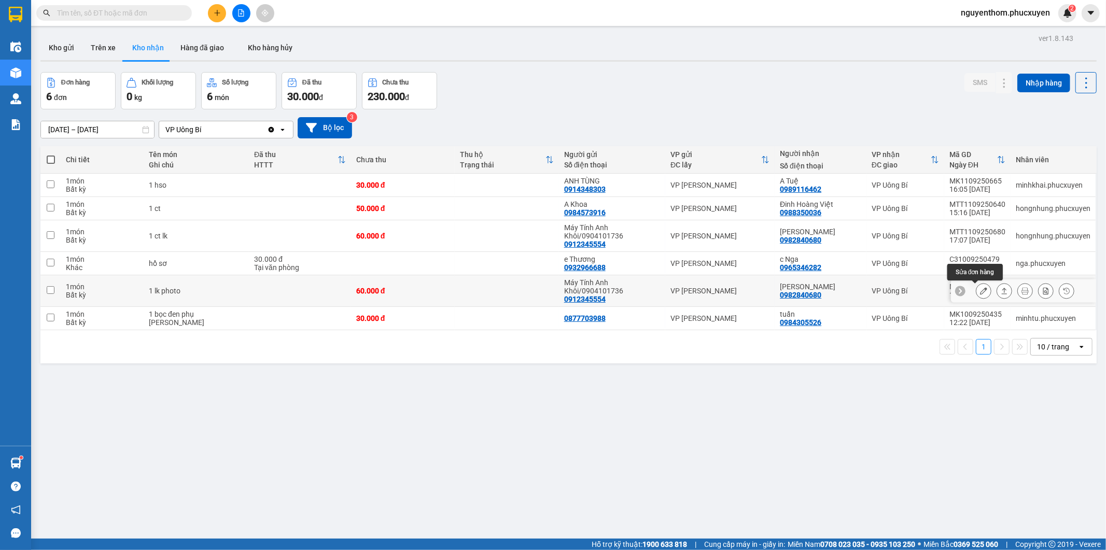
click at [976, 290] on button at bounding box center [983, 291] width 15 height 18
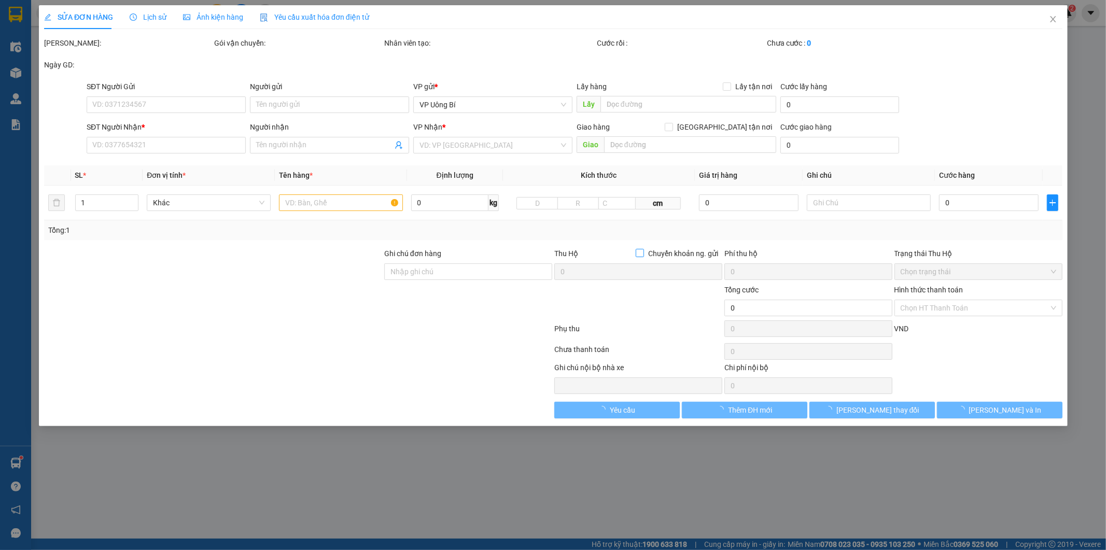
type input "0912345554"
type input "Máy Tính Anh Khôi/0904101736"
type input "0982840680"
type input "[PERSON_NAME]"
type input "60.000"
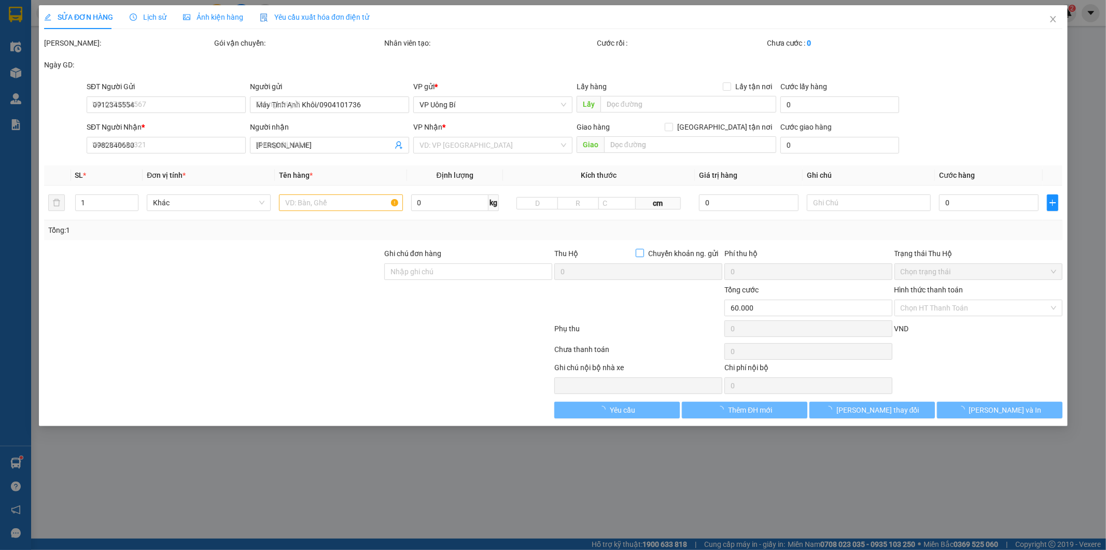
type input "60.000"
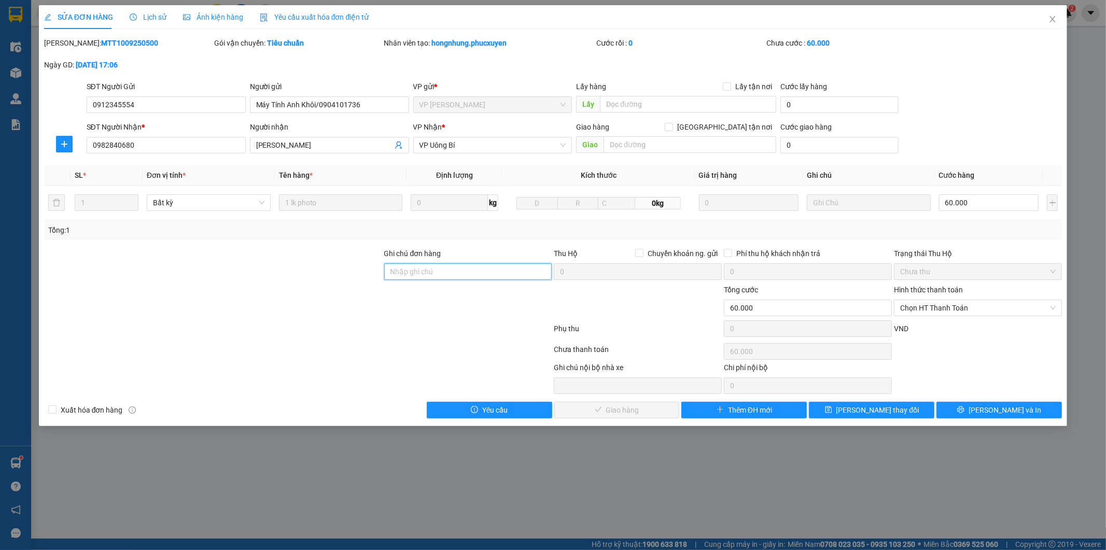
click at [437, 271] on input "Ghi chú đơn hàng" at bounding box center [468, 271] width 168 height 17
click at [441, 270] on input "Ghi chú đơn hàng" at bounding box center [468, 271] width 168 height 17
click at [326, 368] on div at bounding box center [192, 378] width 298 height 32
click at [490, 271] on input "Ghi chú đơn hàng" at bounding box center [468, 271] width 168 height 17
click at [128, 43] on div "Mã ĐH: MTT1009250500" at bounding box center [128, 42] width 168 height 11
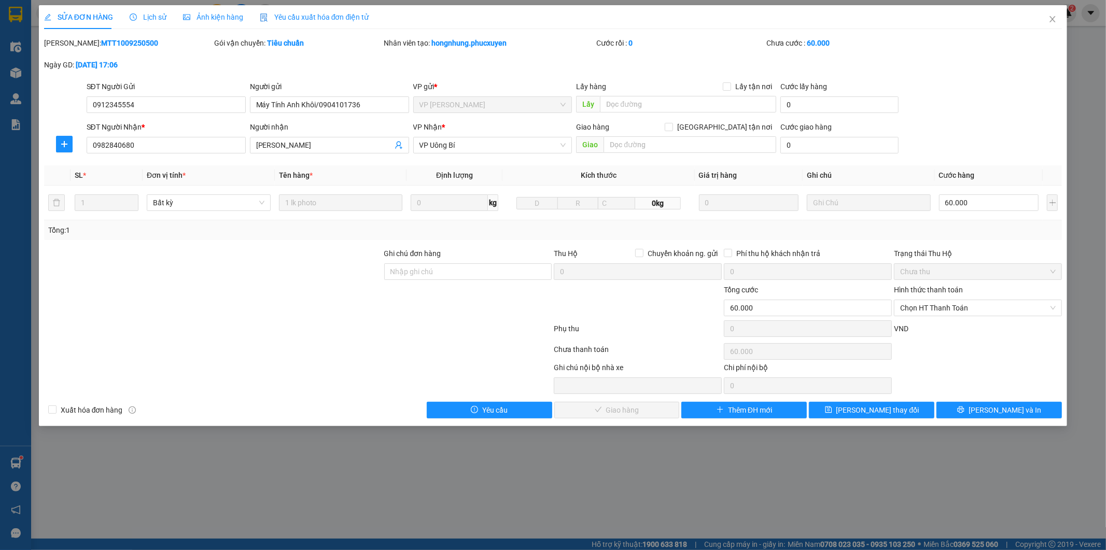
click at [127, 41] on b "MTT1009250500" at bounding box center [129, 43] width 57 height 8
drag, startPoint x: 136, startPoint y: 145, endPoint x: 94, endPoint y: 142, distance: 42.7
click at [94, 142] on input "0982840680" at bounding box center [166, 145] width 159 height 17
click at [183, 282] on div at bounding box center [213, 266] width 340 height 36
